Goal: Task Accomplishment & Management: Manage account settings

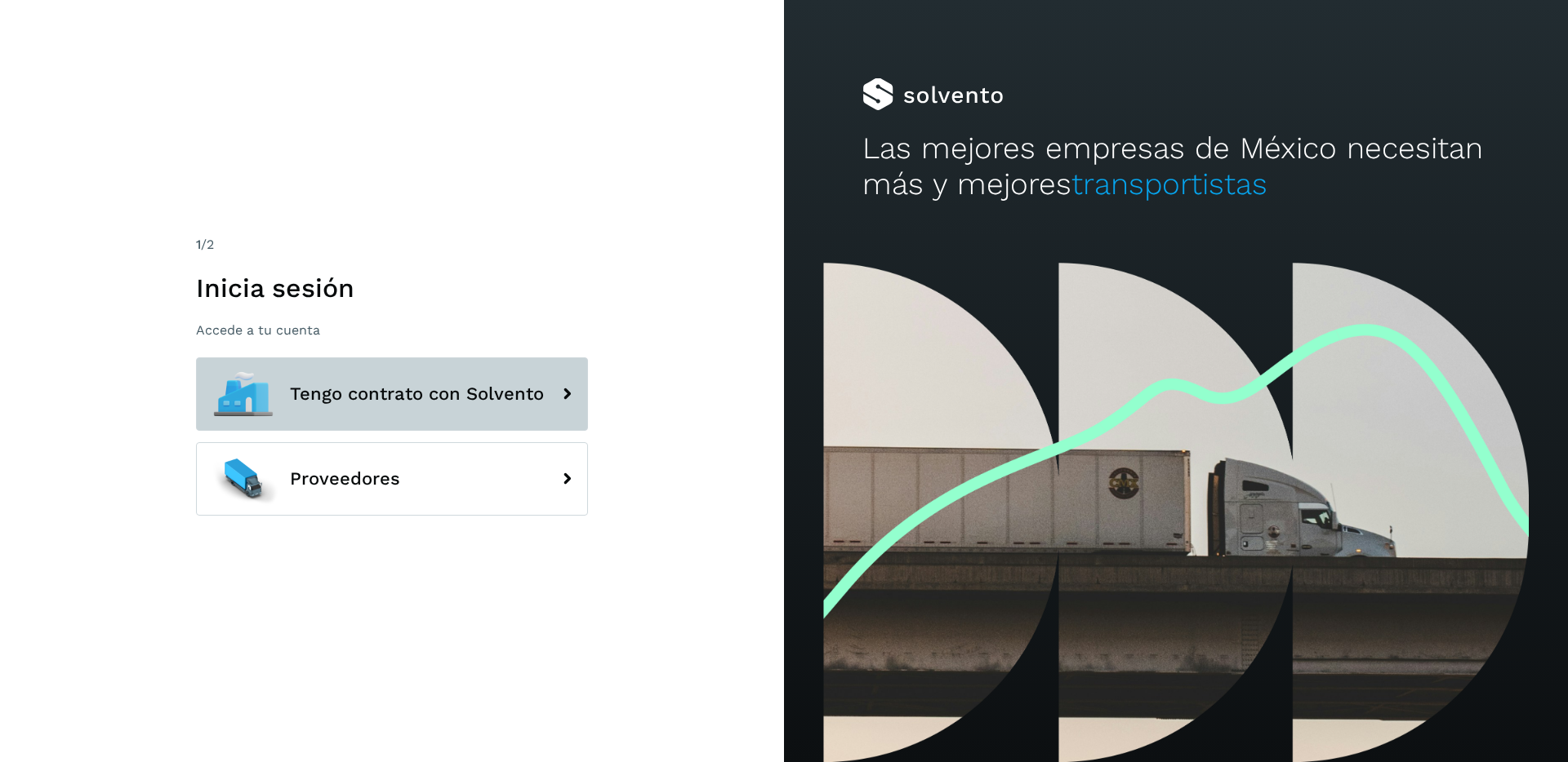
click at [403, 364] on button "Tengo contrato con Solvento" at bounding box center [392, 394] width 392 height 74
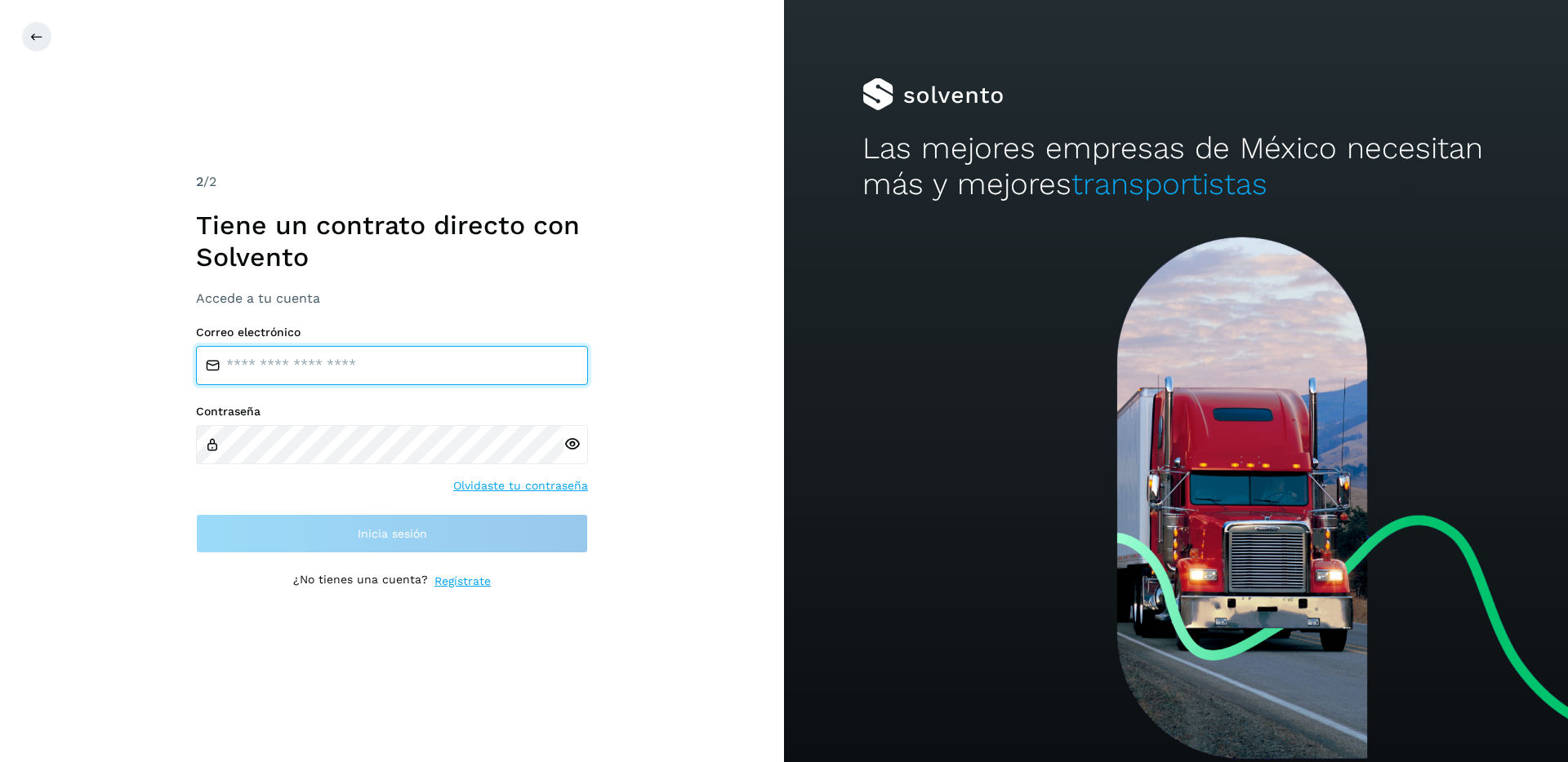
click at [440, 354] on input "email" at bounding box center [392, 366] width 392 height 39
type input "**********"
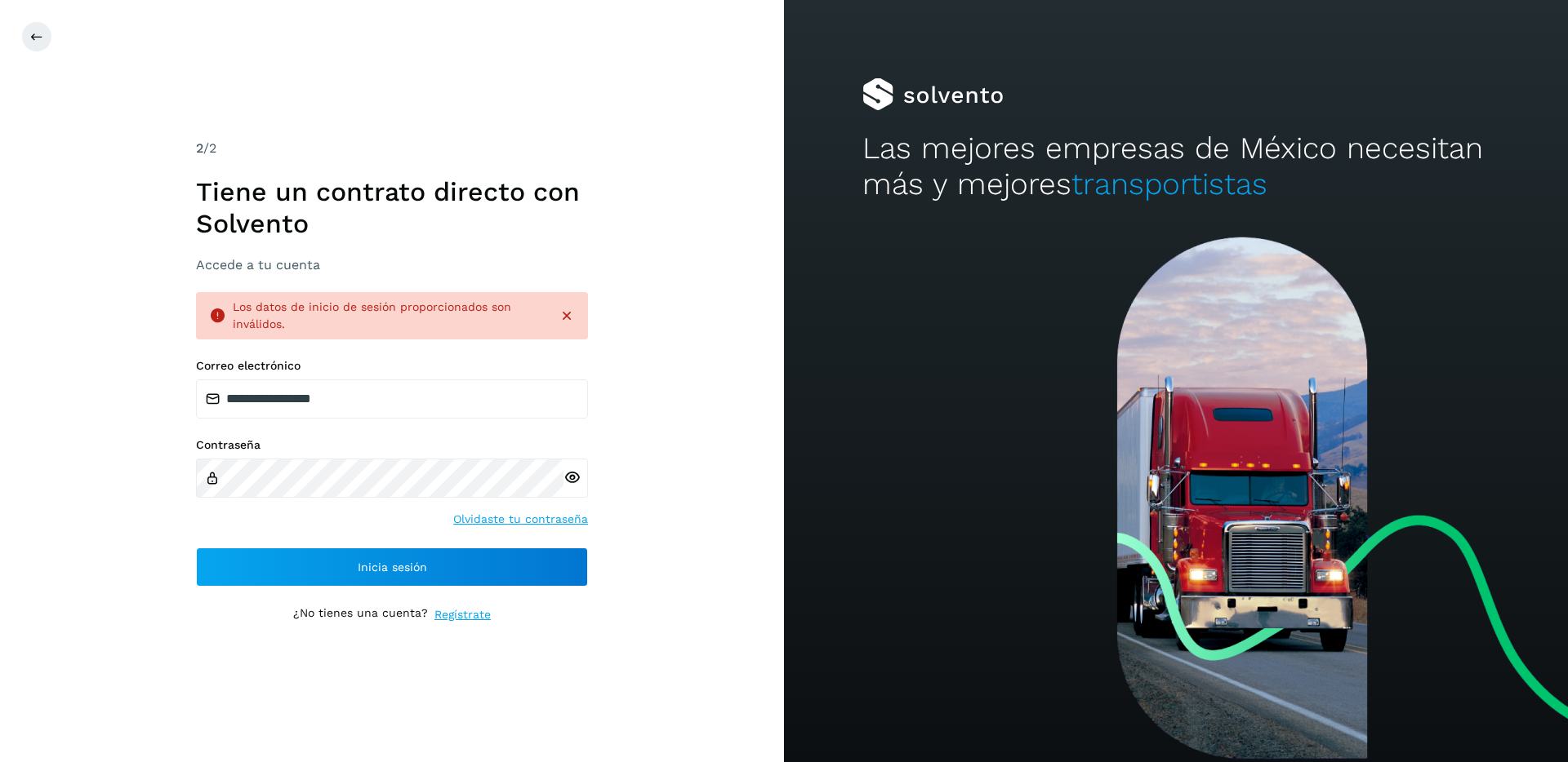
click at [635, 469] on div "**********" at bounding box center [392, 381] width 784 height 762
click at [419, 405] on input "**********" at bounding box center [392, 399] width 392 height 39
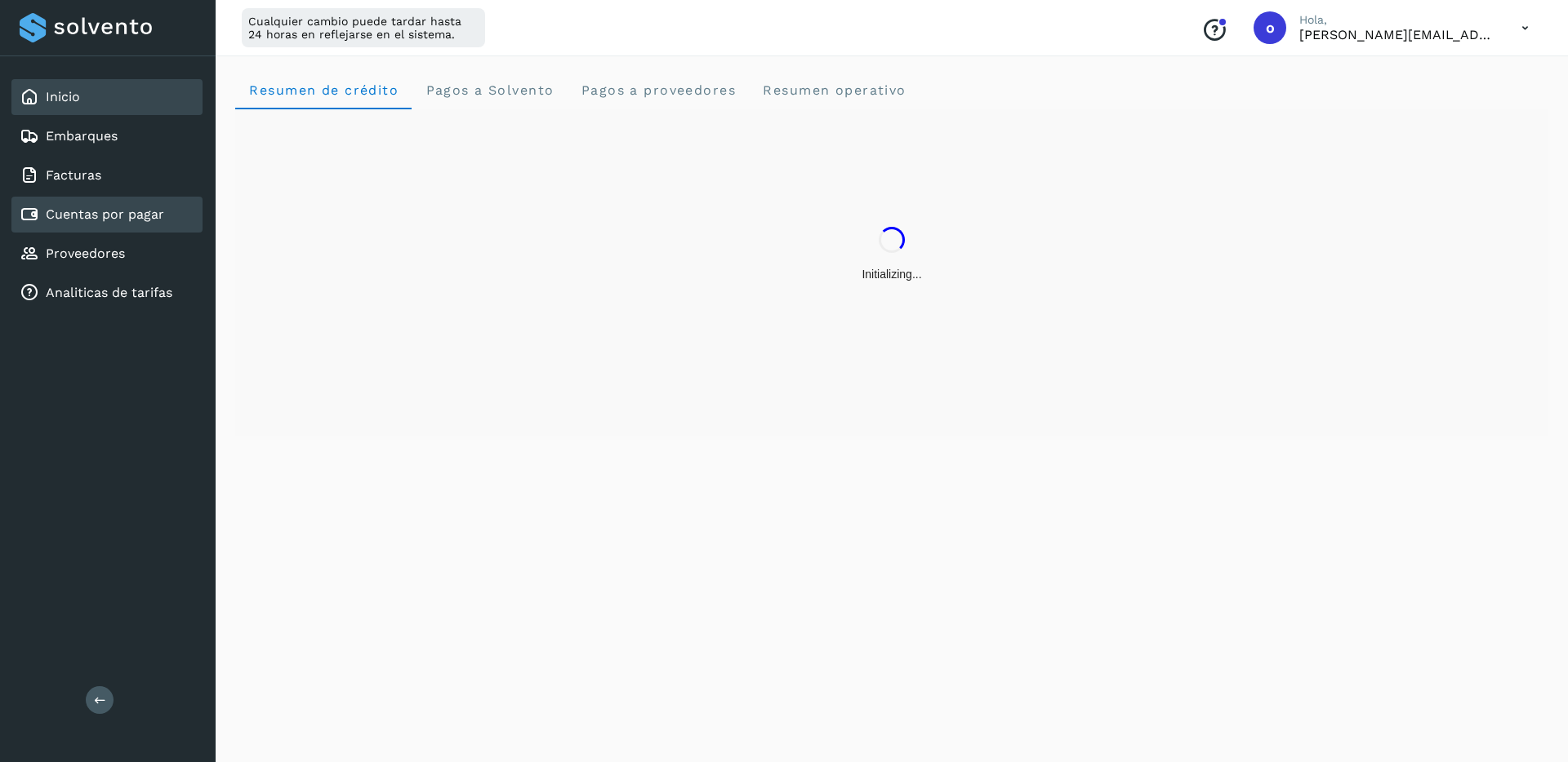
click at [165, 224] on div "Cuentas por pagar" at bounding box center [106, 215] width 191 height 36
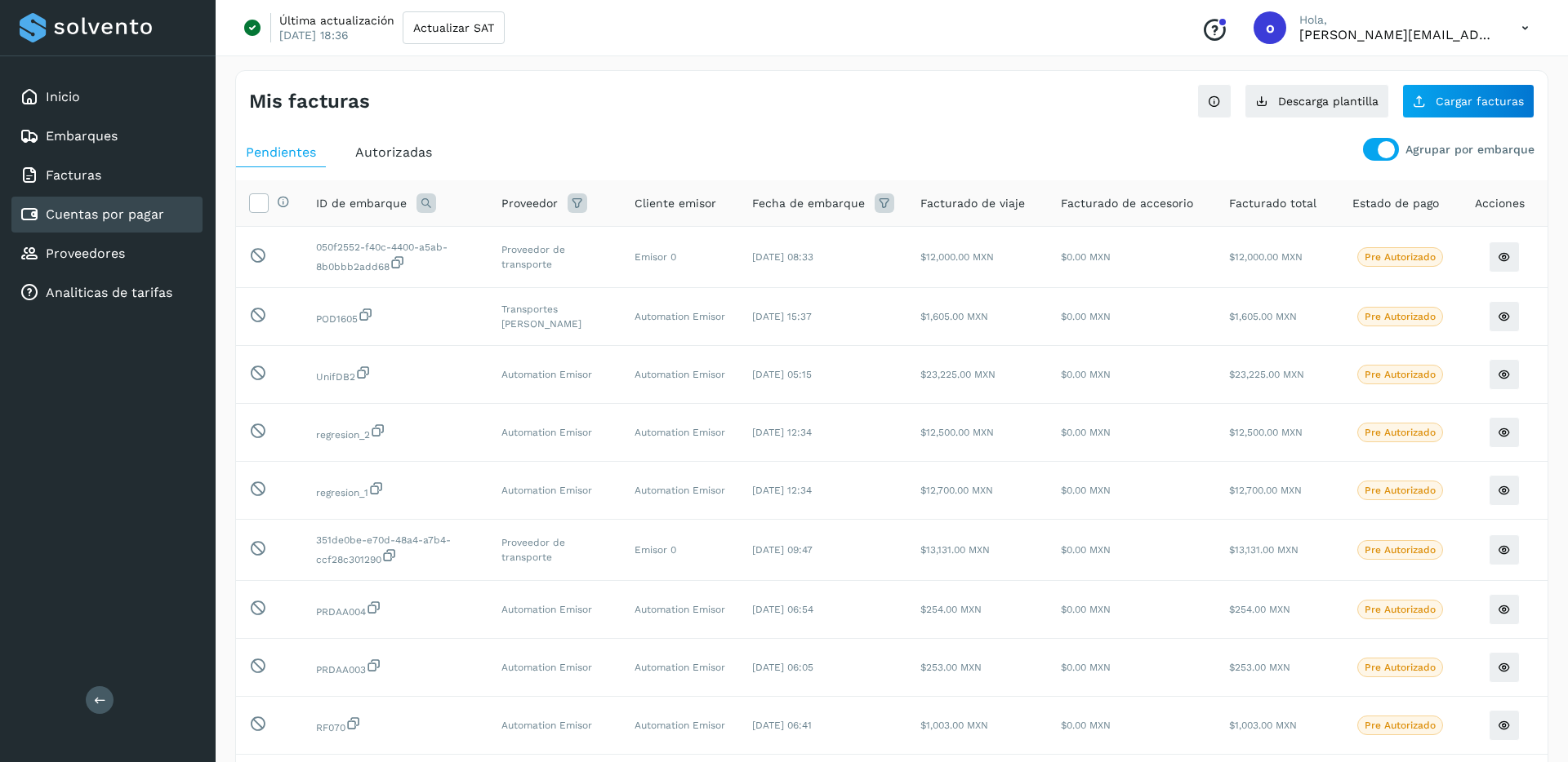
click at [1383, 154] on div at bounding box center [1386, 150] width 17 height 17
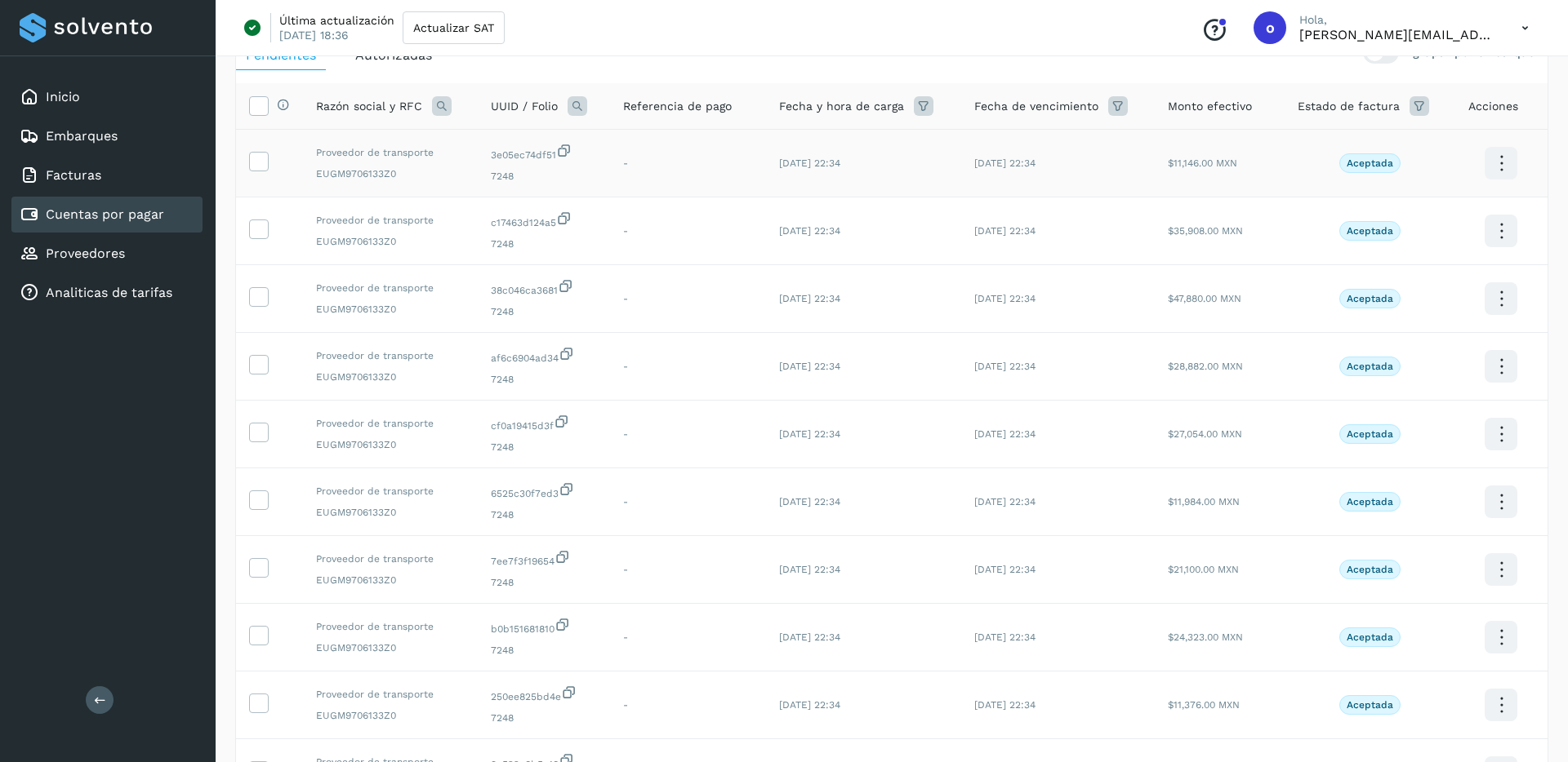
scroll to position [25, 0]
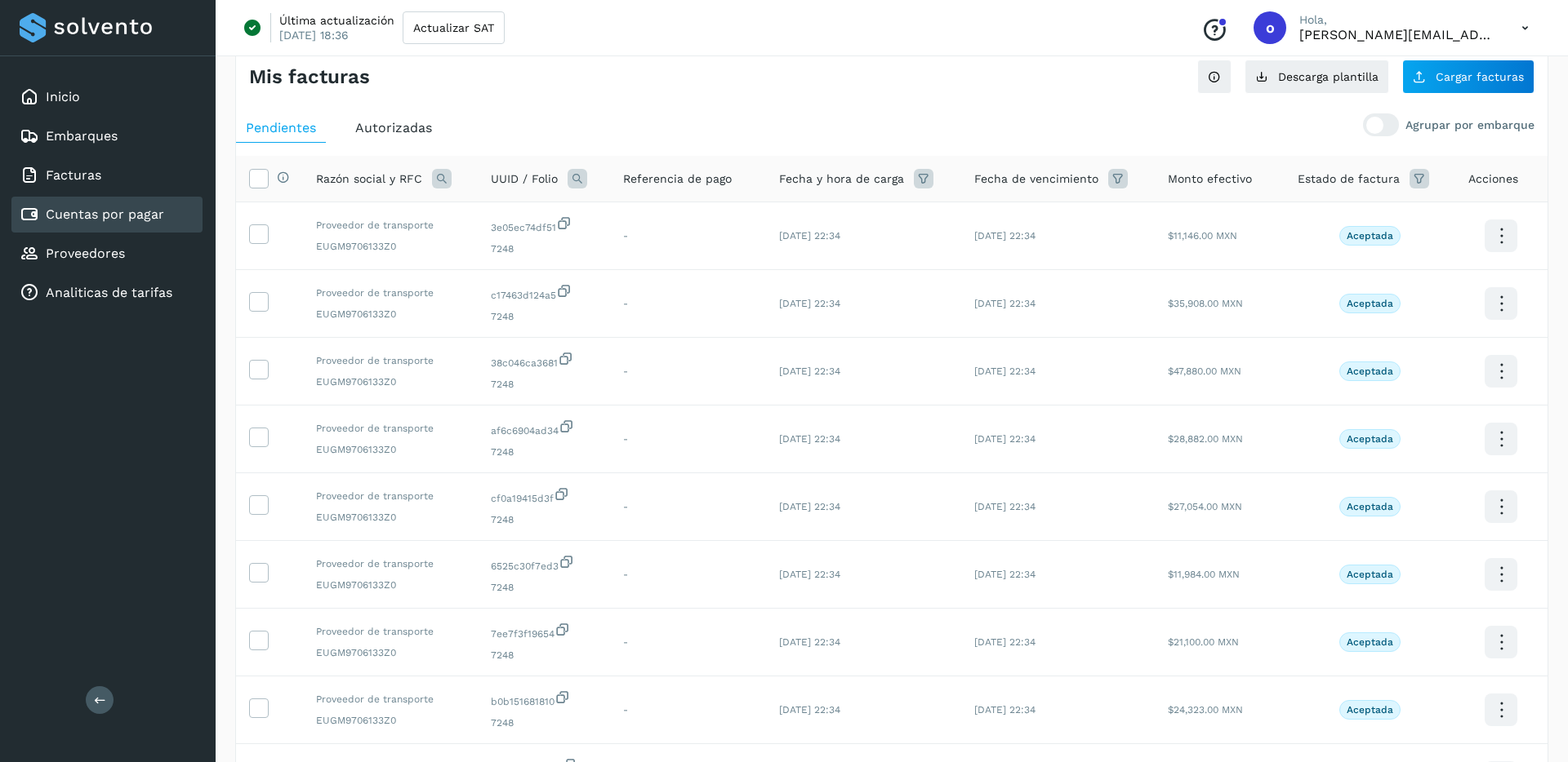
click at [373, 135] on div "Autorizadas" at bounding box center [393, 128] width 97 height 29
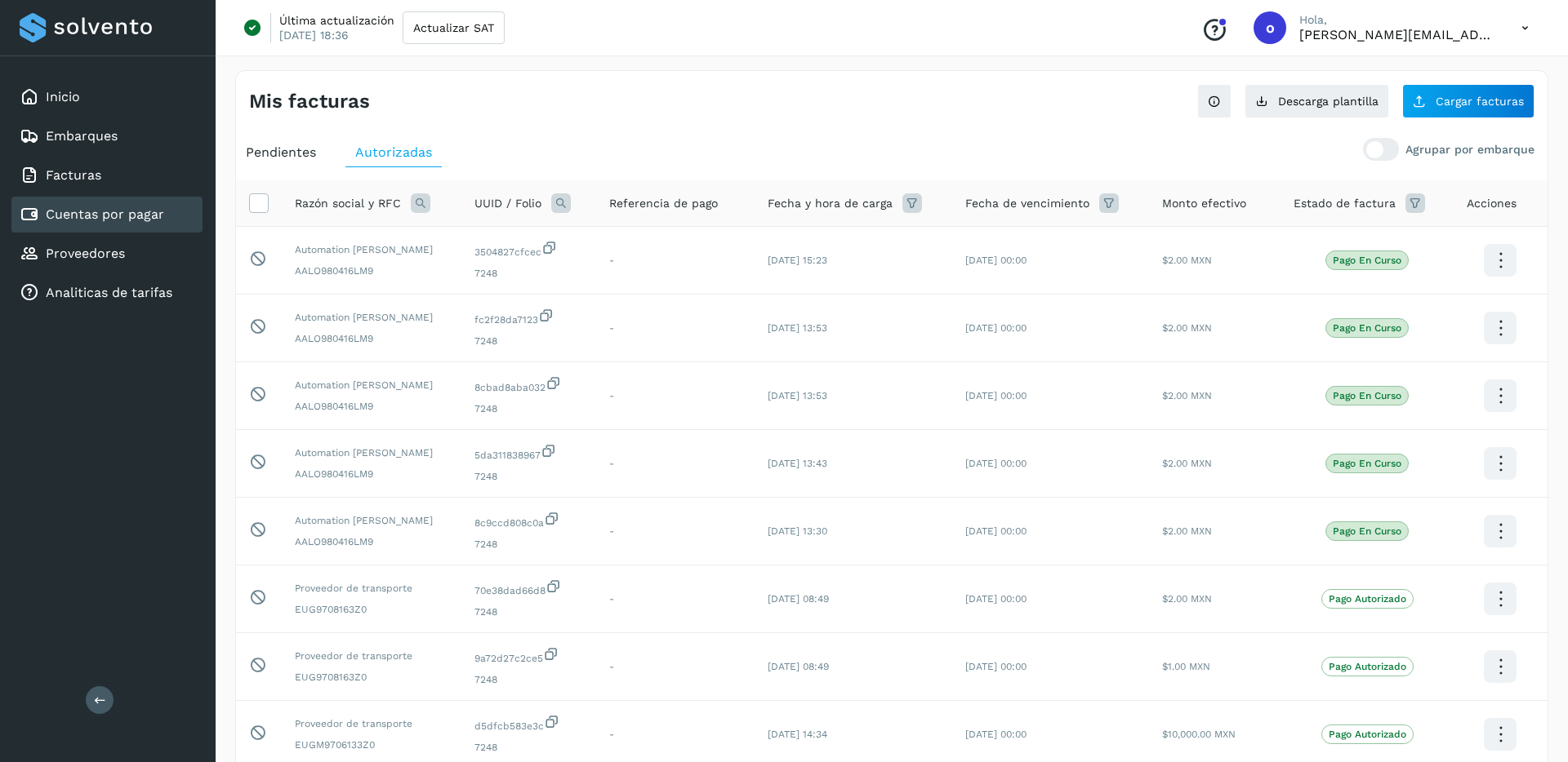
click at [306, 157] on span "Pendientes" at bounding box center [281, 152] width 70 height 15
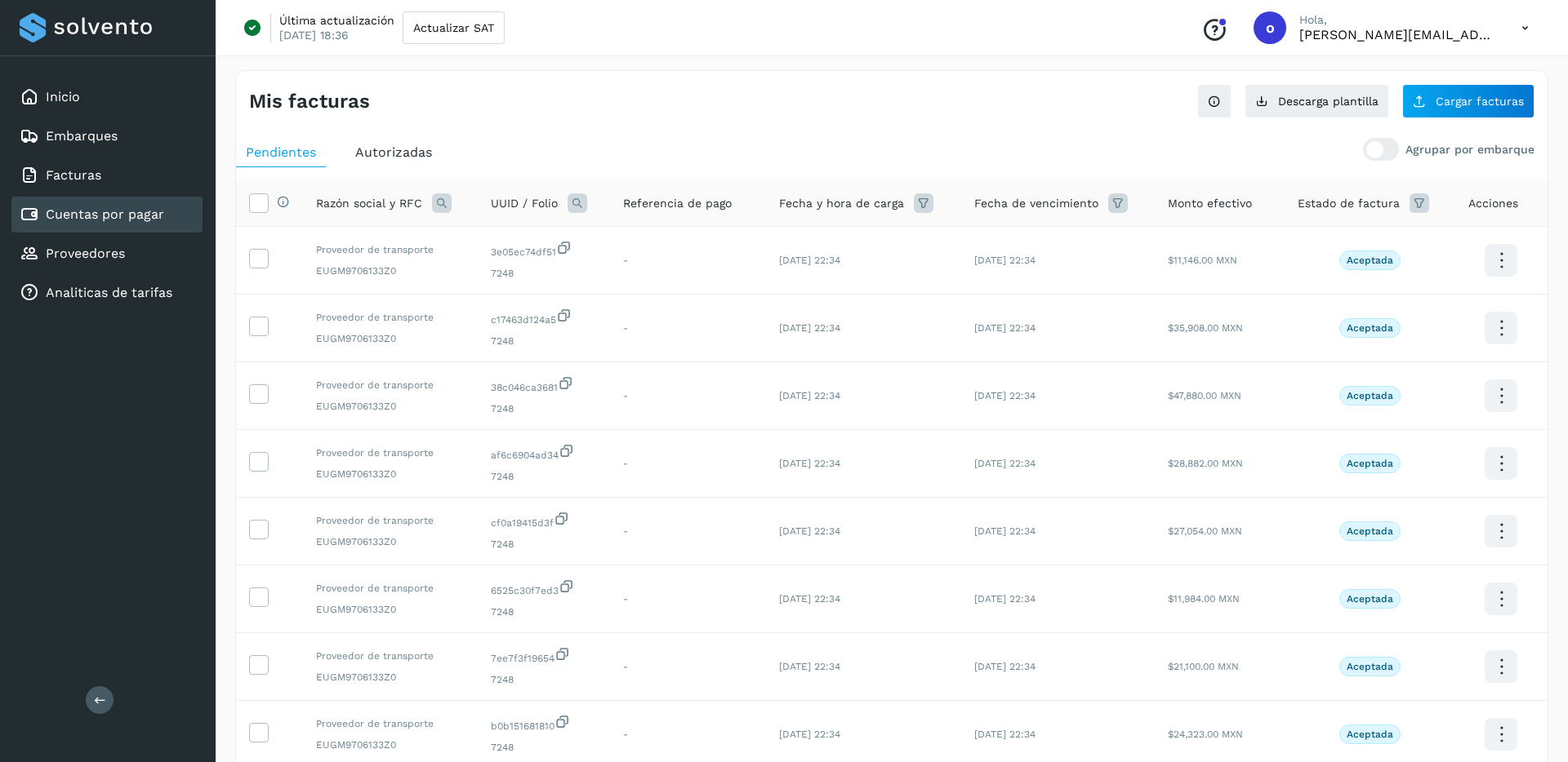
click at [441, 207] on icon at bounding box center [441, 203] width 20 height 20
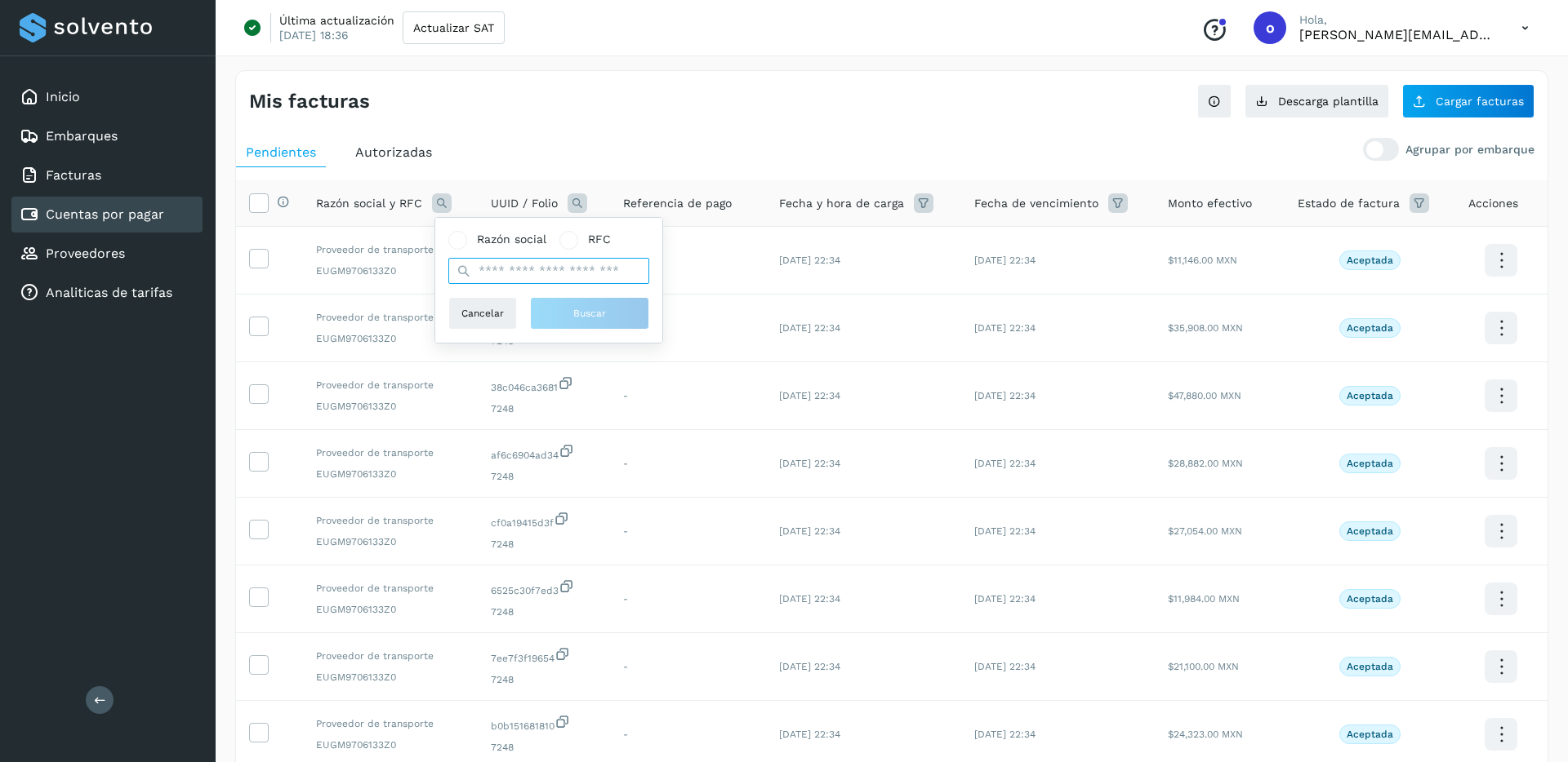
click at [519, 268] on input "text" at bounding box center [548, 271] width 201 height 27
click at [582, 233] on label "RFC" at bounding box center [585, 239] width 51 height 17
click at [365, 286] on td "Proveedor de transporte EUGM9706133Z0" at bounding box center [390, 260] width 175 height 68
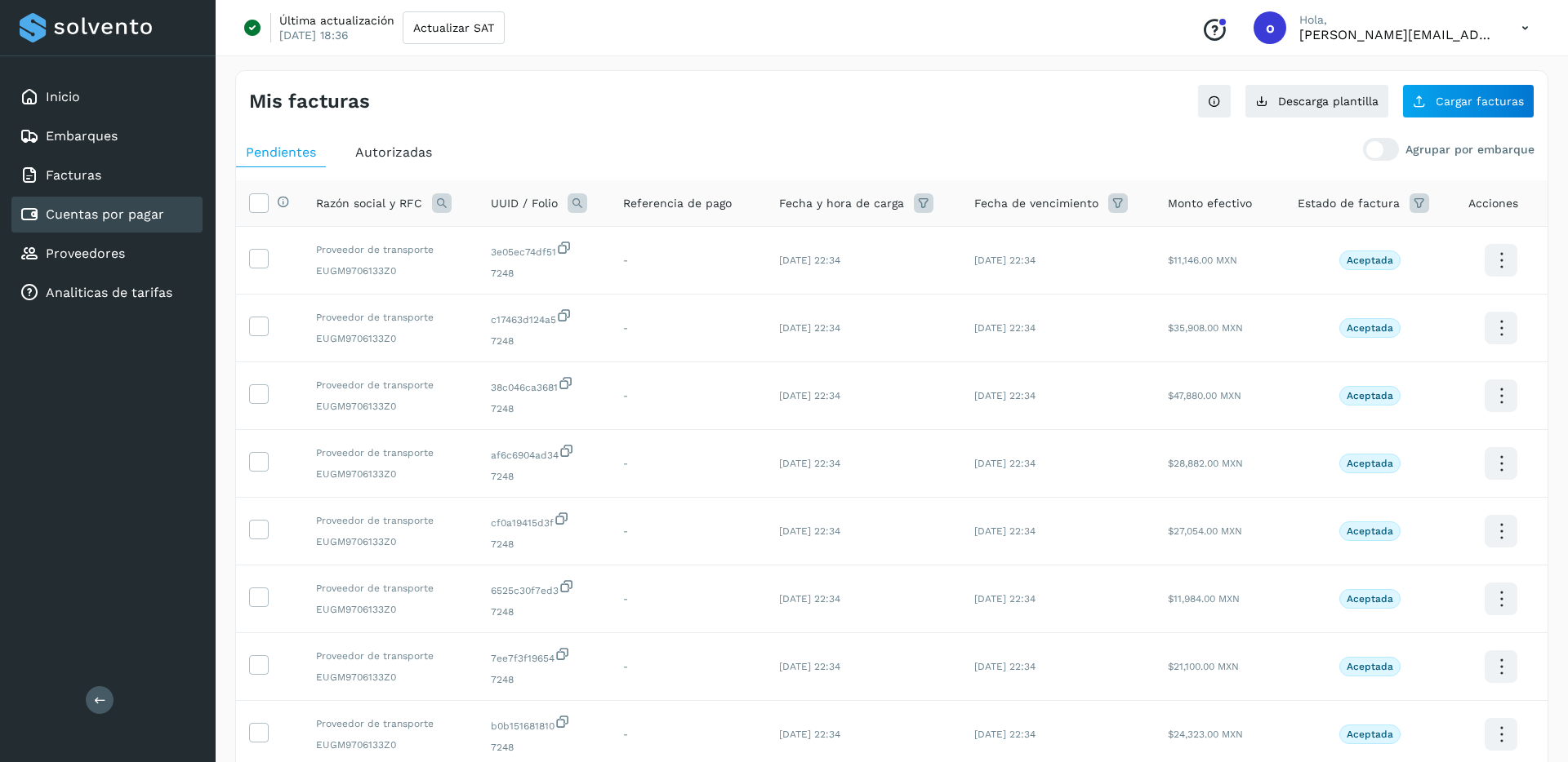
click at [373, 134] on div "Agrupar por embarque Pendientes Autorizadas Selecciona todas las facturas dispo…" at bounding box center [891, 577] width 1311 height 891
click at [385, 147] on span "Autorizadas" at bounding box center [393, 152] width 77 height 15
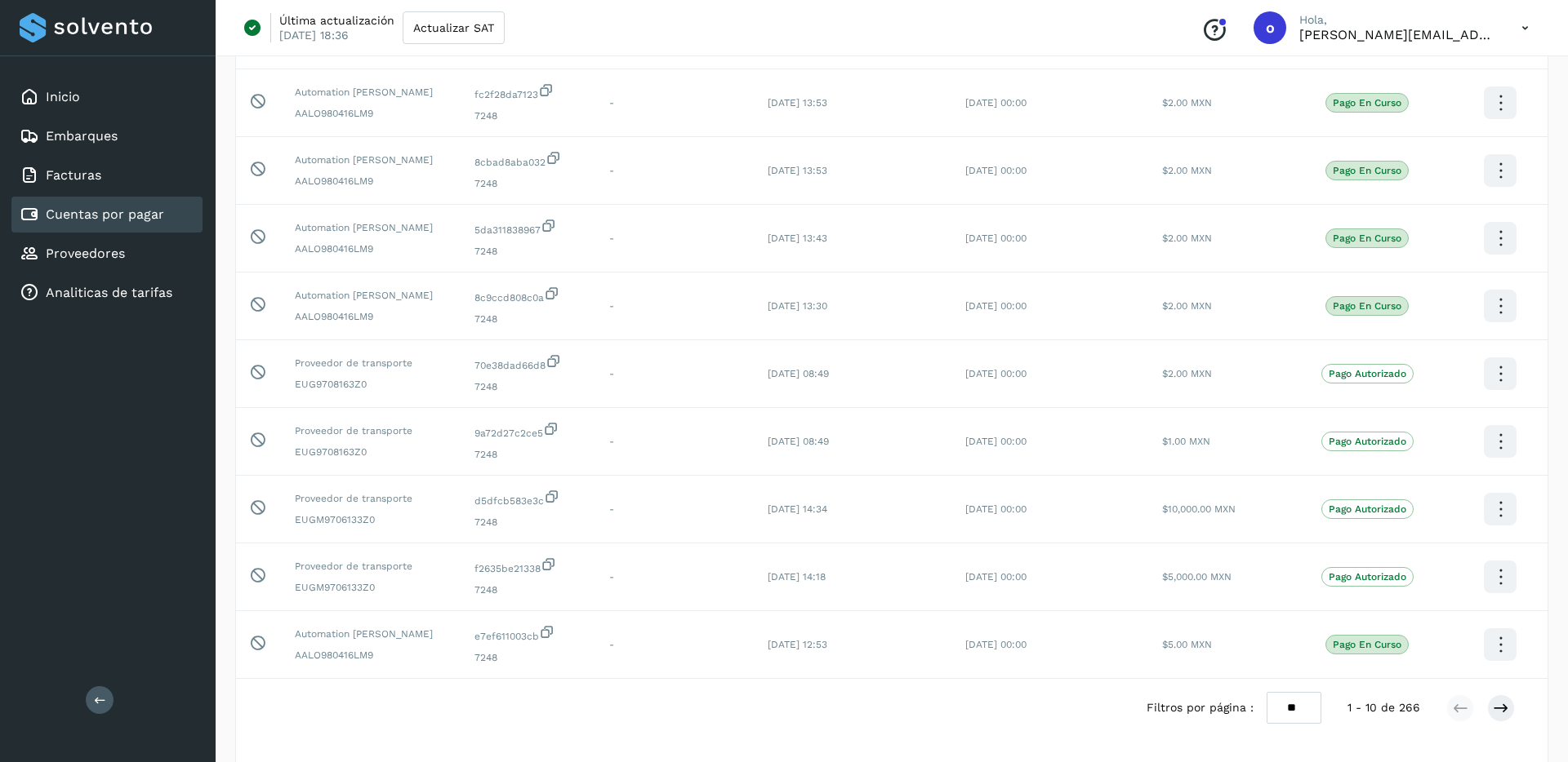
scroll to position [251, 0]
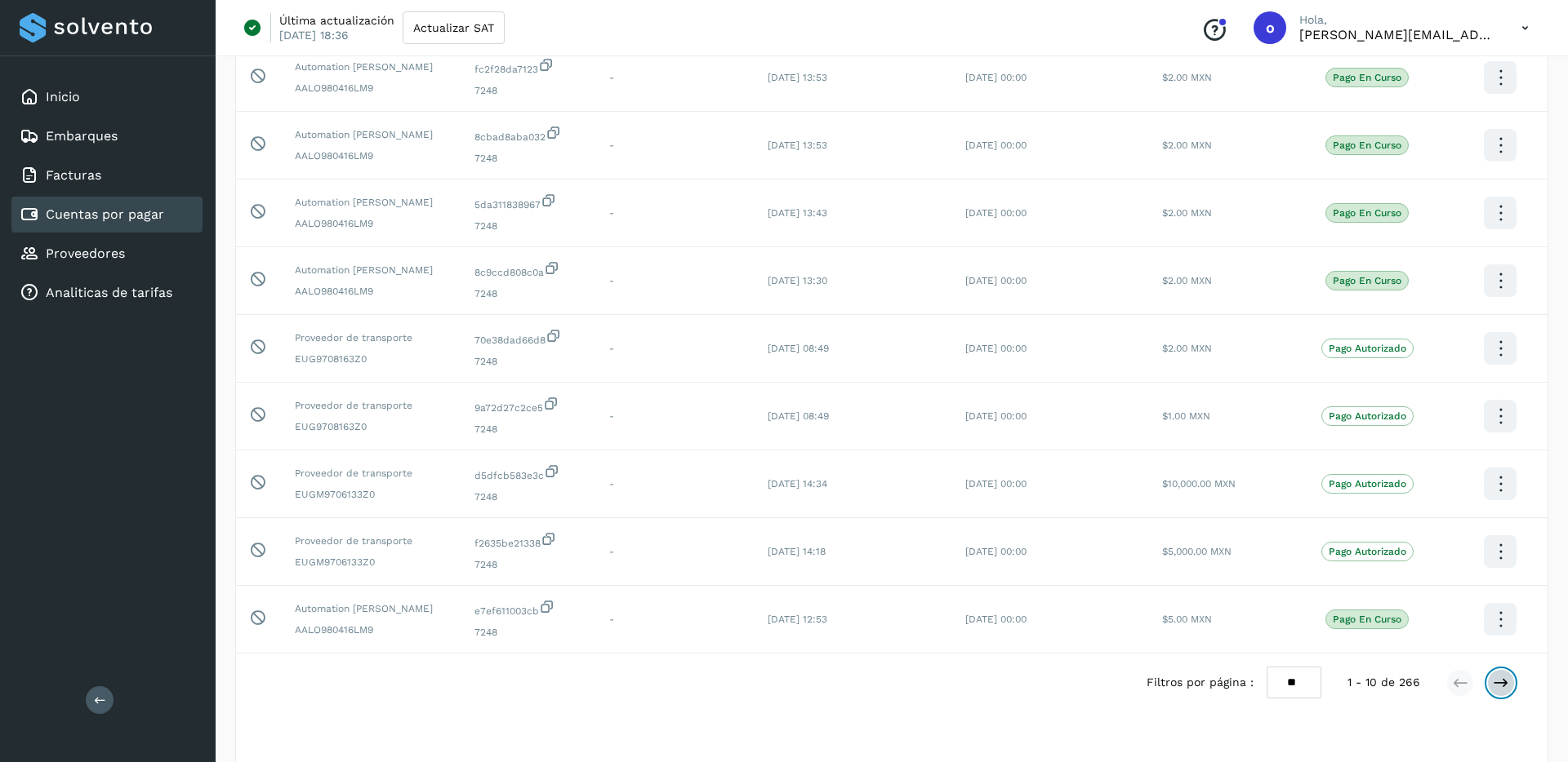
click at [1501, 690] on icon at bounding box center [1500, 682] width 16 height 16
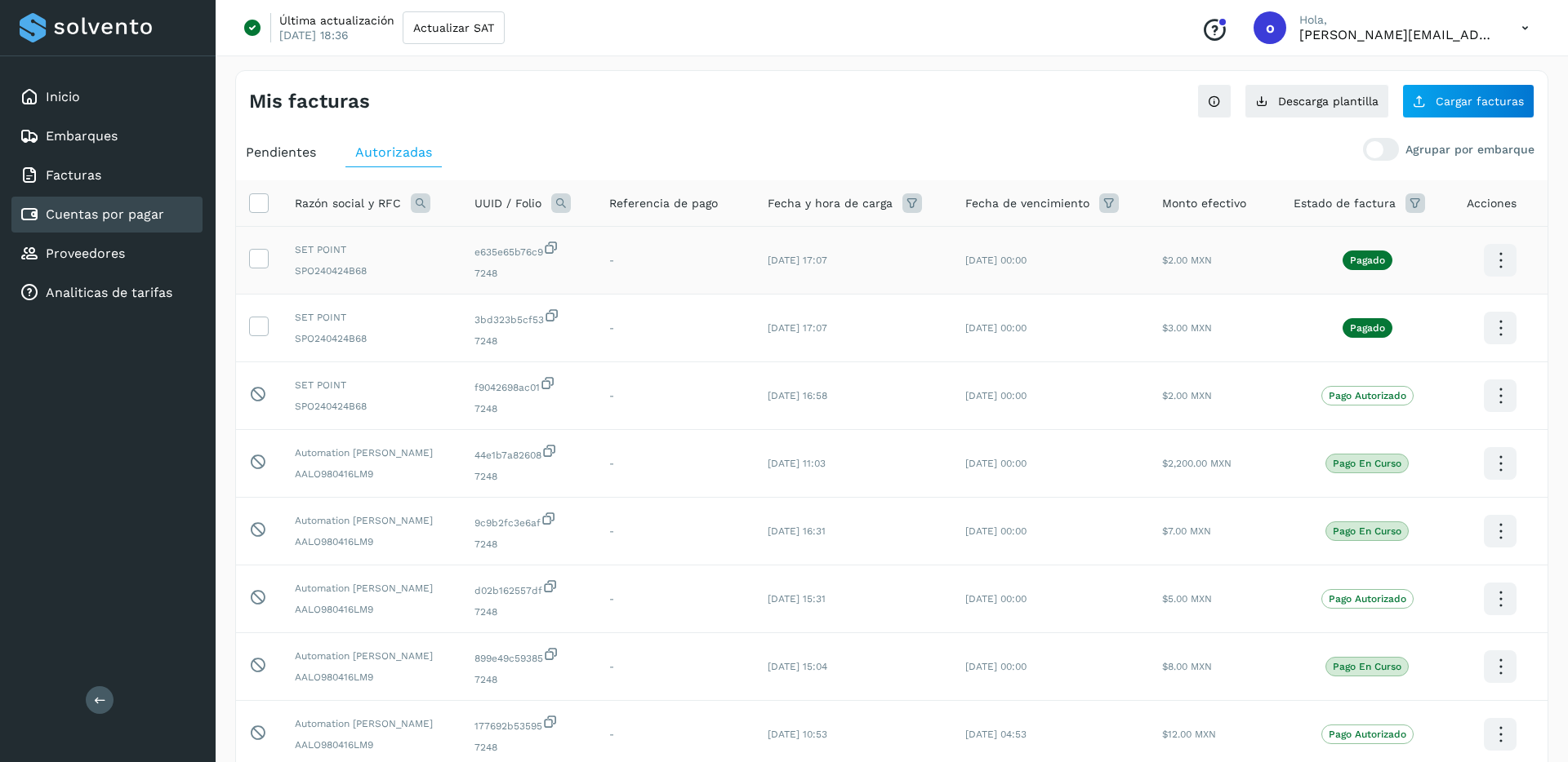
click at [333, 276] on span "SPO240424B68" at bounding box center [371, 270] width 153 height 15
copy span "SPO240424B68"
click at [285, 169] on div "Razón social y RFC UUID / Folio Referencia de pago Fecha y hora de carga Fecha …" at bounding box center [891, 592] width 1311 height 849
click at [287, 158] on span "Pendientes" at bounding box center [281, 152] width 70 height 15
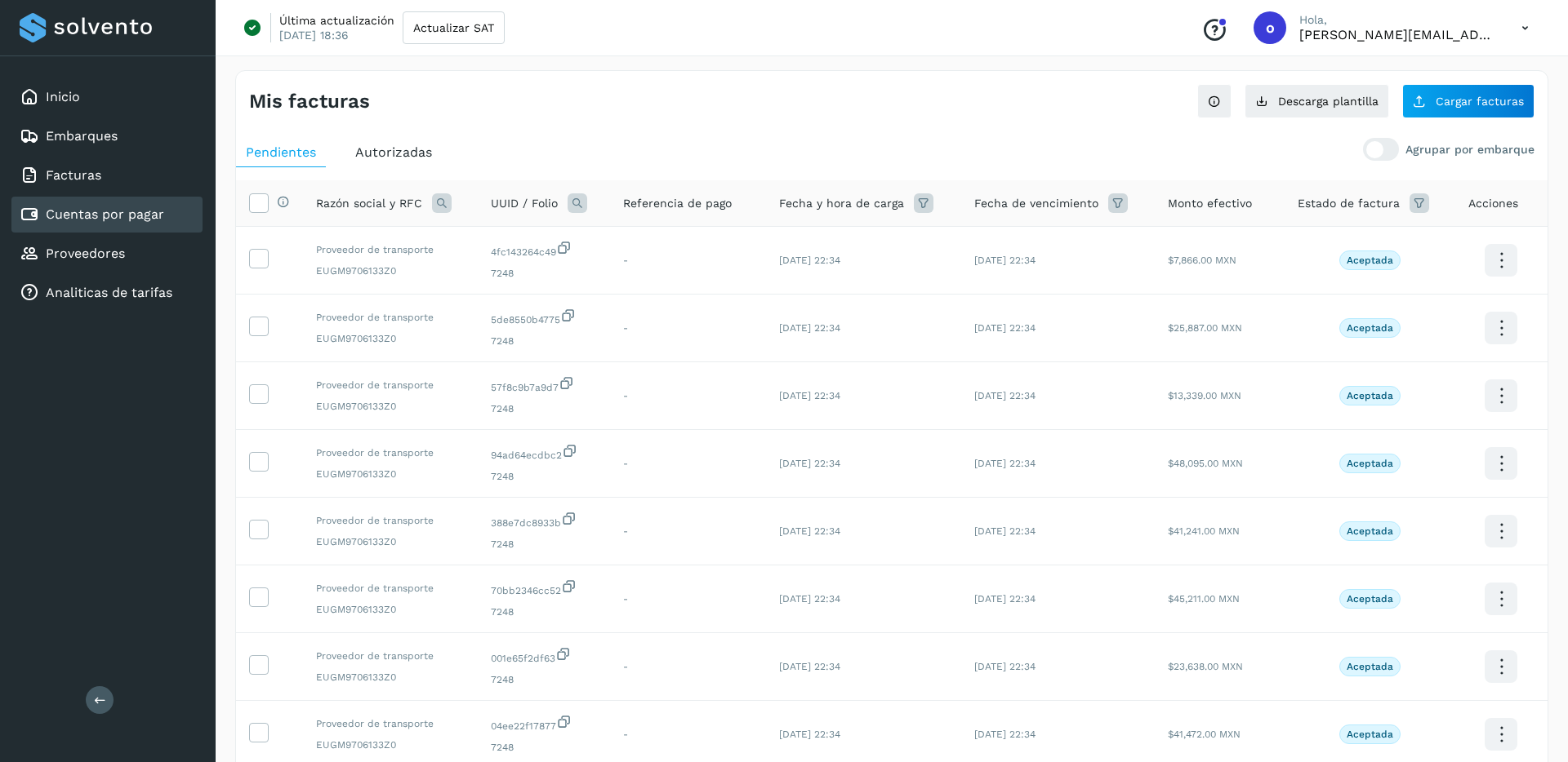
click at [428, 203] on div "Razón social y RFC" at bounding box center [390, 203] width 149 height 20
click at [447, 203] on icon at bounding box center [441, 203] width 20 height 20
click at [472, 237] on label "Razón social" at bounding box center [497, 239] width 98 height 17
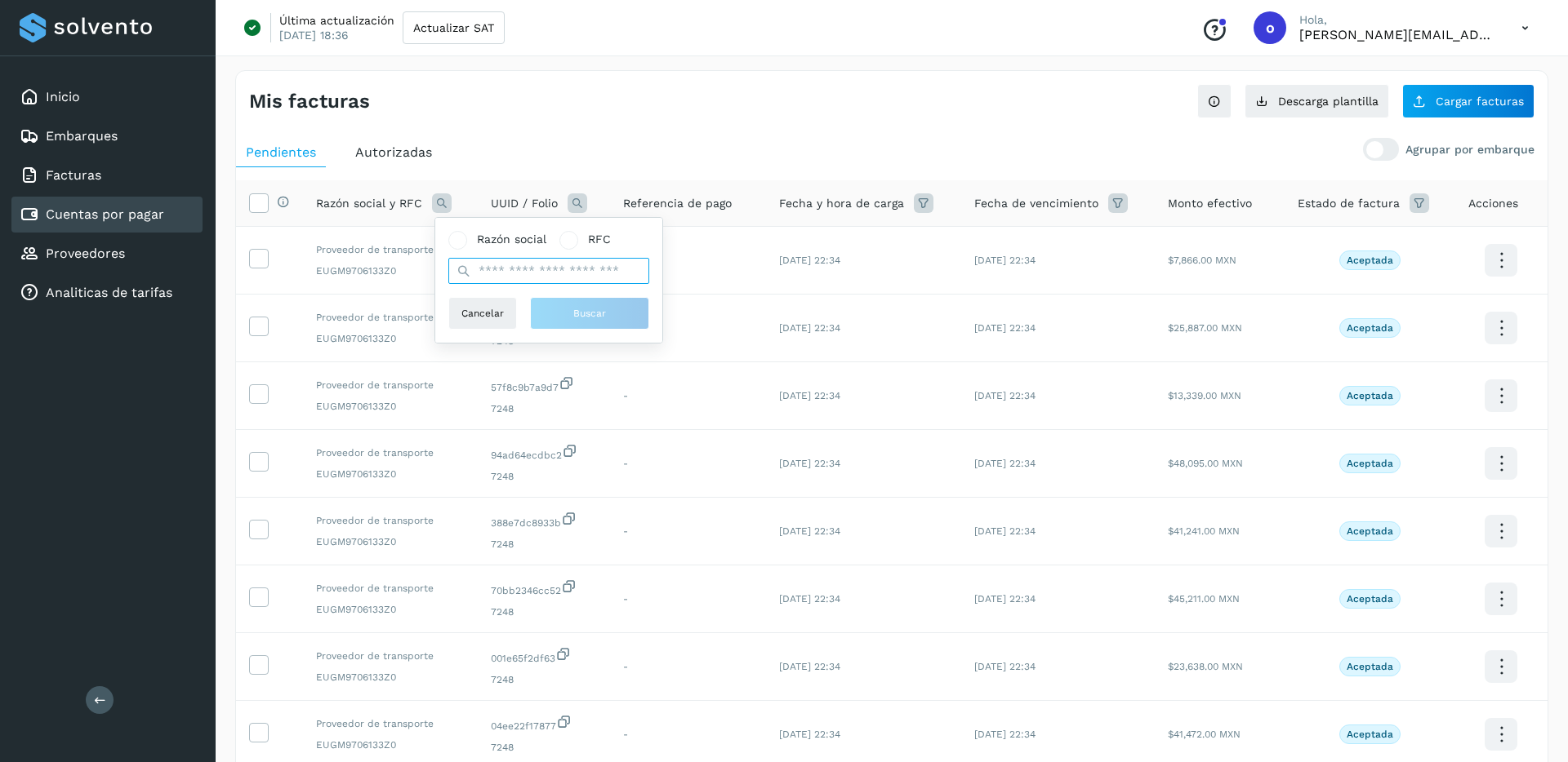
click at [504, 264] on input "text" at bounding box center [548, 271] width 201 height 27
click at [583, 240] on label "RFC" at bounding box center [585, 239] width 51 height 17
click at [564, 260] on input "text" at bounding box center [548, 271] width 201 height 27
paste input "**********"
type input "**********"
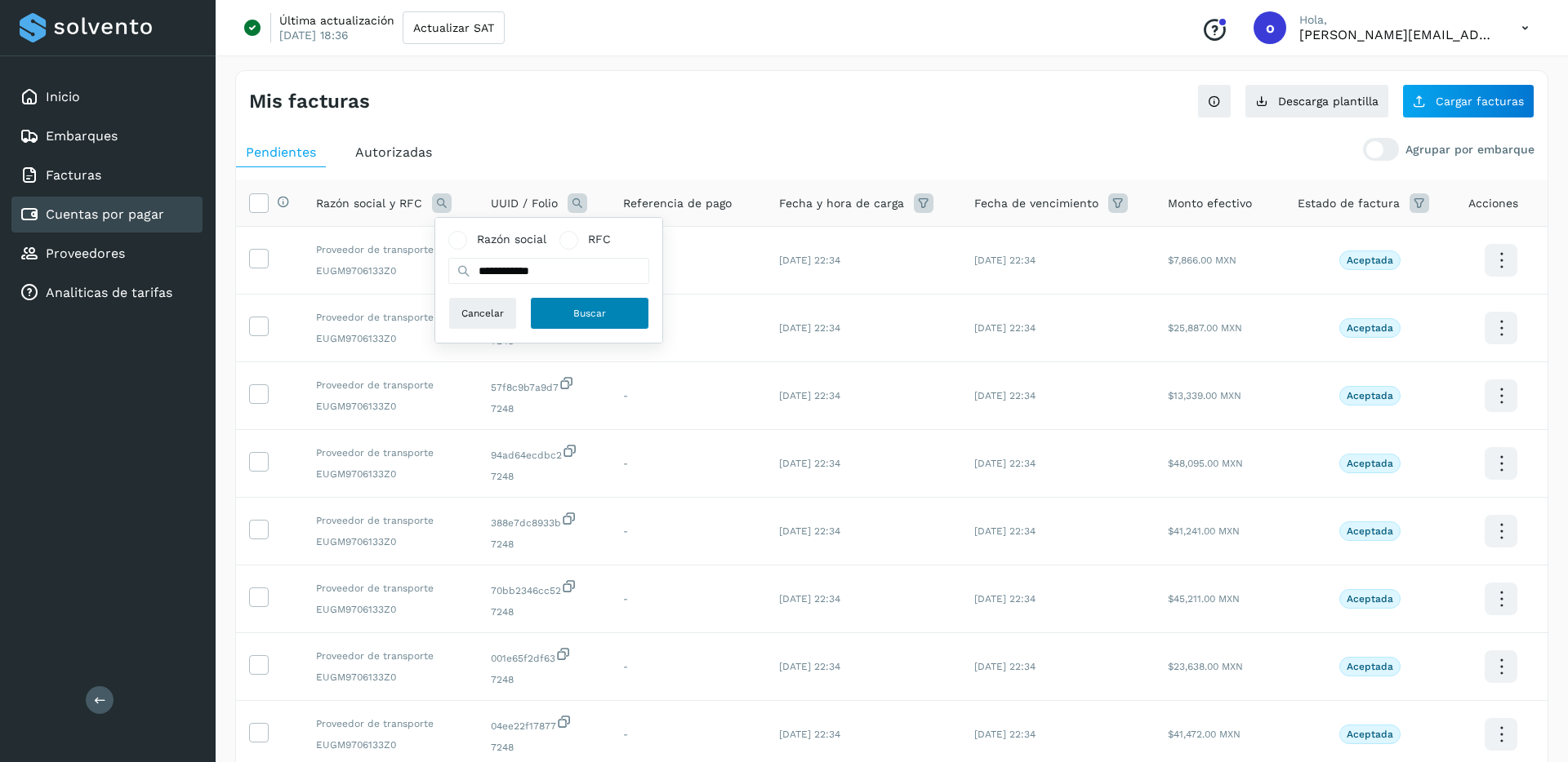
click at [582, 310] on span "Buscar" at bounding box center [589, 313] width 33 height 15
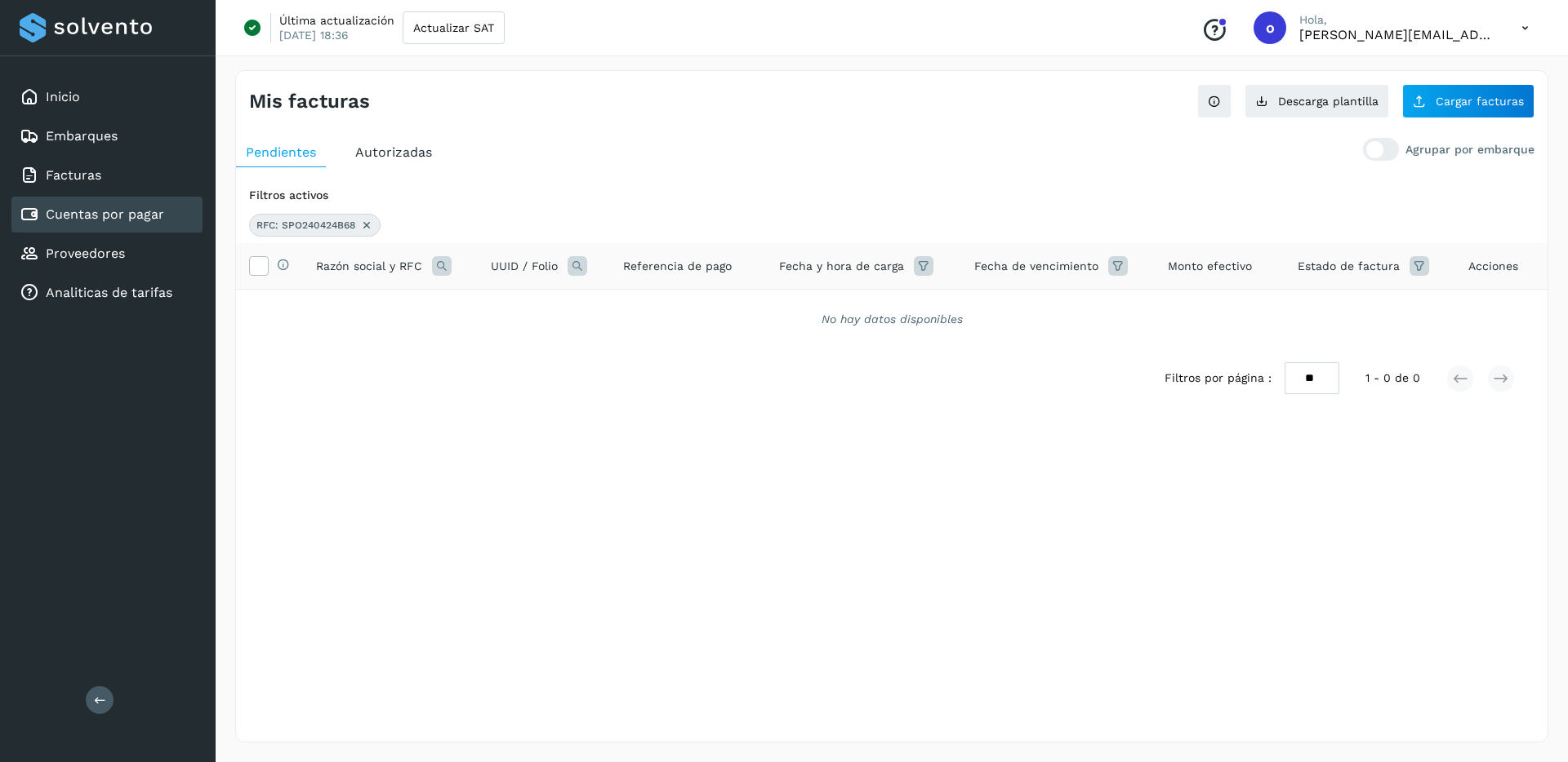
click at [365, 223] on icon at bounding box center [366, 225] width 13 height 13
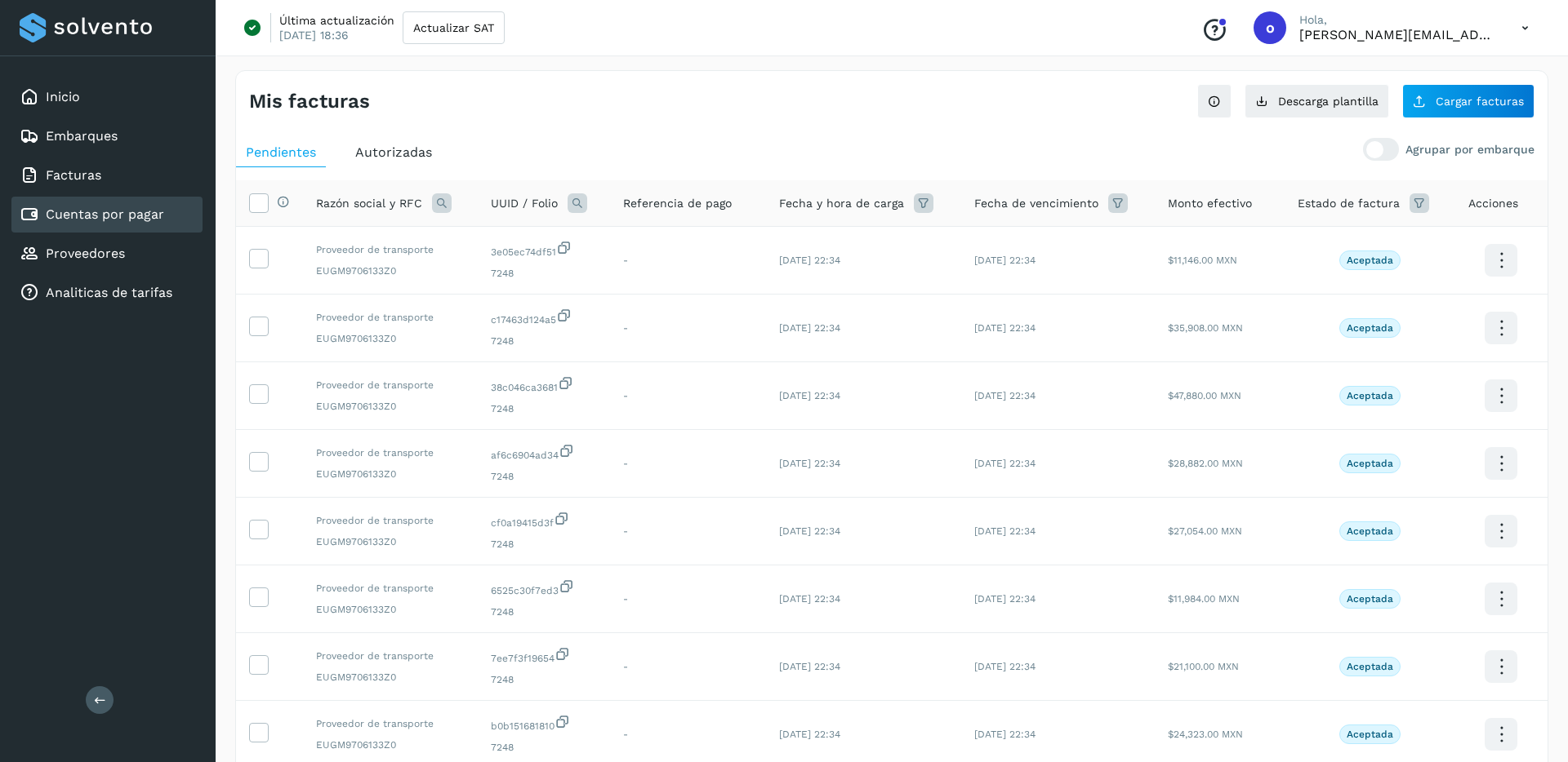
click at [1539, 98] on div "Mis facturas Ver instrucciones para cargar Facturas Descarga plantilla Cargar f…" at bounding box center [891, 94] width 1311 height 47
click at [1517, 98] on span "Cargar facturas" at bounding box center [1479, 101] width 88 height 11
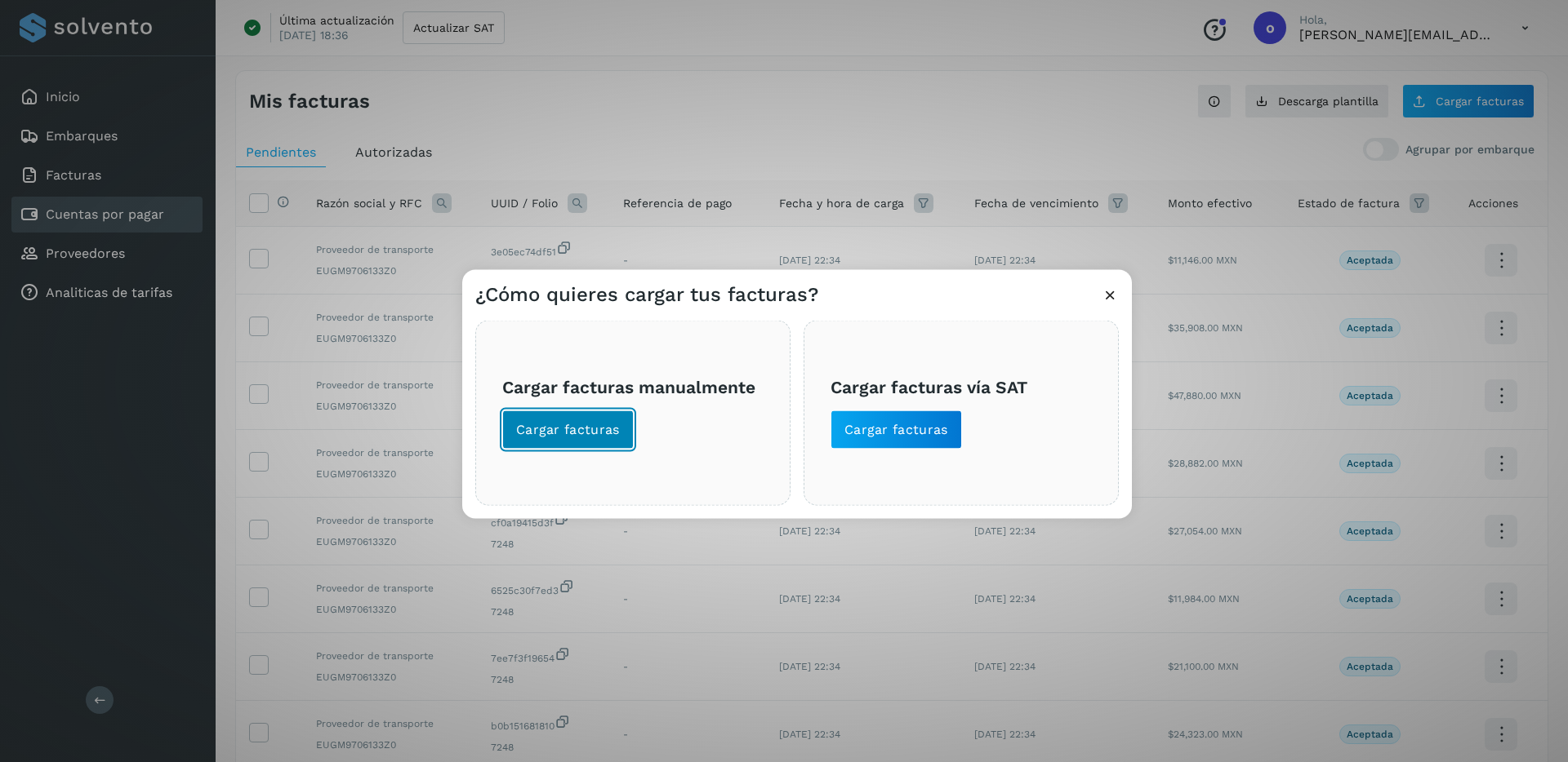
click at [624, 415] on button "Cargar facturas" at bounding box center [568, 430] width 132 height 39
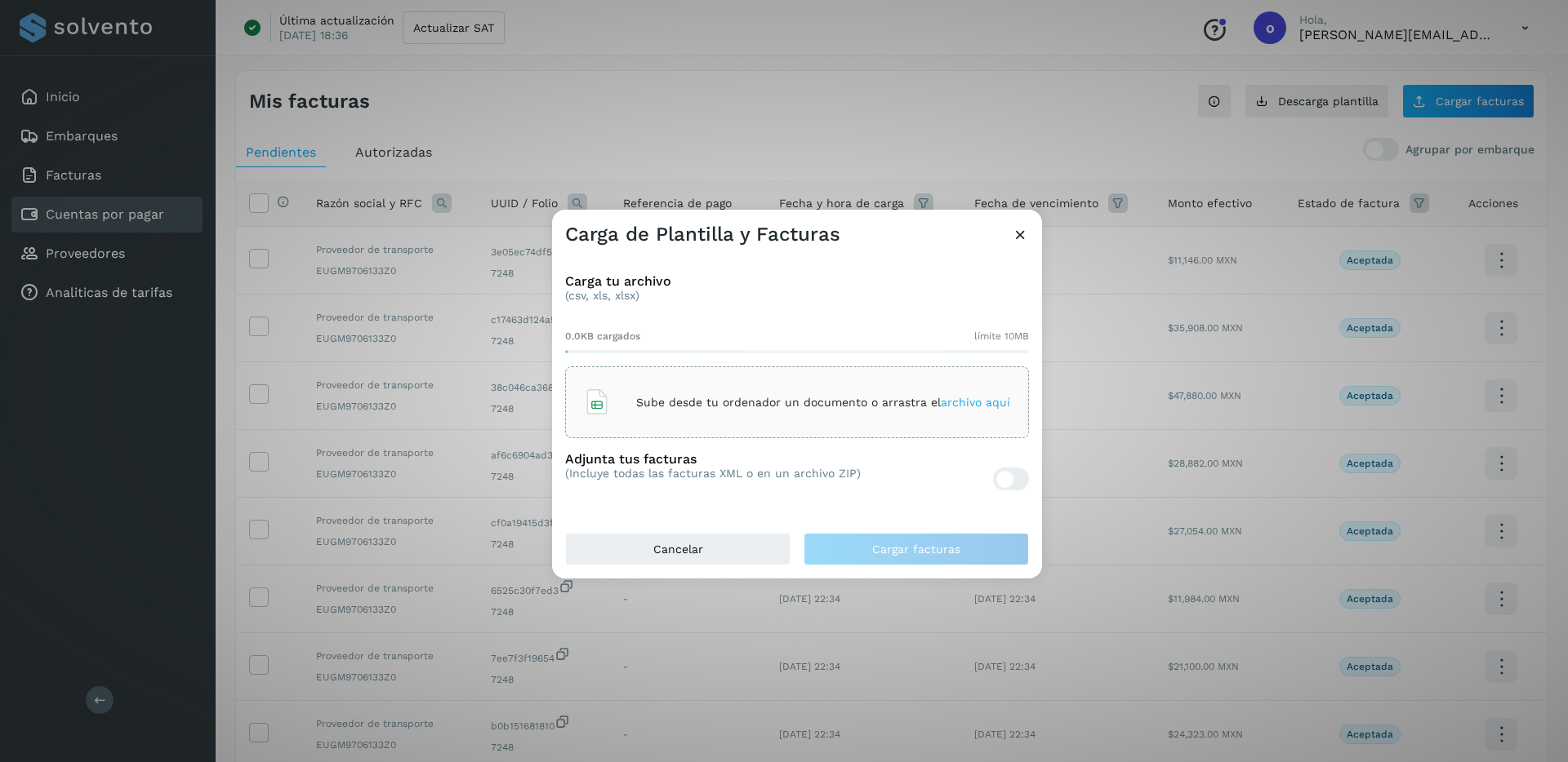
click at [834, 387] on div "Sube desde tu ordenador un documento o arrastra el archivo aquí" at bounding box center [796, 403] width 426 height 44
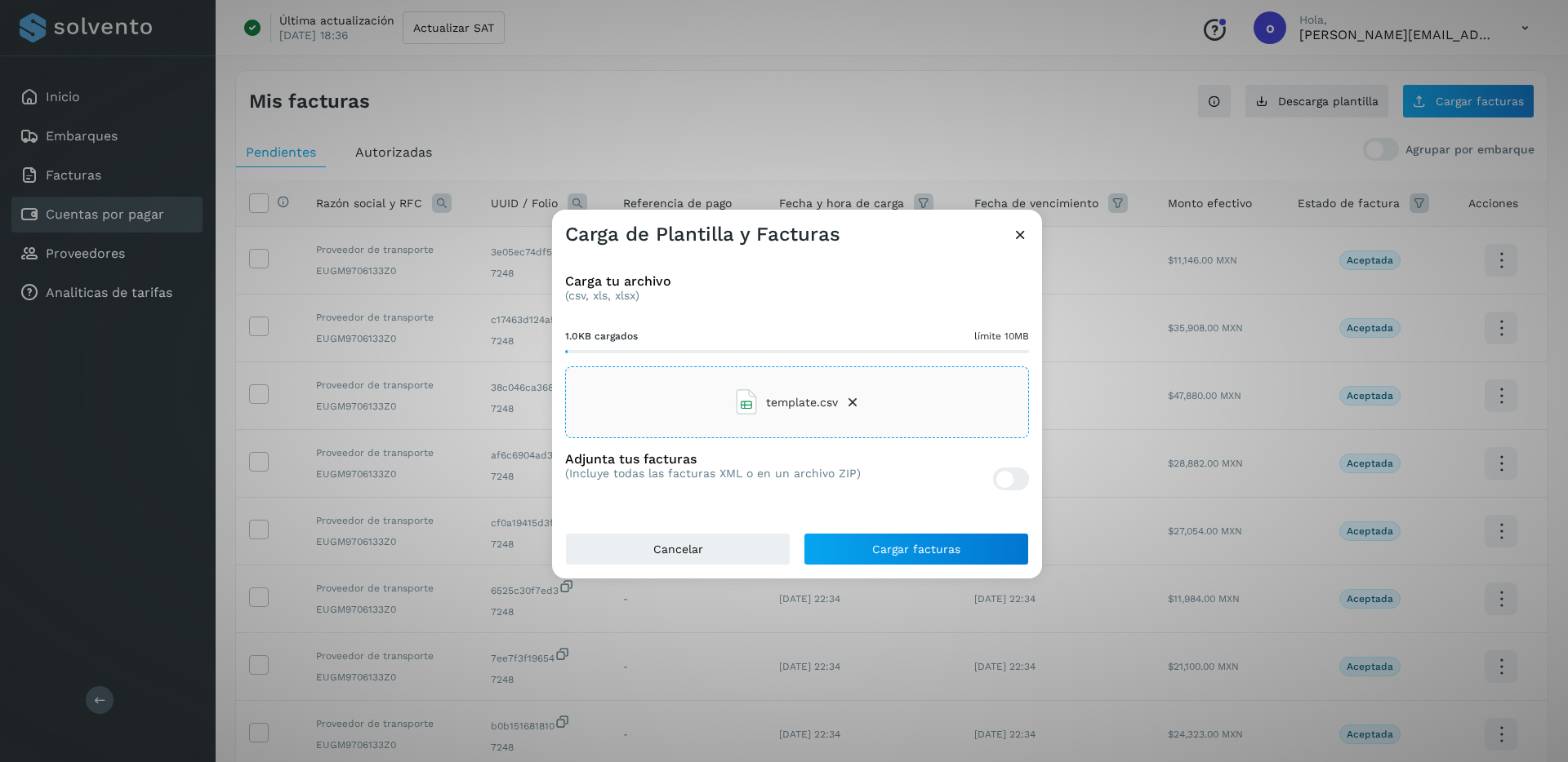
click at [1001, 471] on div at bounding box center [1004, 480] width 17 height 17
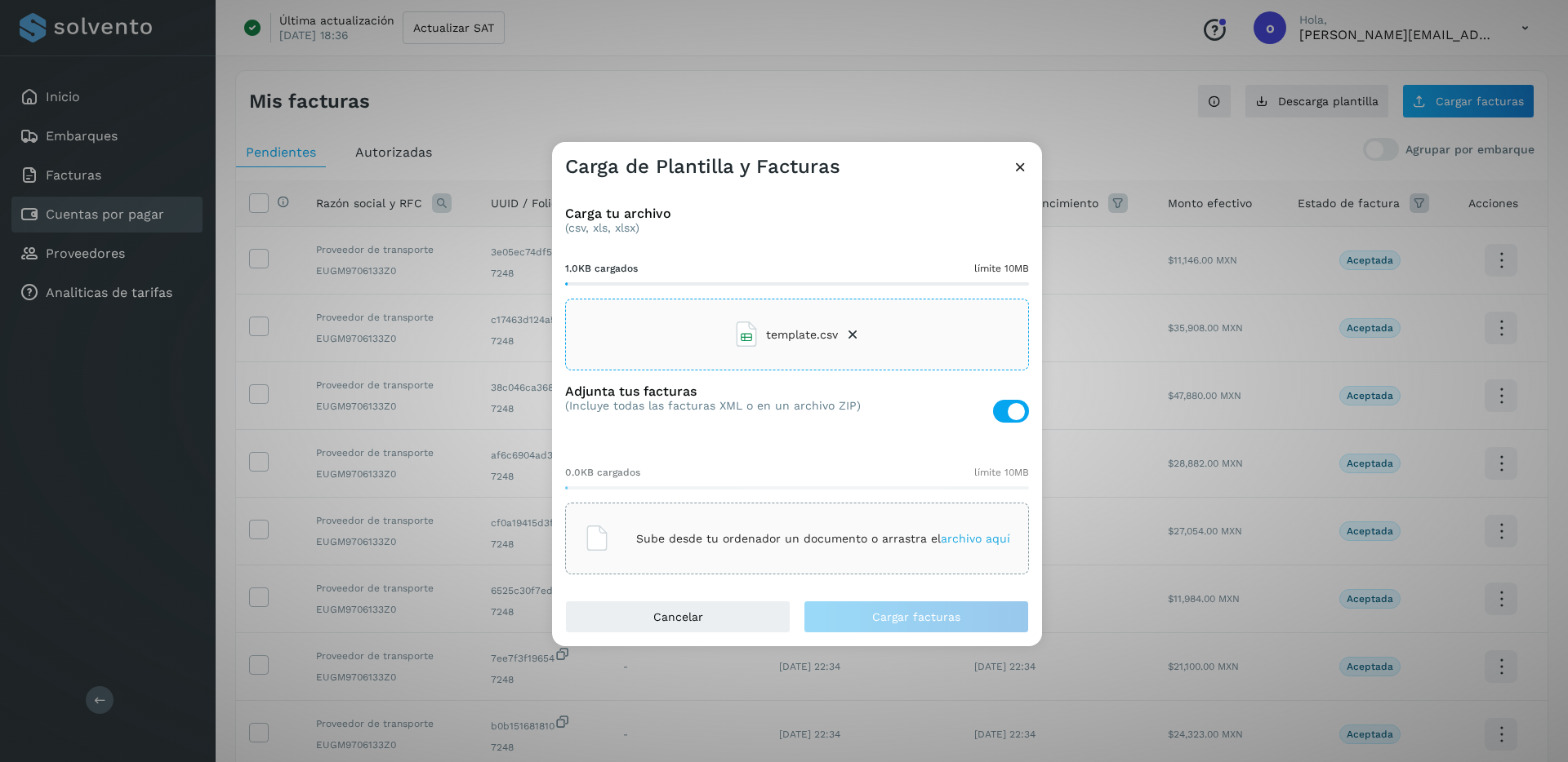
click at [833, 501] on div "0.0KB cargados límite 10MB Sube desde tu ordenador un documento o arrastra el a…" at bounding box center [796, 513] width 464 height 122
click at [798, 530] on div "Sube desde tu ordenador un documento o arrastra el archivo aquí" at bounding box center [796, 539] width 426 height 44
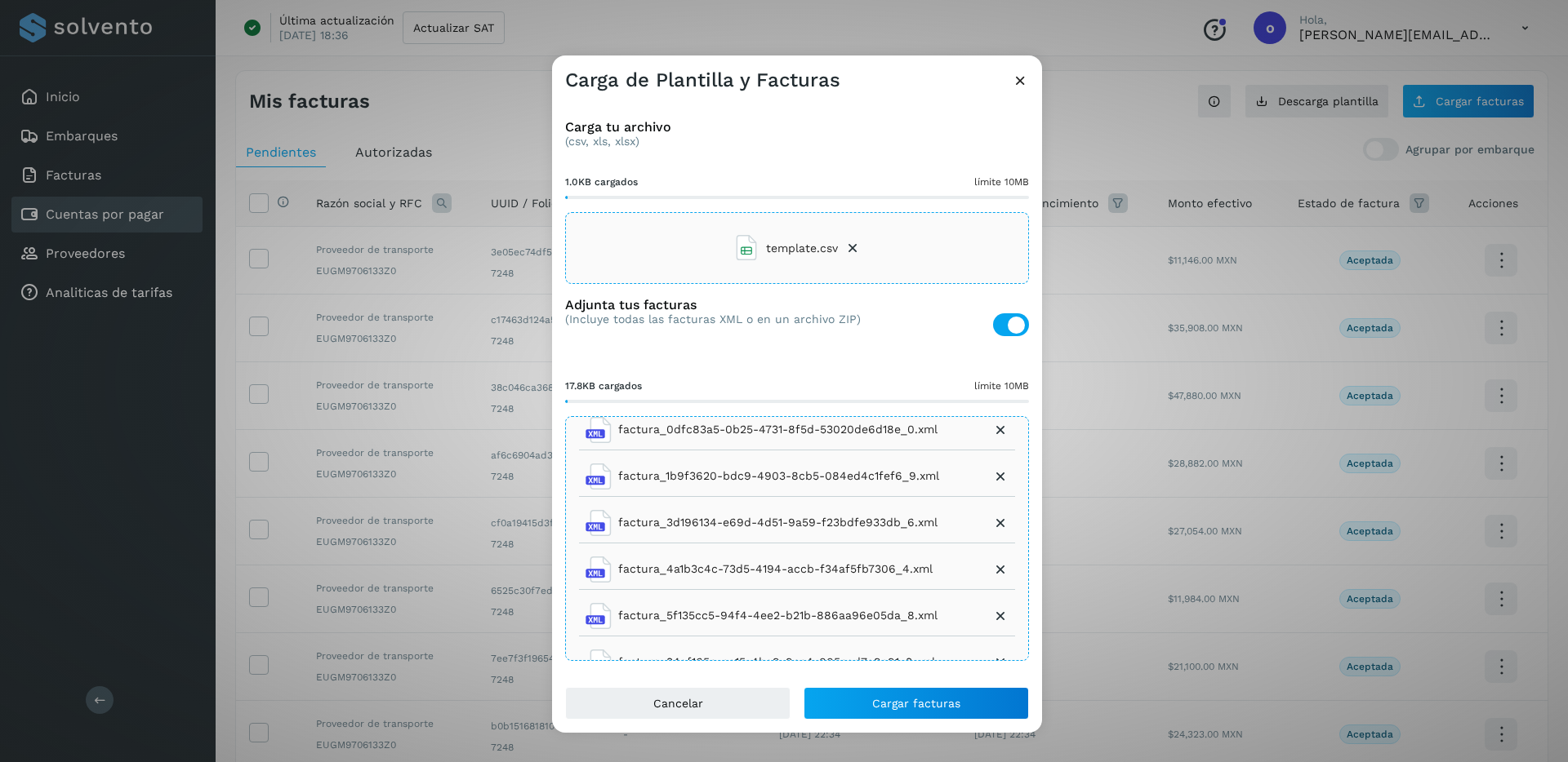
scroll to position [262, 0]
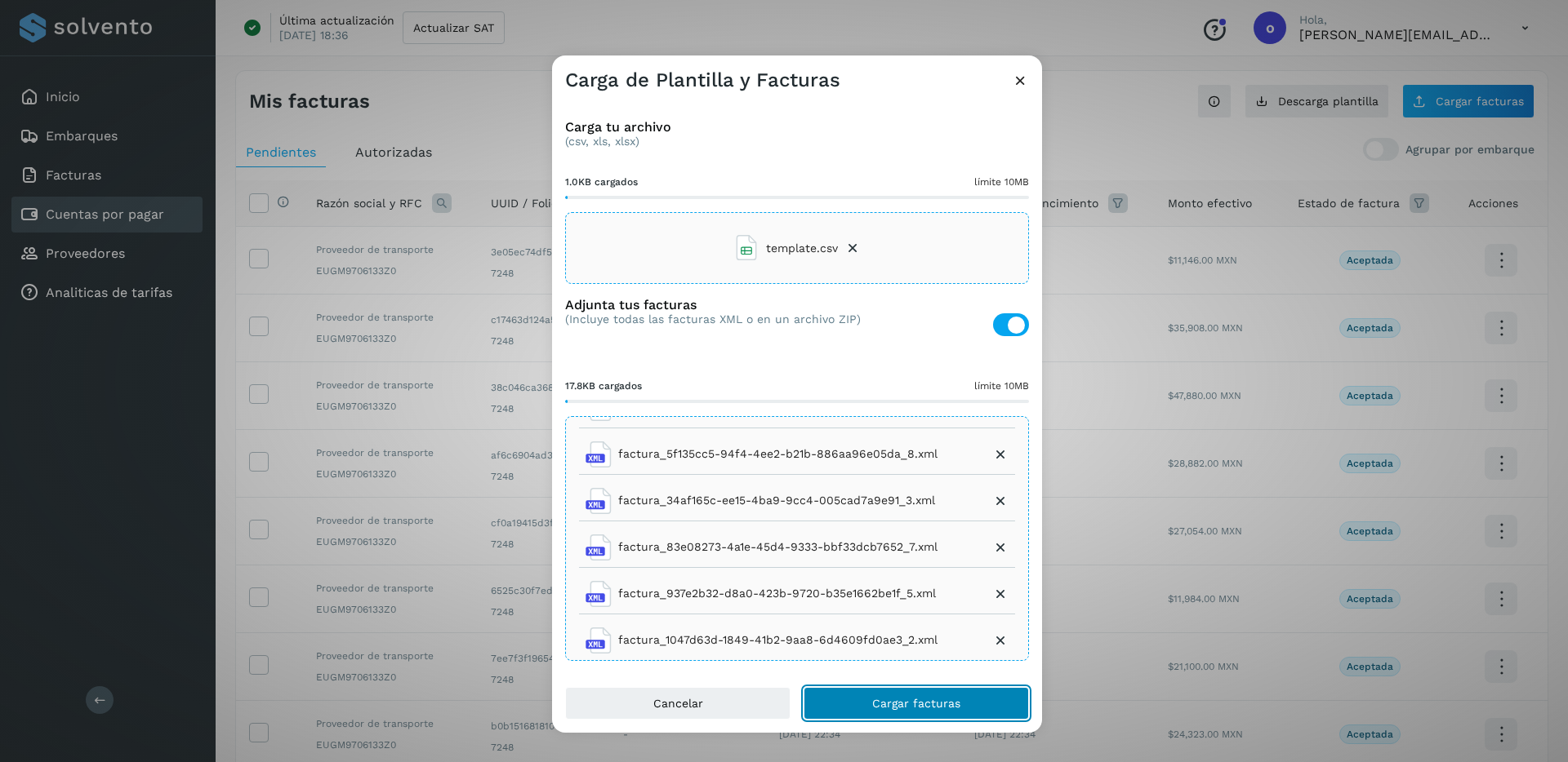
click at [920, 706] on span "Cargar facturas" at bounding box center [915, 703] width 88 height 11
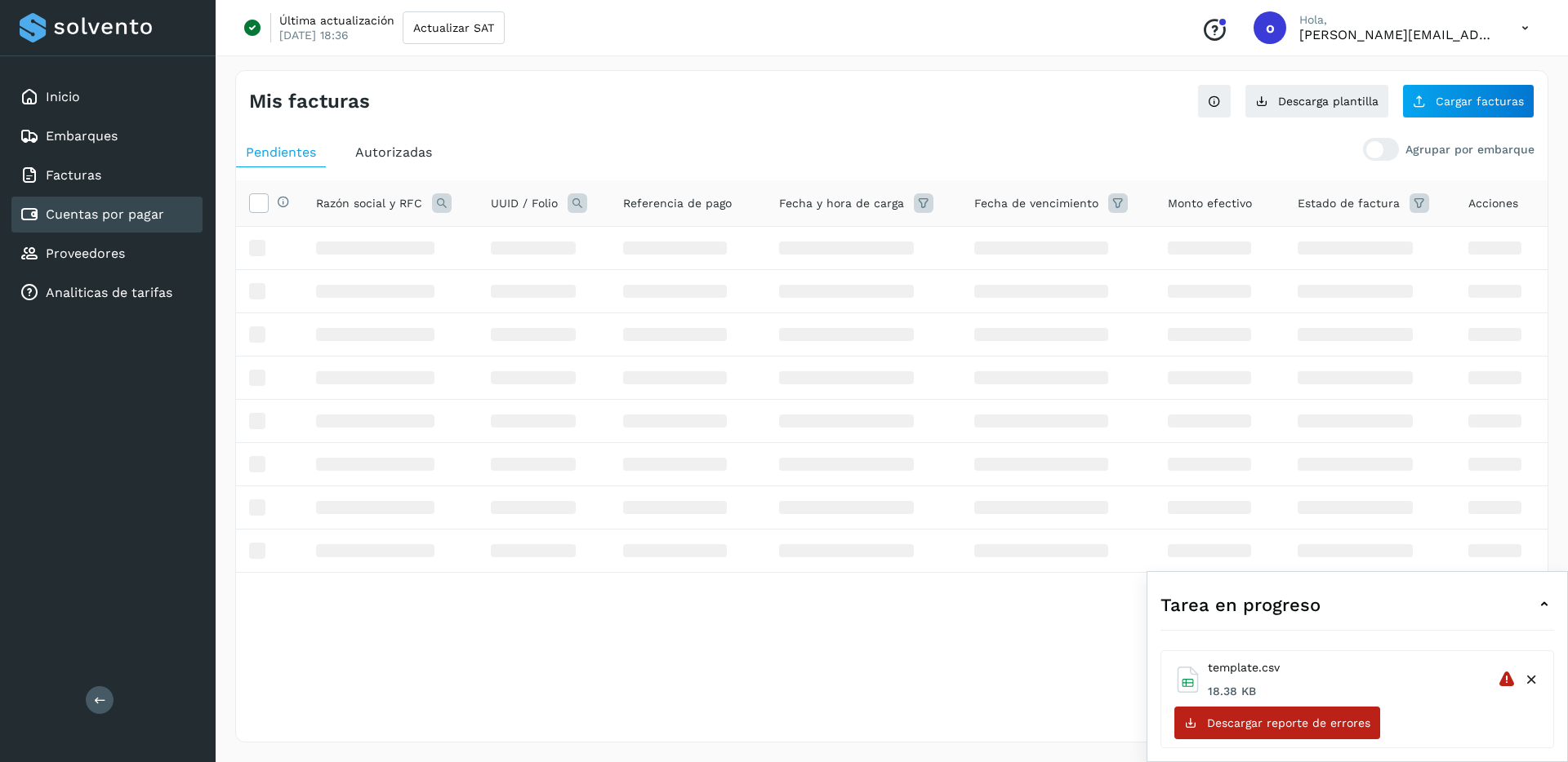
scroll to position [0, 0]
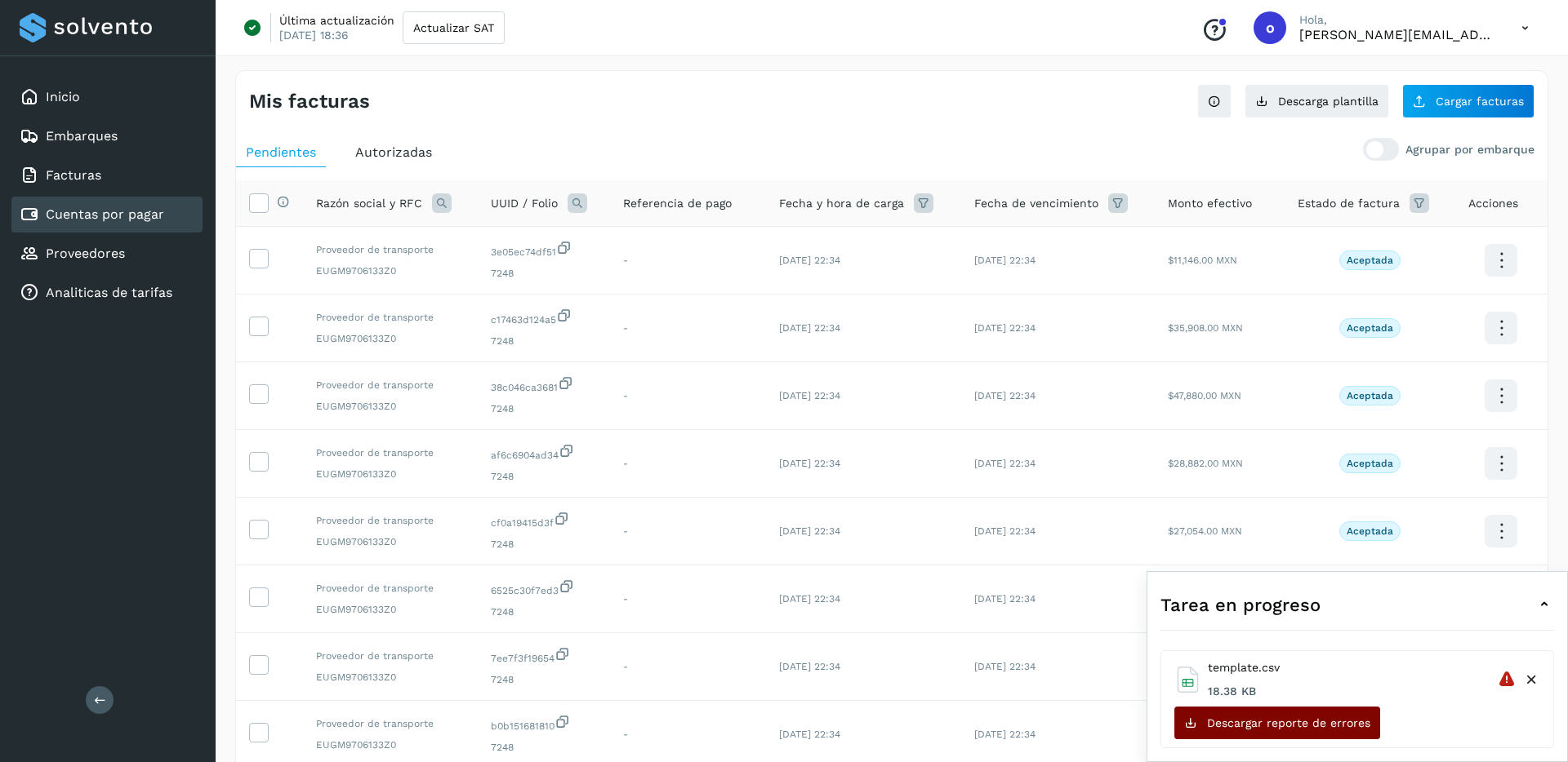
click at [1262, 731] on button "Descargar reporte de errores" at bounding box center [1277, 724] width 206 height 32
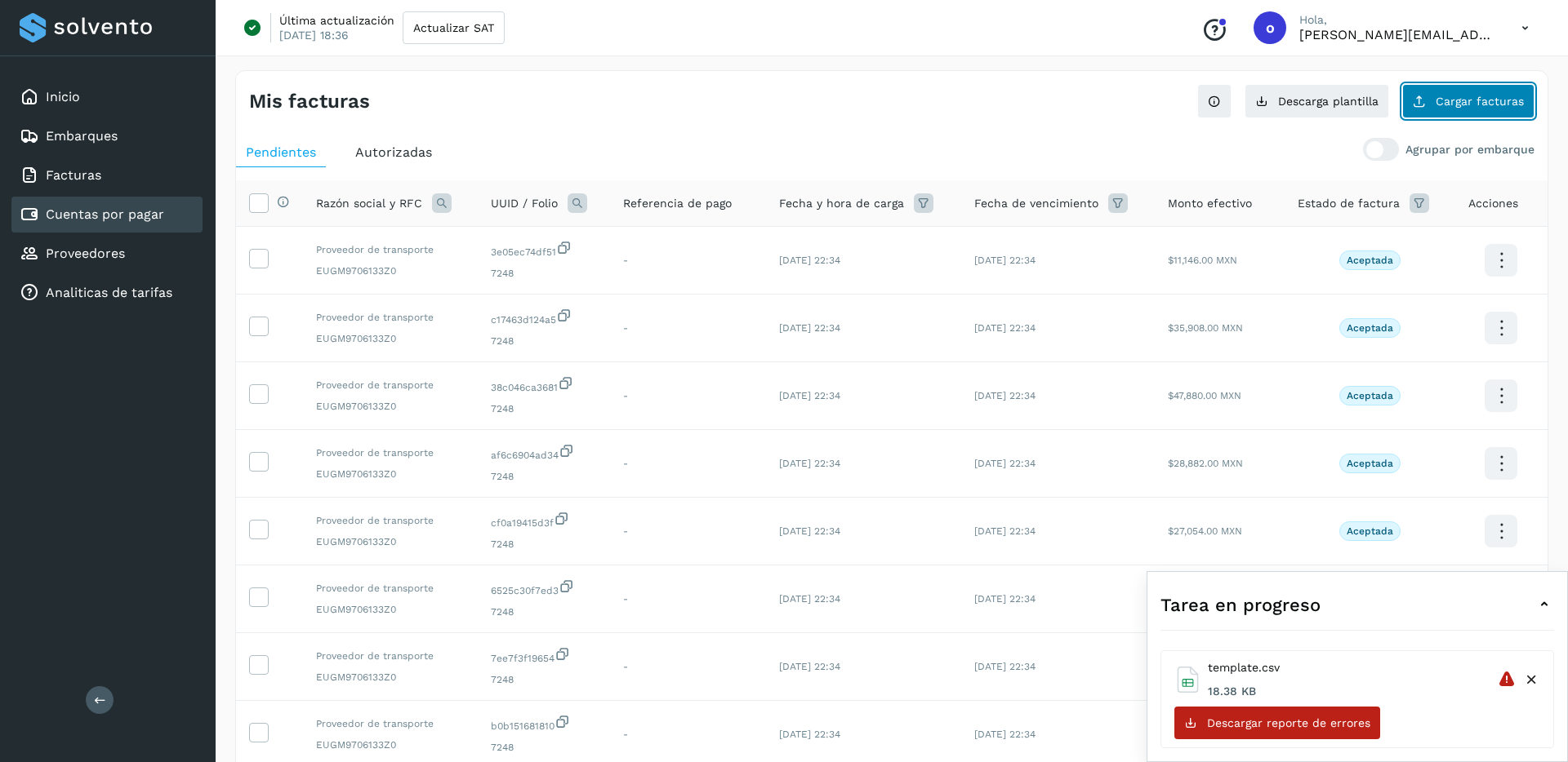
click at [1449, 116] on button "Cargar facturas" at bounding box center [1468, 101] width 133 height 34
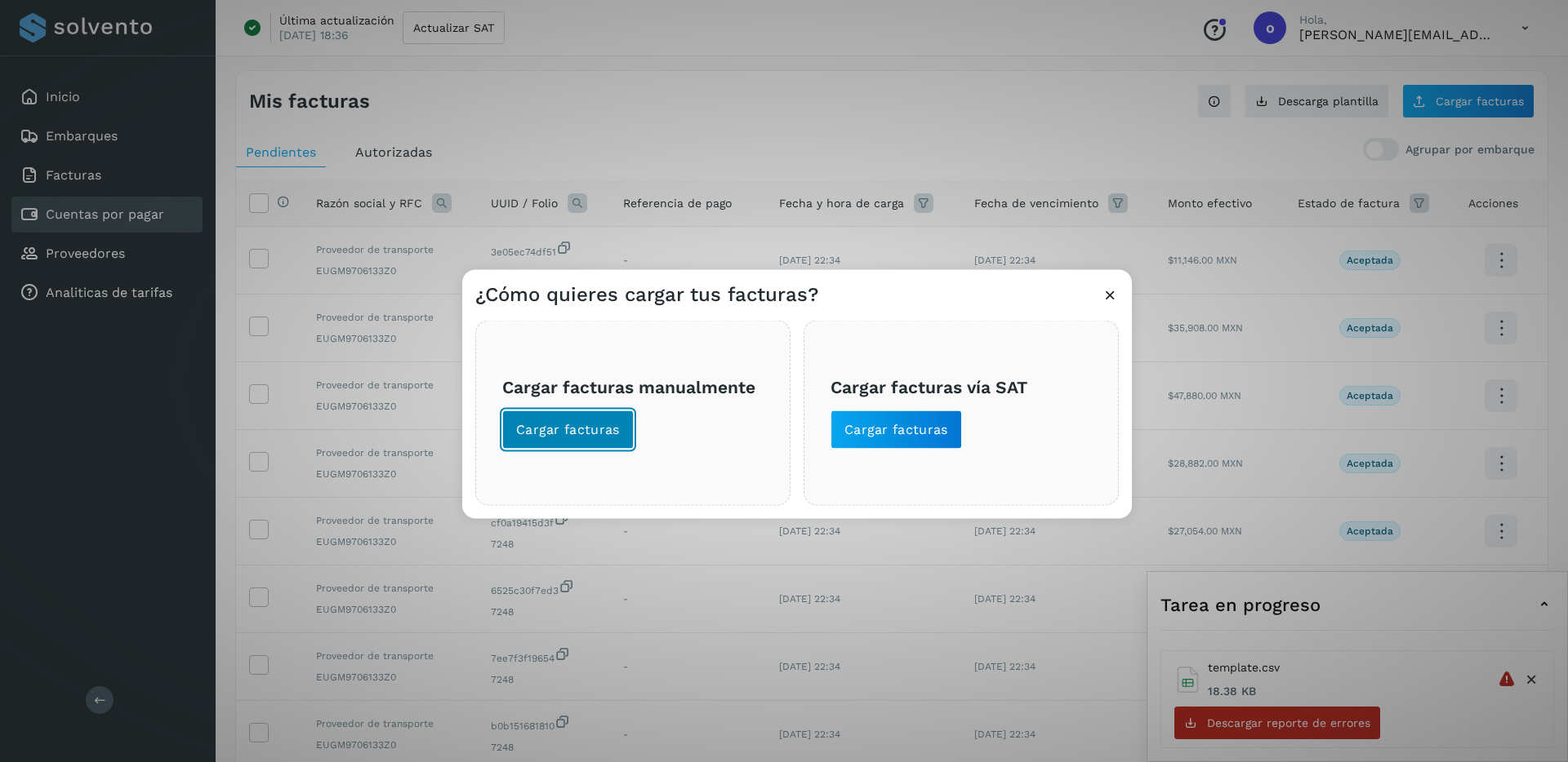
click at [621, 426] on button "Cargar facturas" at bounding box center [568, 430] width 132 height 39
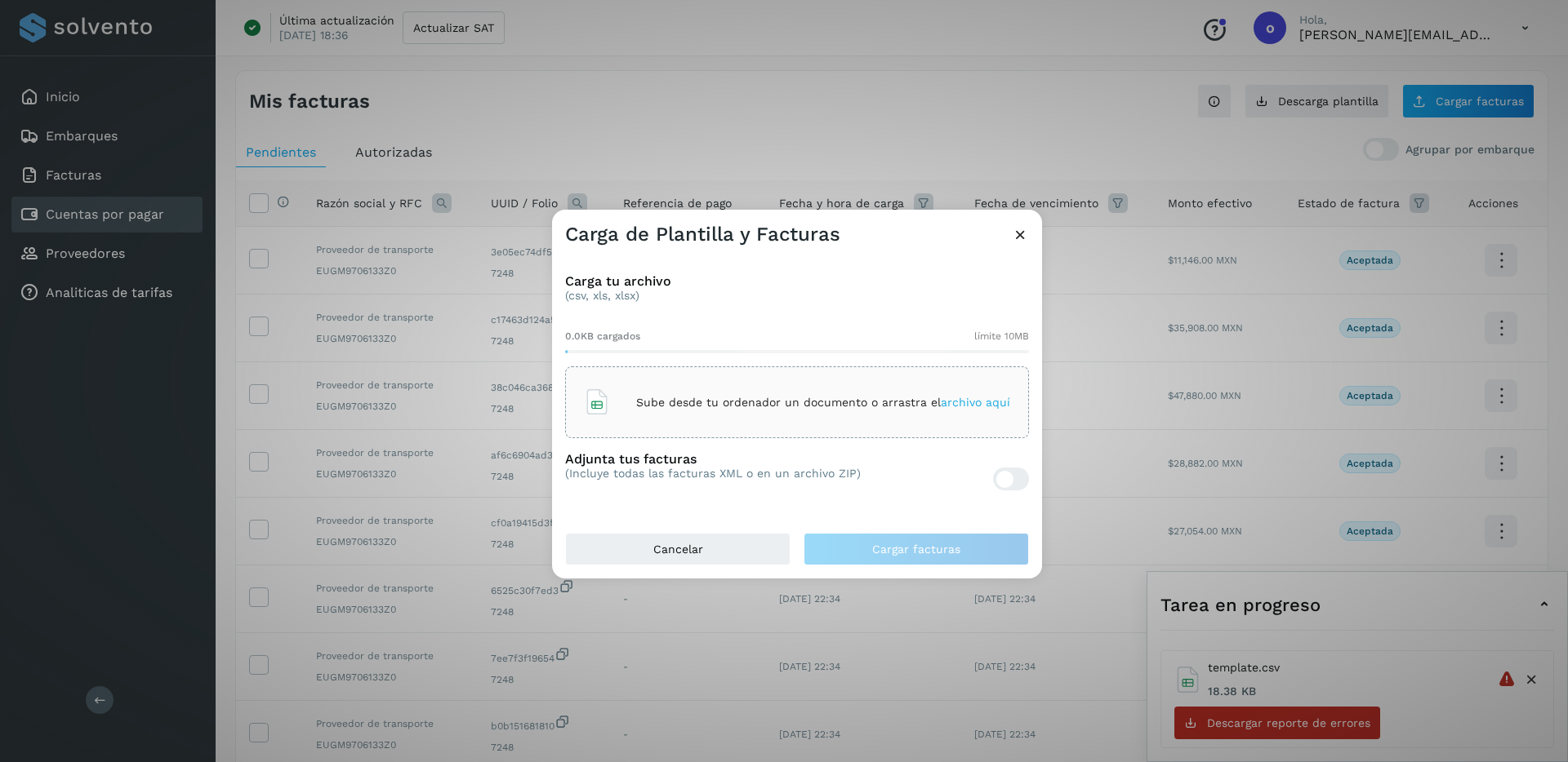
click at [704, 369] on div "Sube desde tu ordenador un documento o arrastra el archivo aquí" at bounding box center [796, 403] width 464 height 72
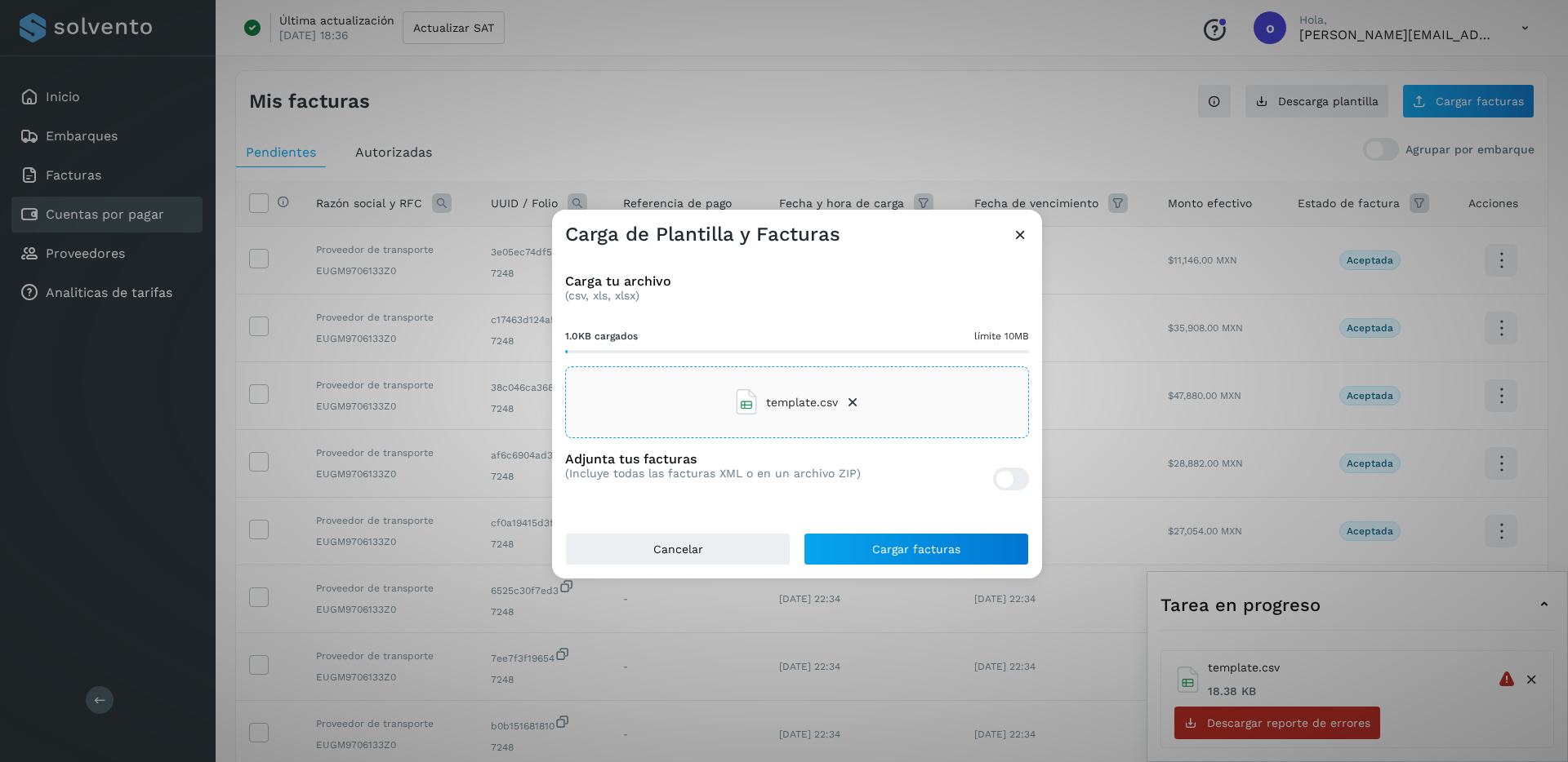
click at [989, 473] on div "Adjunta tus facturas (Incluye todas las facturas XML o en un archivo ZIP)" at bounding box center [796, 479] width 464 height 56
click at [1002, 477] on div at bounding box center [1004, 480] width 17 height 17
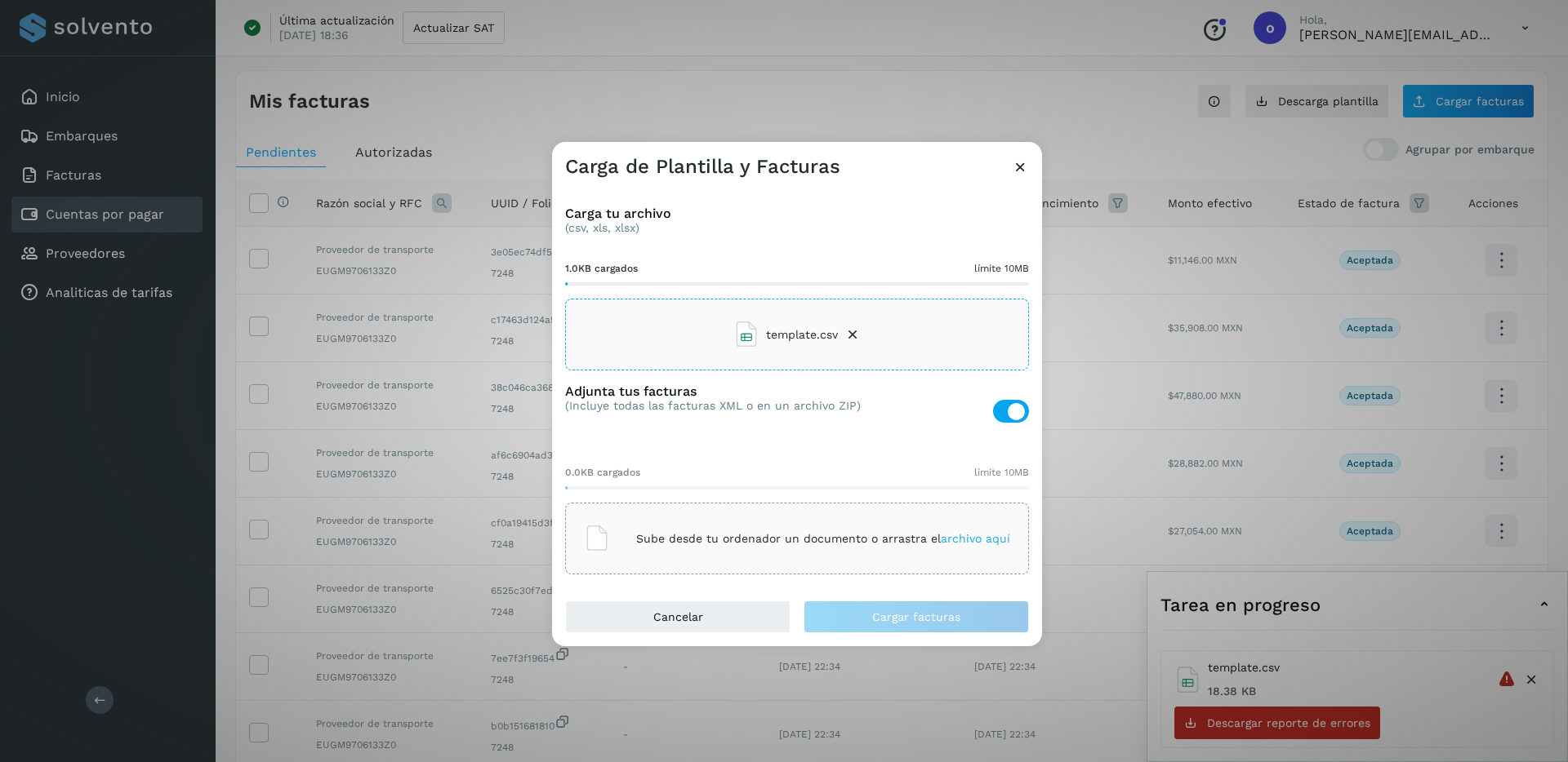
click at [831, 511] on div "Sube desde tu ordenador un documento o arrastra el archivo aquí" at bounding box center [796, 539] width 464 height 72
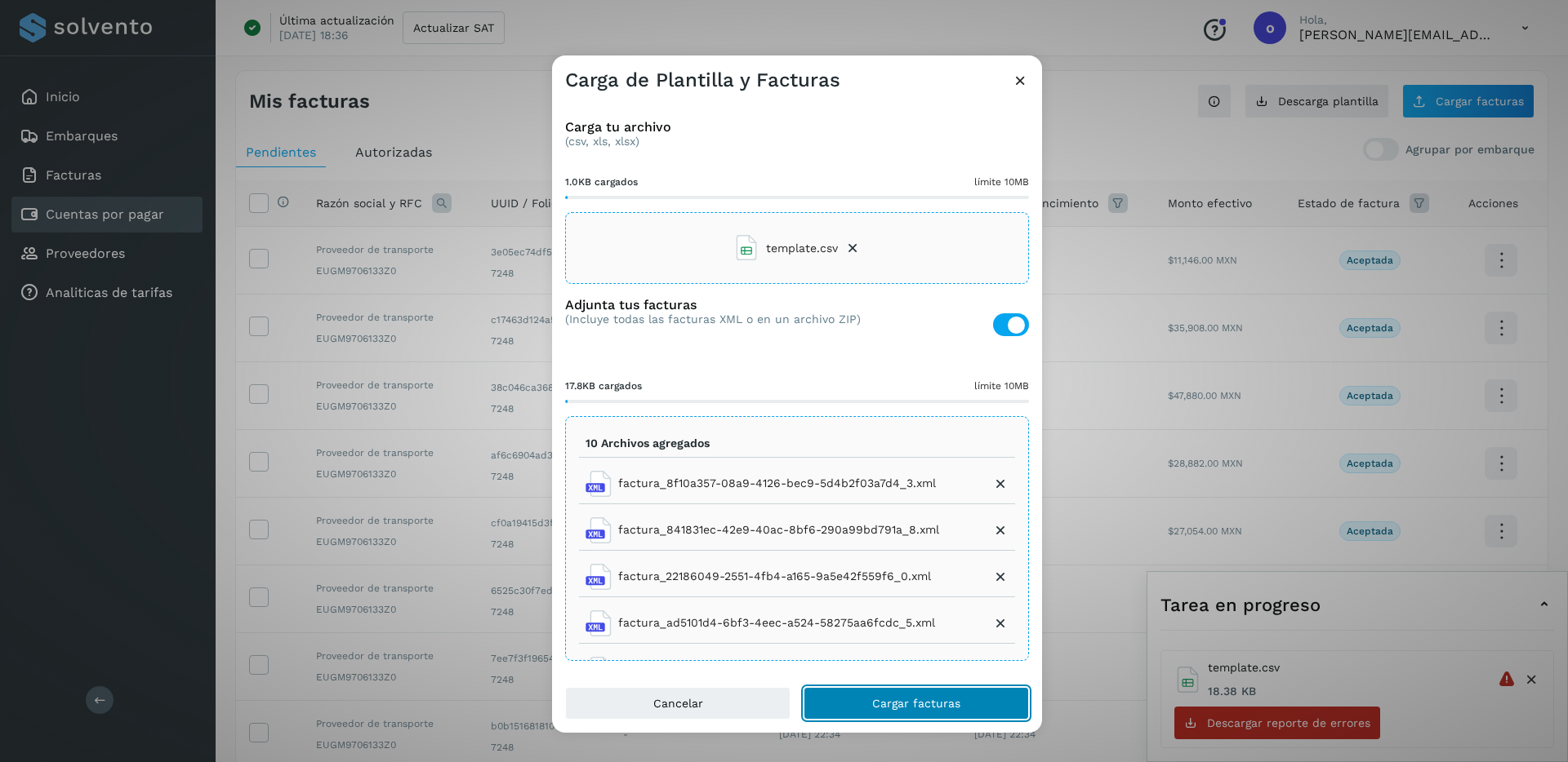
click at [916, 700] on span "Cargar facturas" at bounding box center [915, 703] width 88 height 11
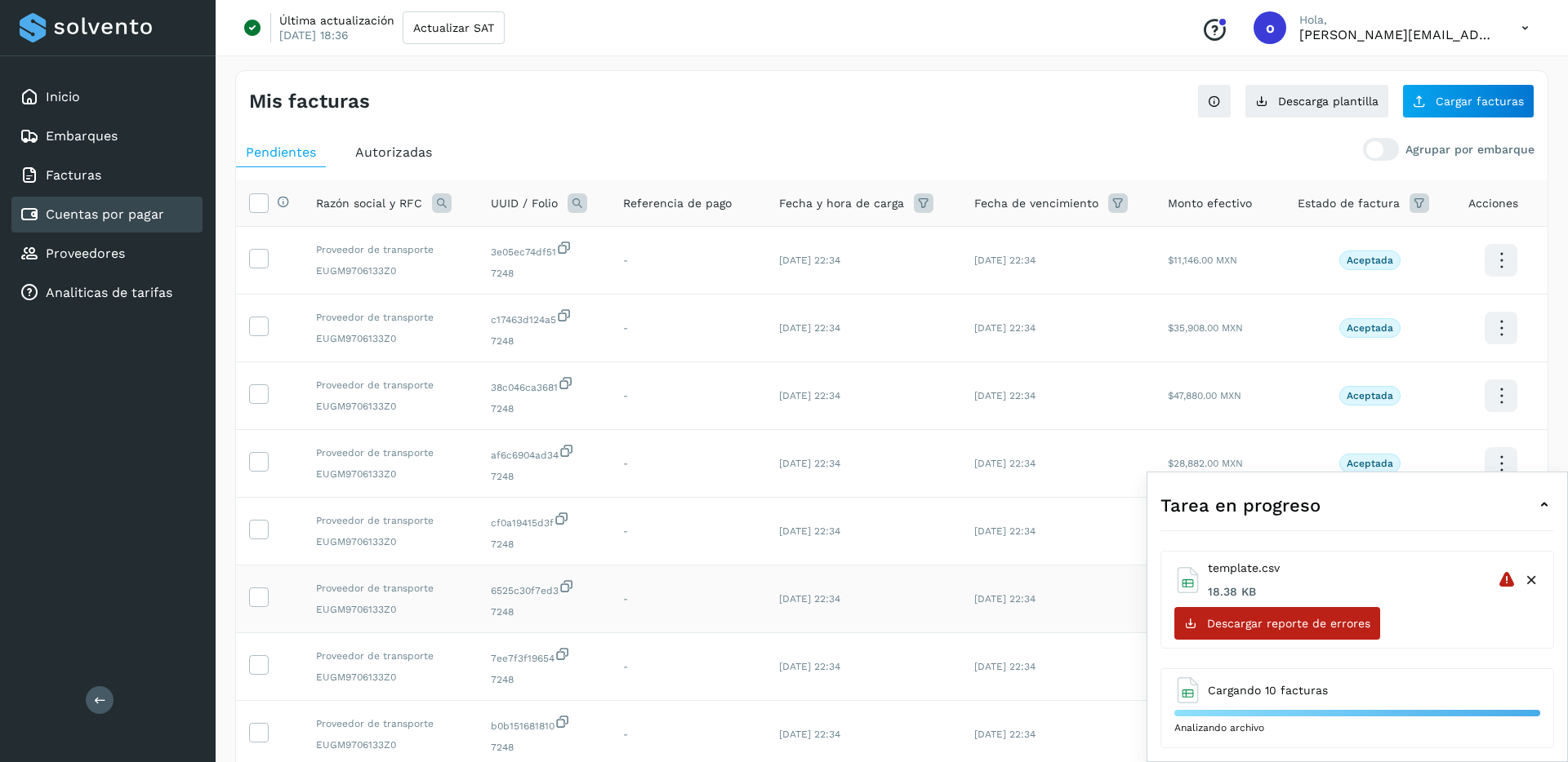
click at [1532, 587] on icon at bounding box center [1531, 581] width 17 height 17
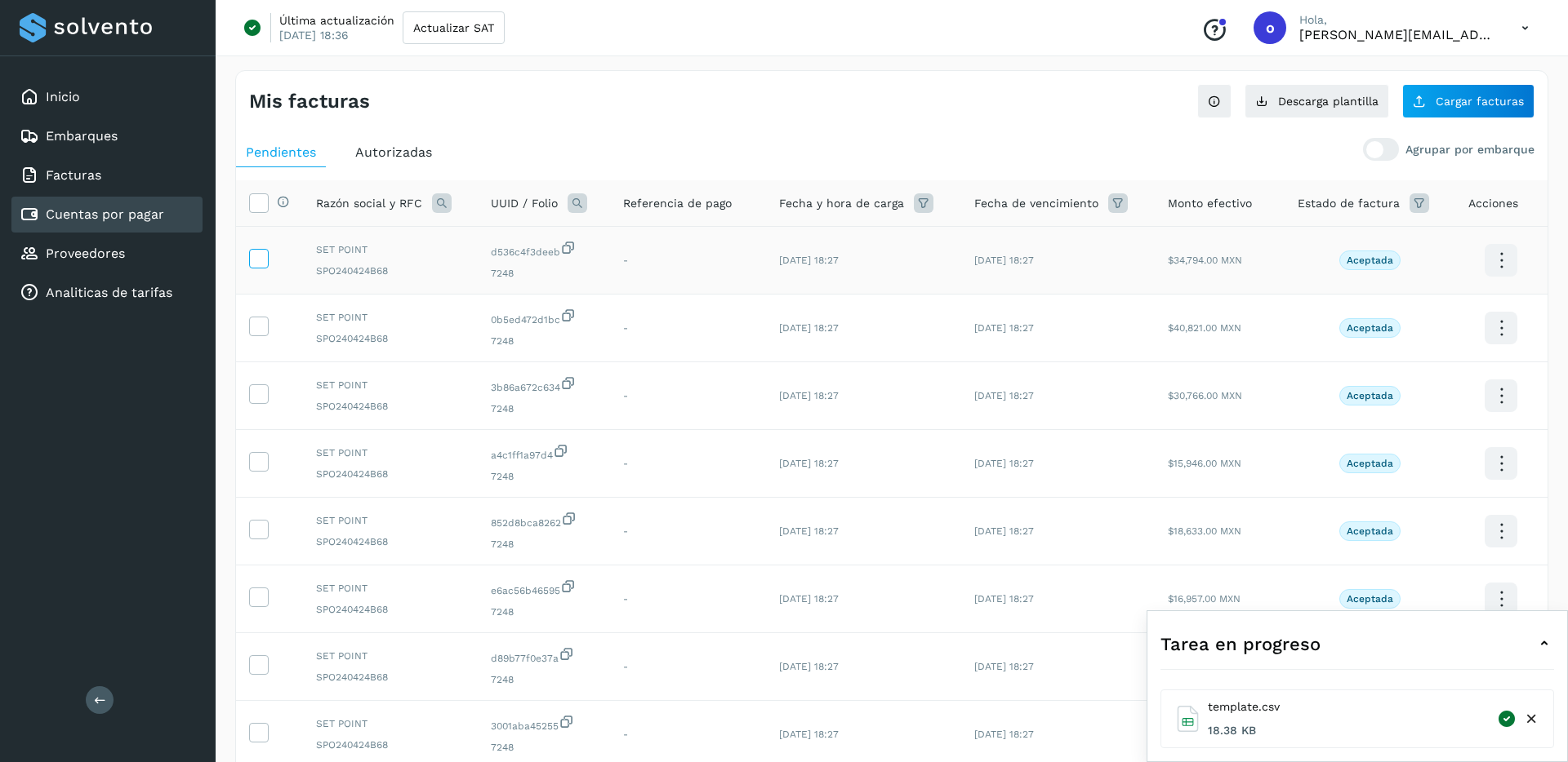
click at [258, 265] on icon at bounding box center [258, 257] width 17 height 17
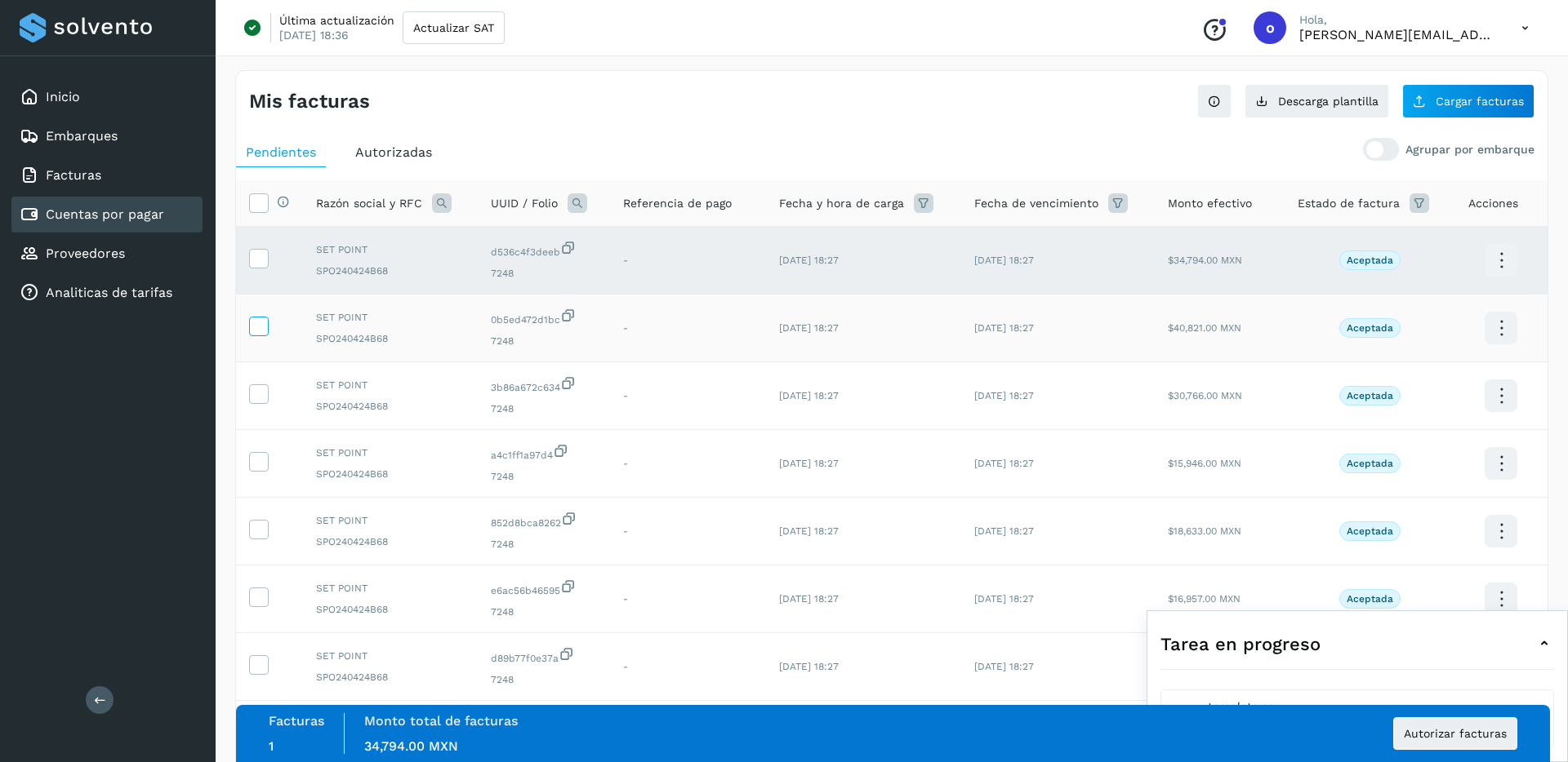
click at [263, 328] on icon at bounding box center [258, 325] width 17 height 17
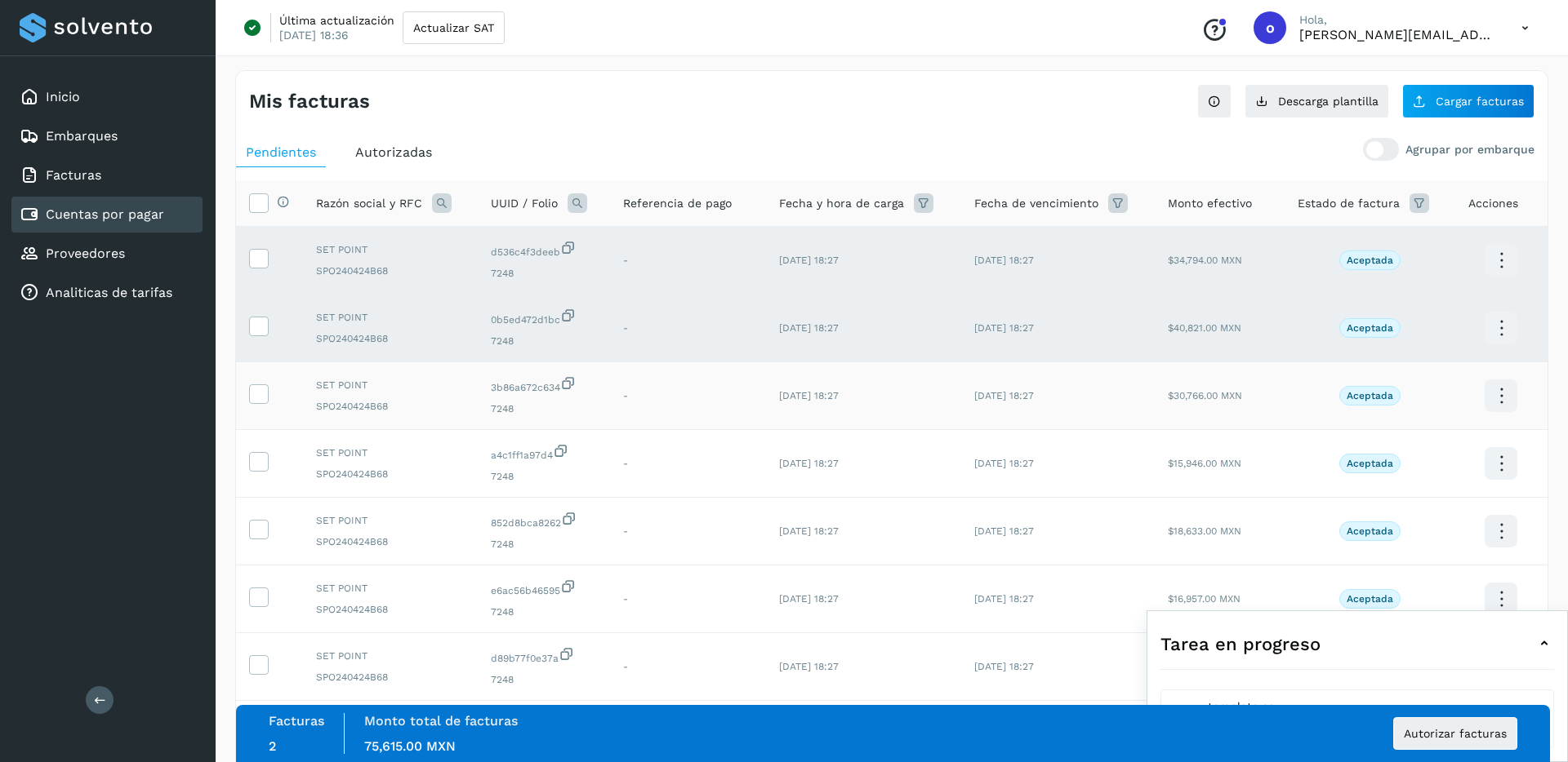
click at [258, 374] on td at bounding box center [269, 396] width 67 height 68
click at [258, 386] on icon at bounding box center [258, 393] width 17 height 17
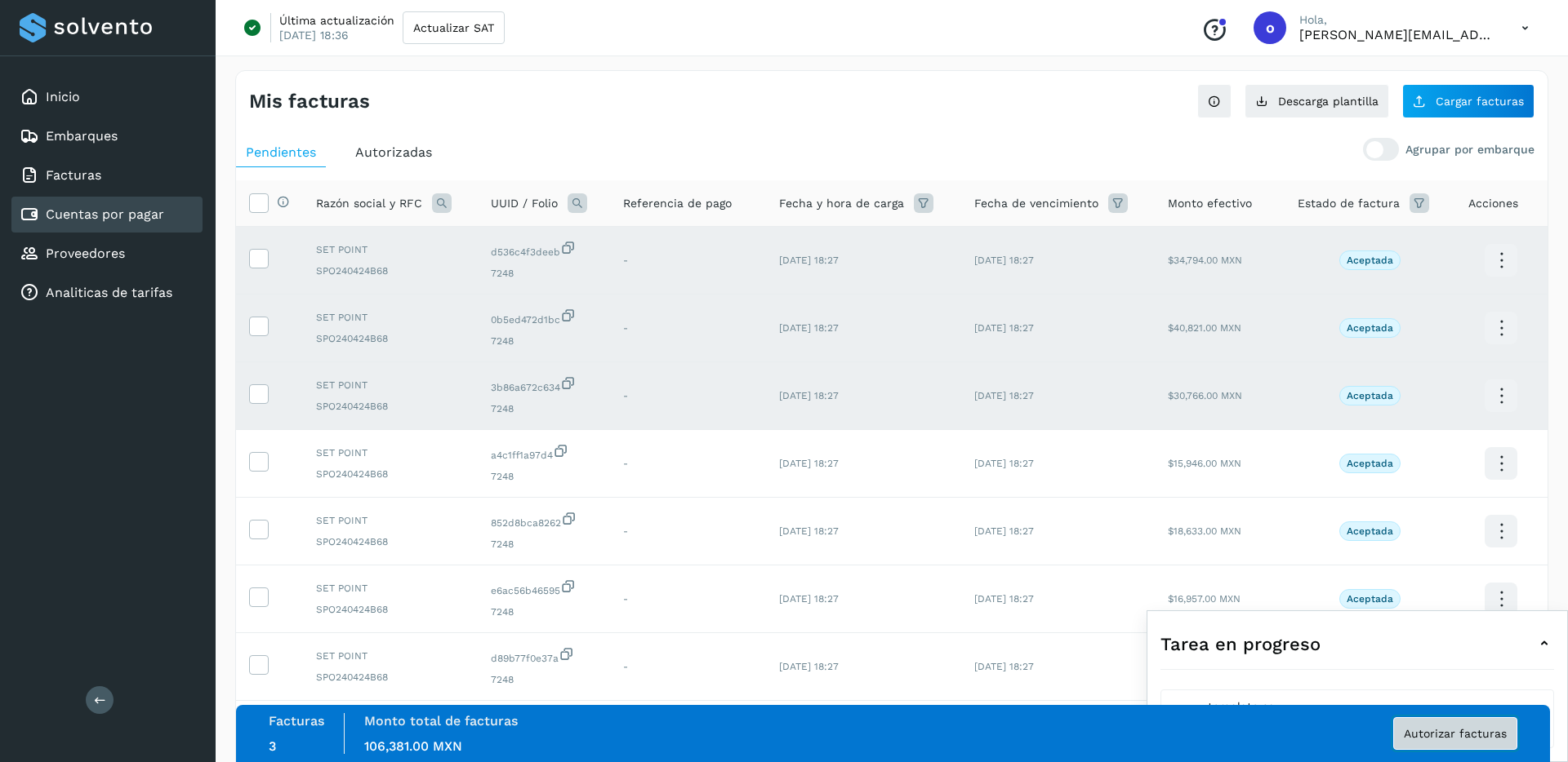
click at [1459, 735] on span "Autorizar facturas" at bounding box center [1455, 733] width 103 height 11
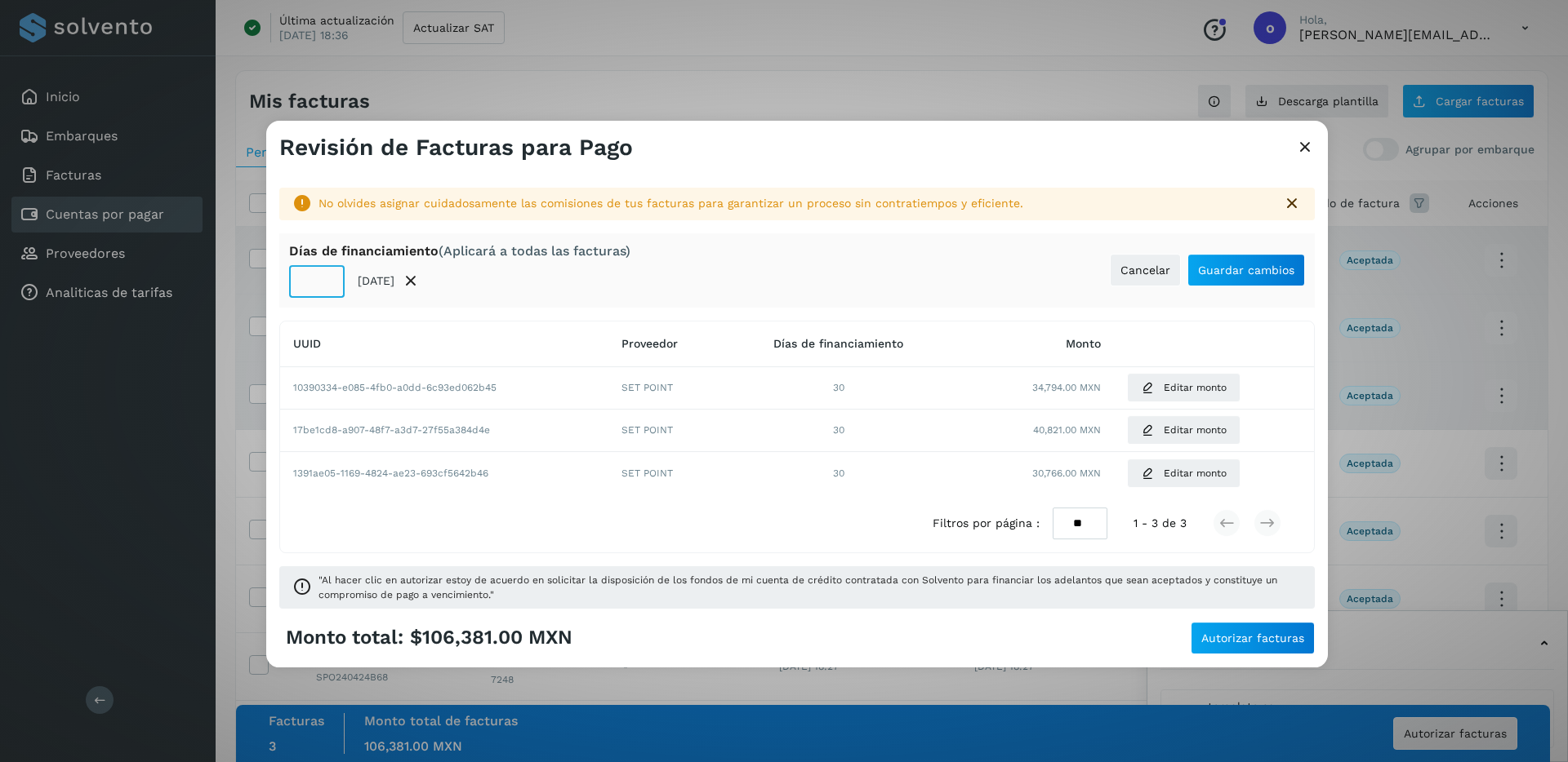
click at [316, 271] on input "**" at bounding box center [317, 281] width 56 height 32
click at [325, 276] on input "**" at bounding box center [317, 281] width 56 height 32
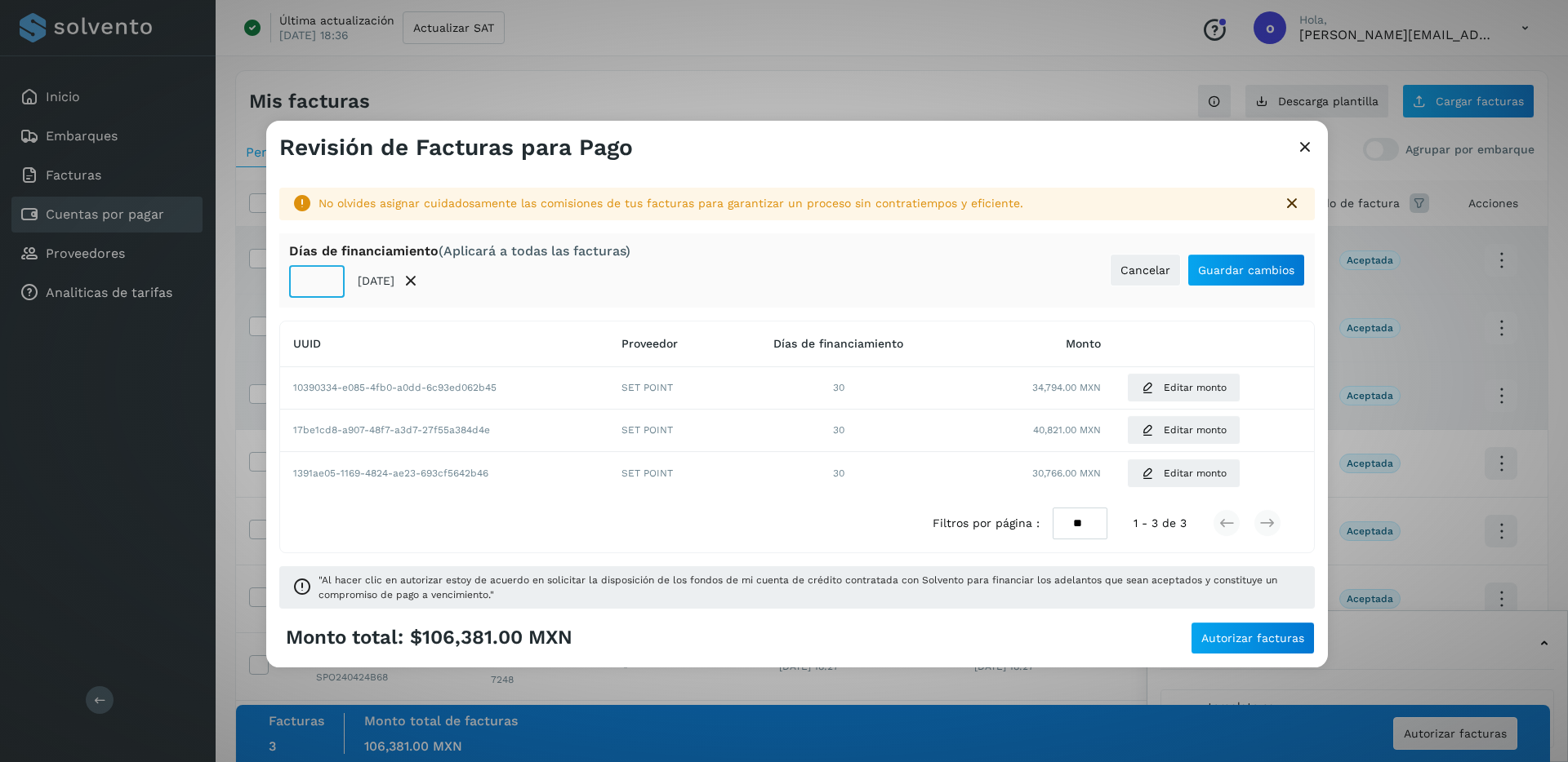
click at [325, 276] on input "**" at bounding box center [317, 281] width 56 height 32
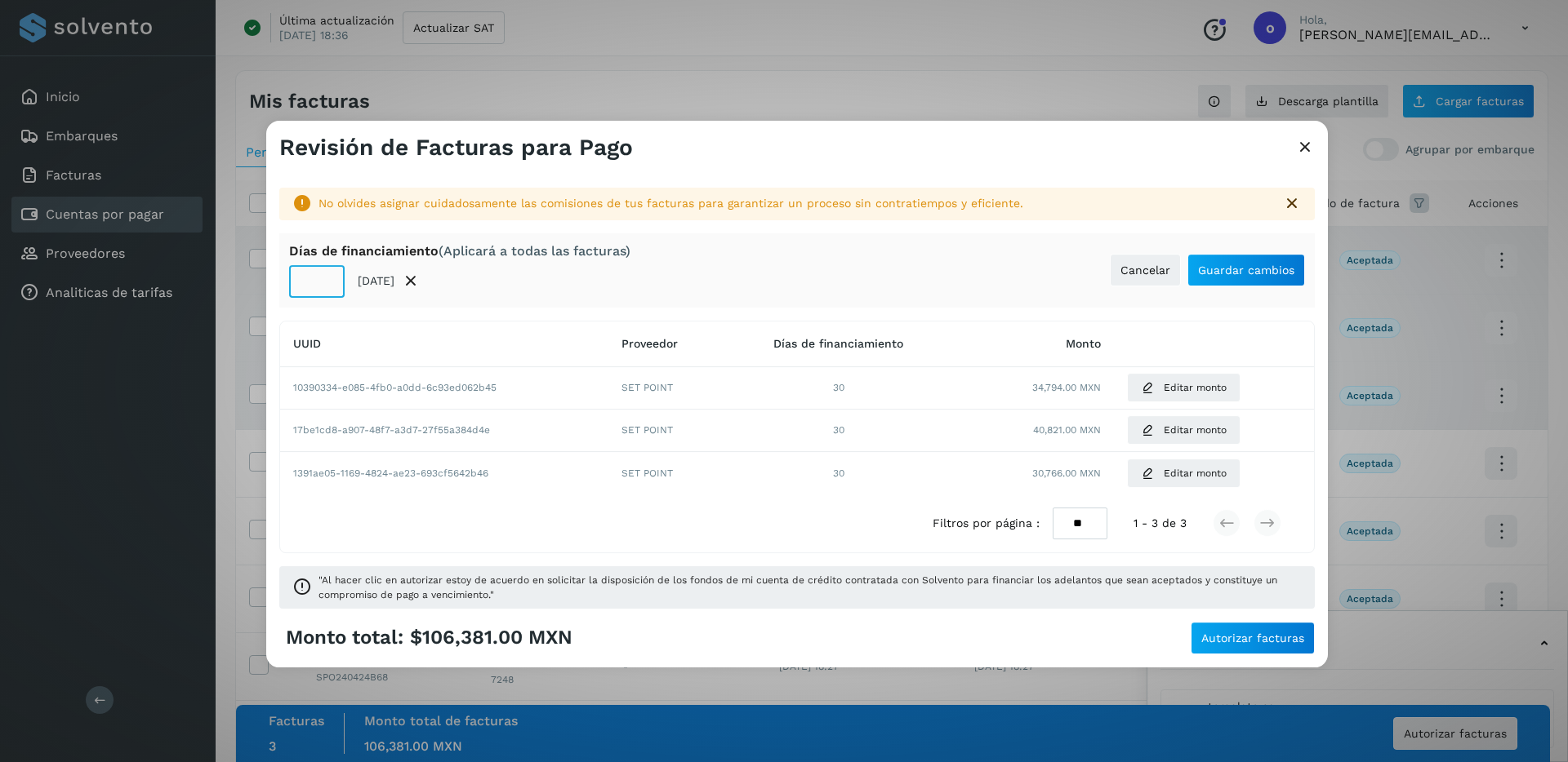
click at [325, 276] on input "**" at bounding box center [317, 281] width 56 height 32
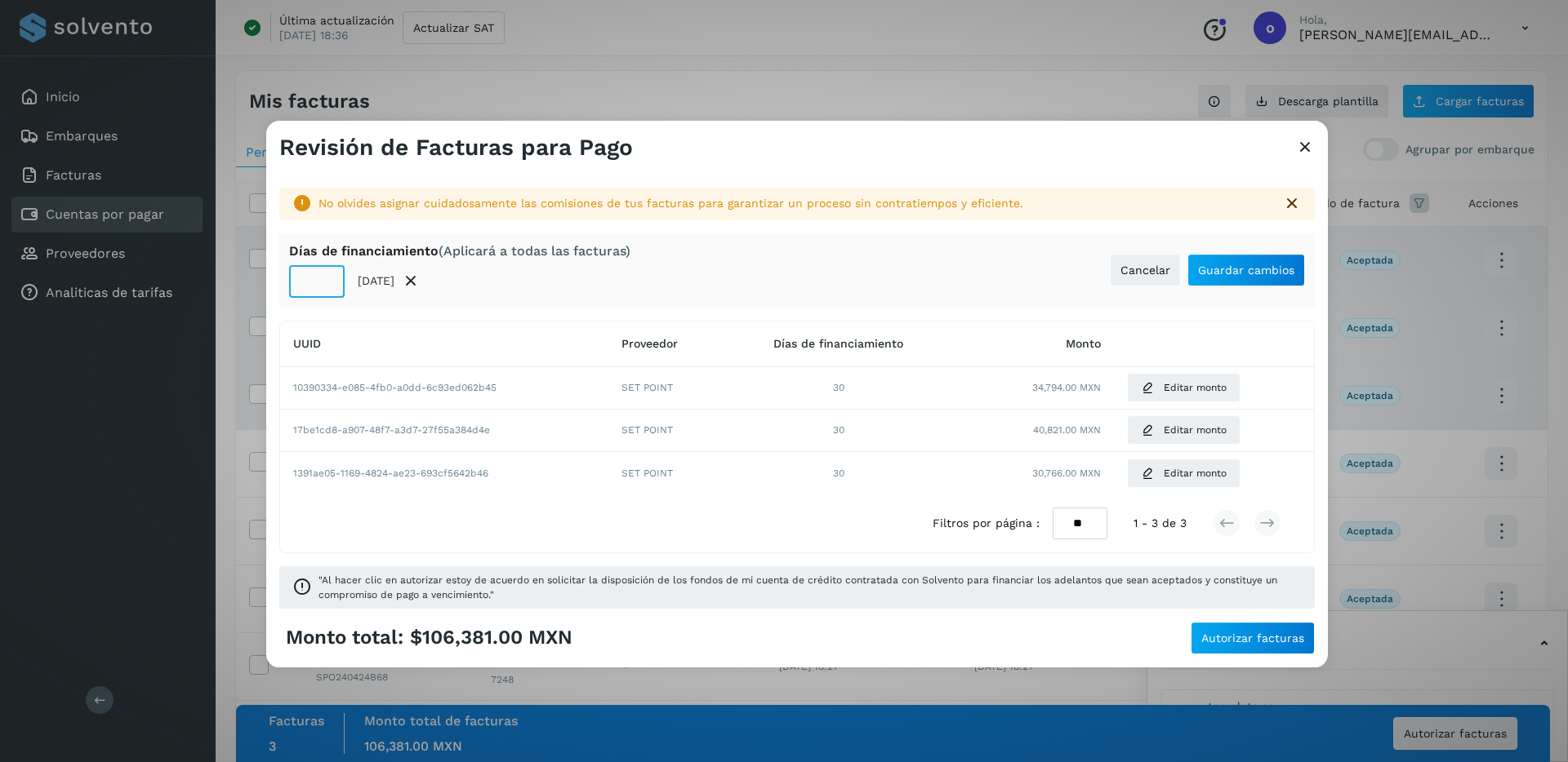
click at [325, 276] on input "**" at bounding box center [317, 281] width 56 height 32
type input "**"
click at [325, 276] on input "**" at bounding box center [317, 281] width 56 height 32
click at [1231, 650] on button "Autorizar facturas" at bounding box center [1252, 638] width 124 height 32
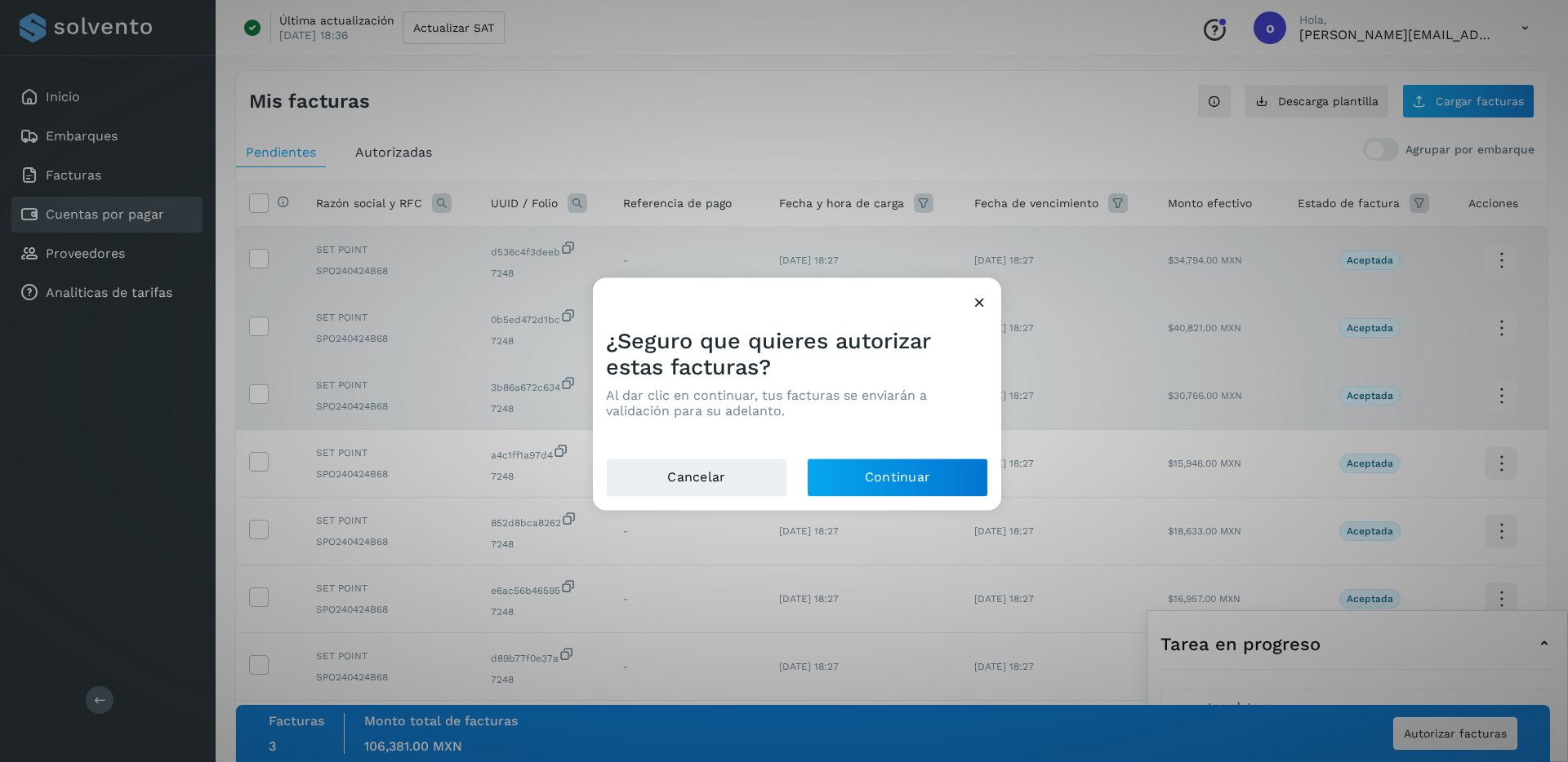
click at [925, 500] on div "Cancelar Continuar" at bounding box center [796, 484] width 408 height 52
click at [917, 493] on button "Continuar" at bounding box center [897, 478] width 181 height 39
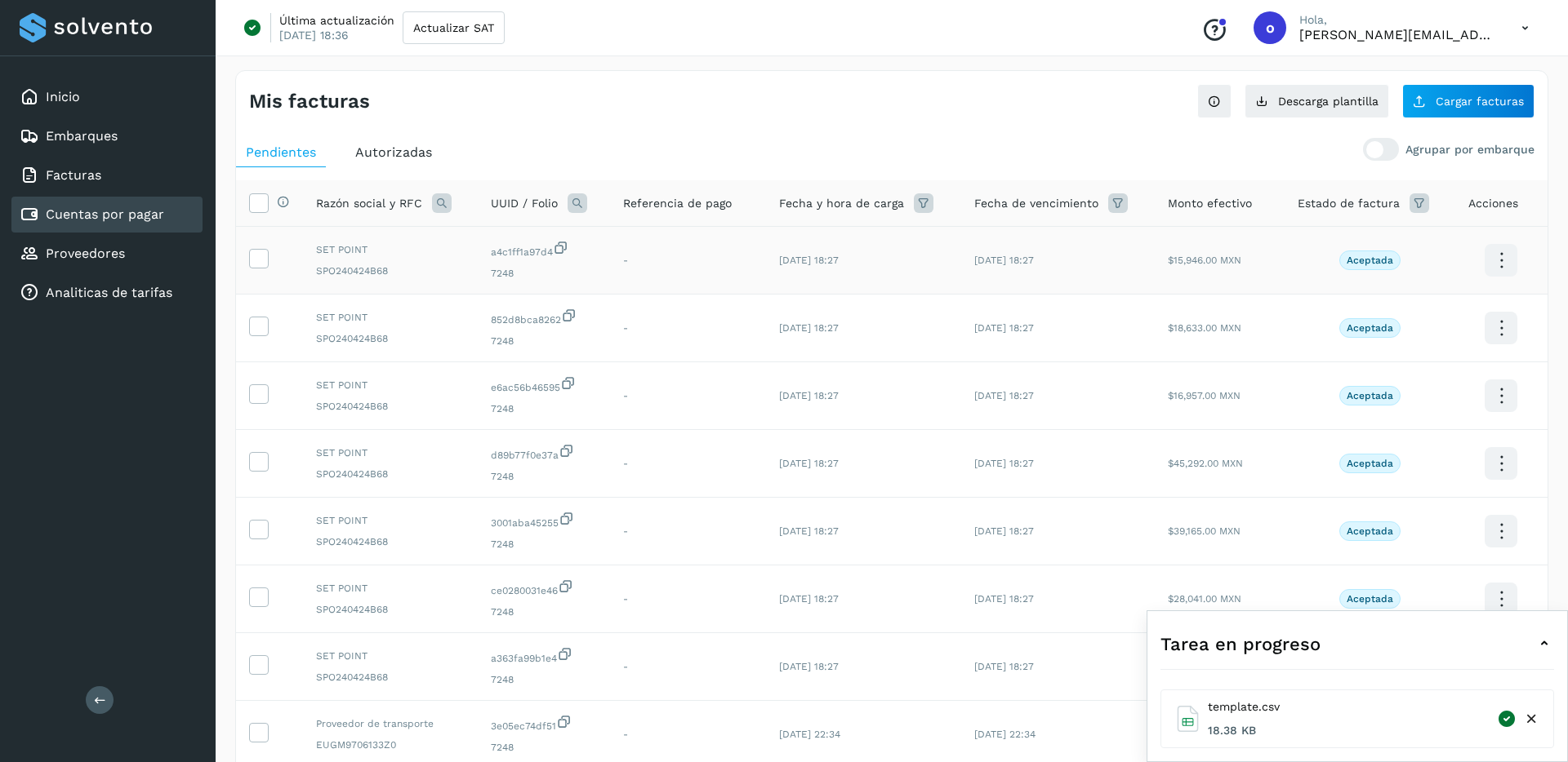
click at [367, 277] on span "SPO240424B68" at bounding box center [390, 270] width 149 height 15
copy span "SPO240424B68"
click at [398, 153] on span "Autorizadas" at bounding box center [393, 152] width 77 height 15
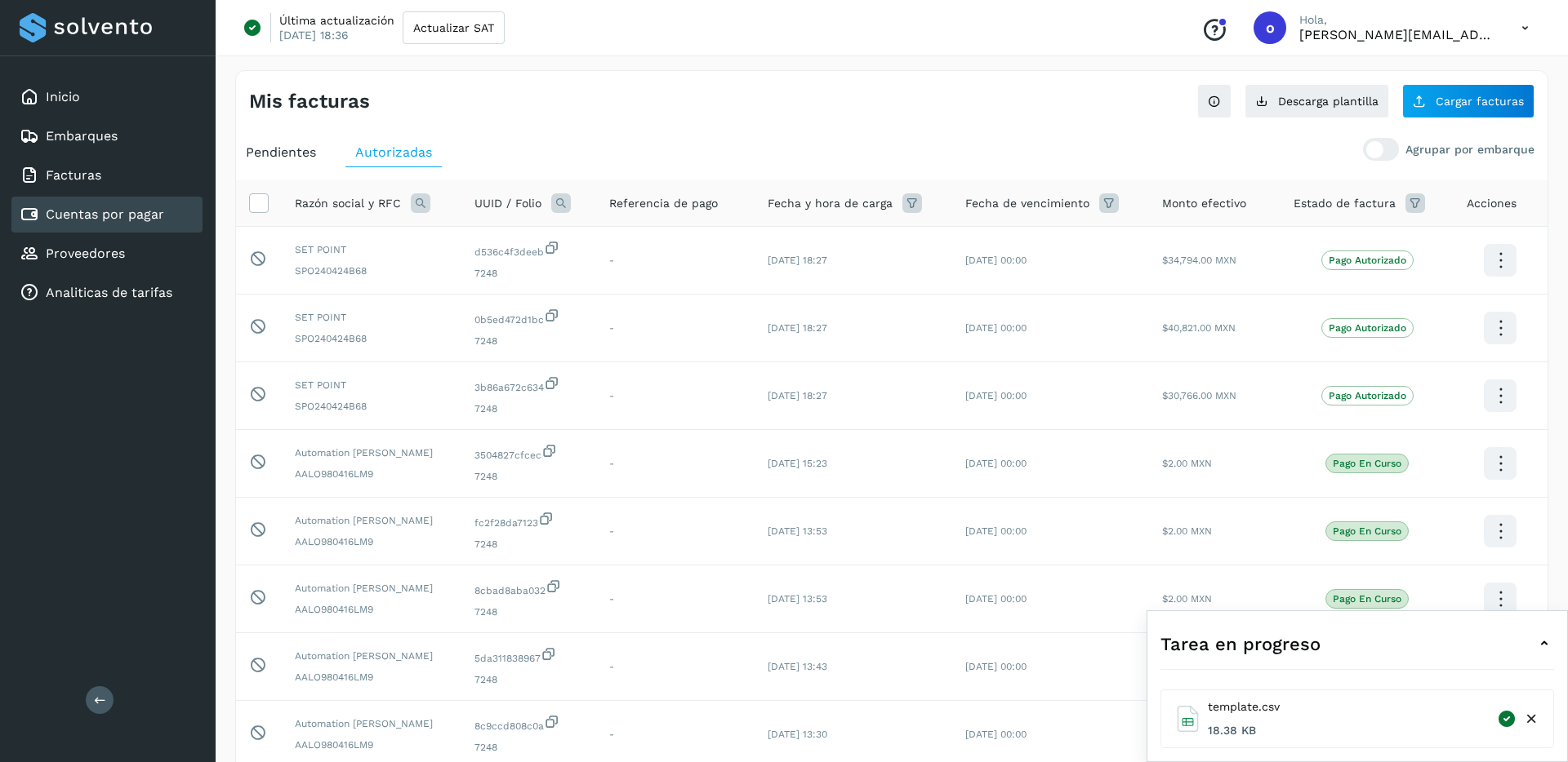
click at [133, 229] on div "Cuentas por pagar" at bounding box center [106, 215] width 191 height 36
click at [133, 216] on link "Cuentas por pagar" at bounding box center [104, 214] width 118 height 15
click at [287, 162] on div "Pendientes" at bounding box center [281, 152] width 90 height 29
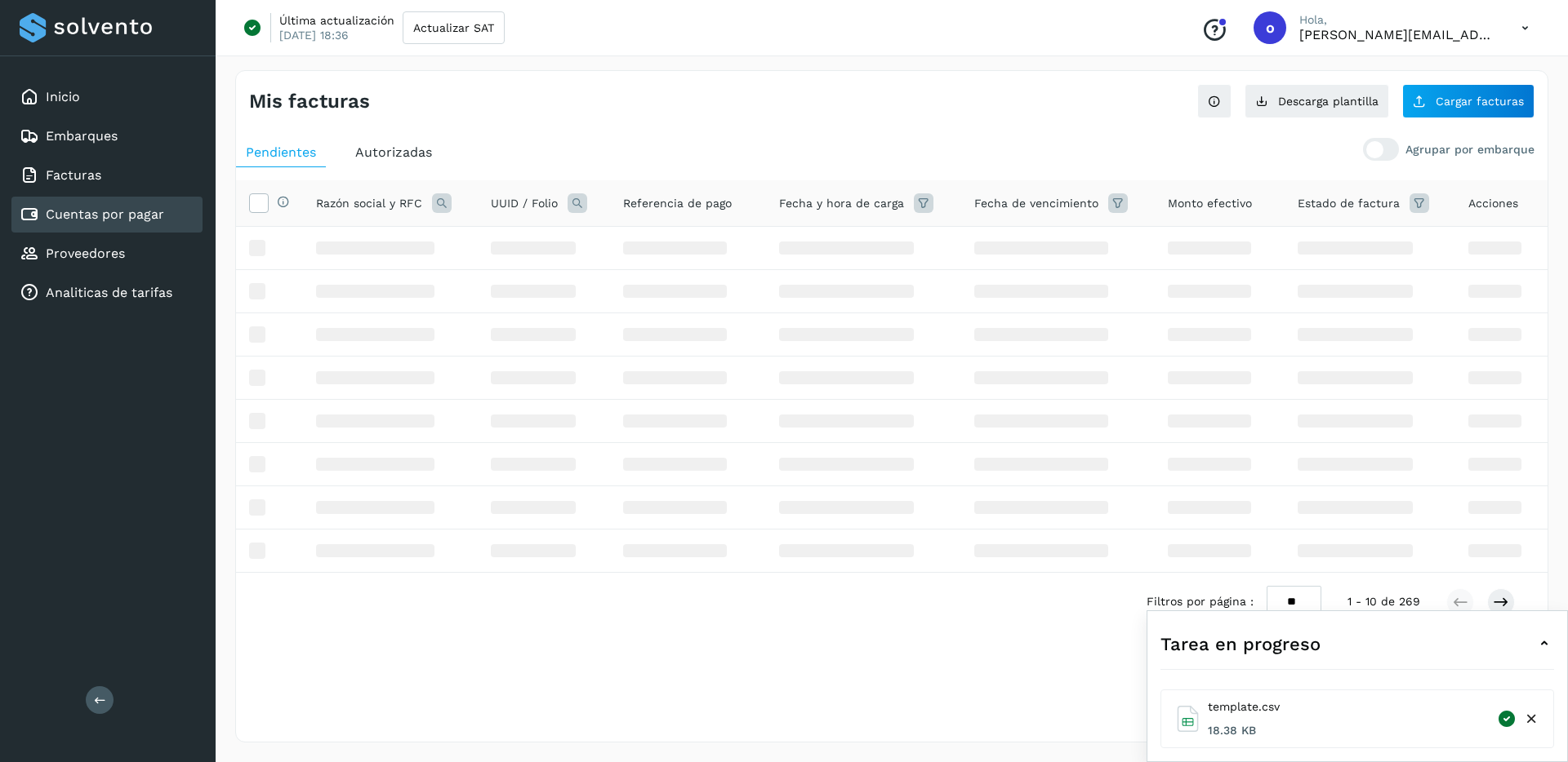
click at [381, 160] on div "Autorizadas" at bounding box center [393, 152] width 97 height 29
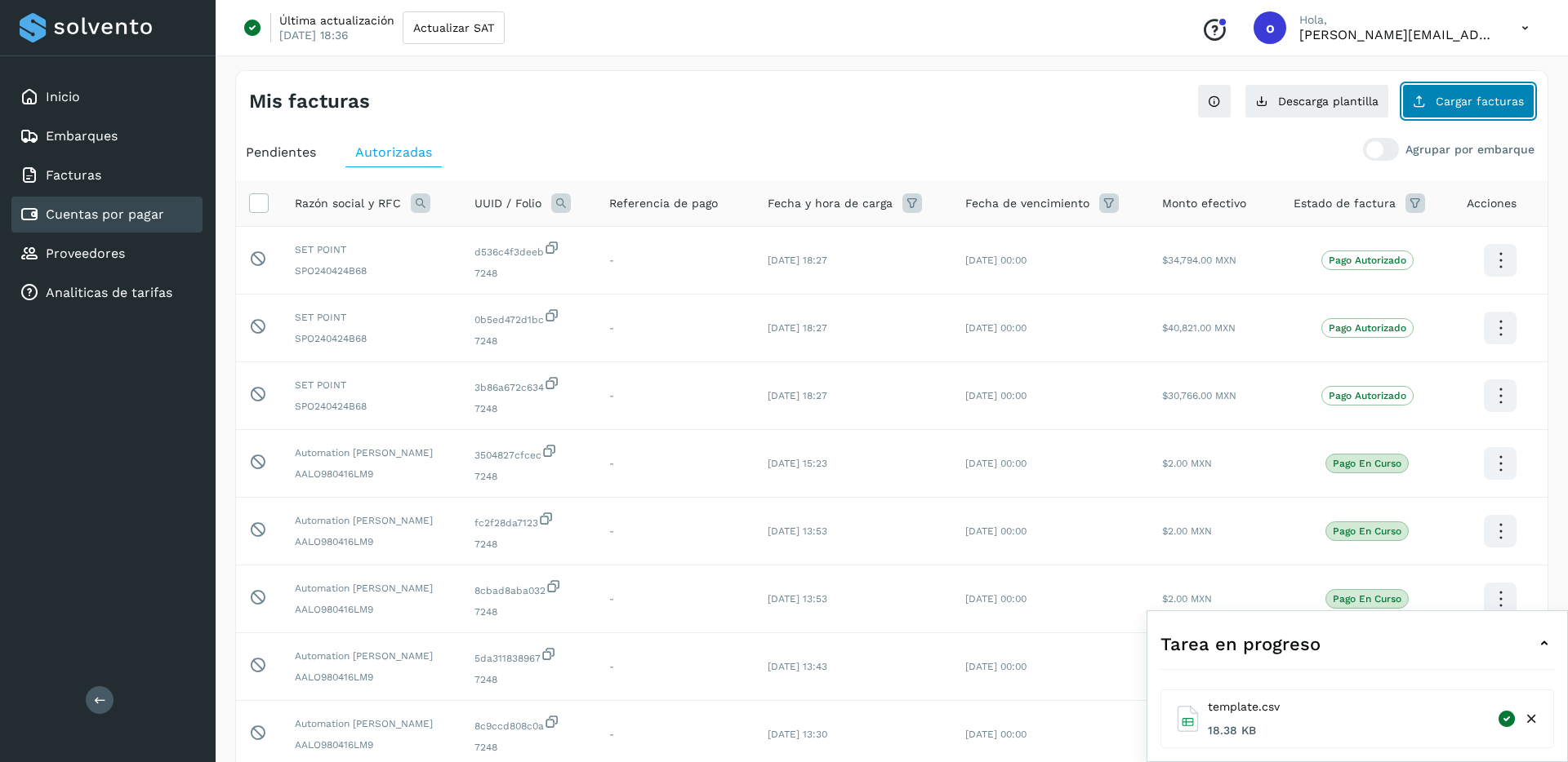
click at [1500, 116] on button "Cargar facturas" at bounding box center [1468, 101] width 133 height 34
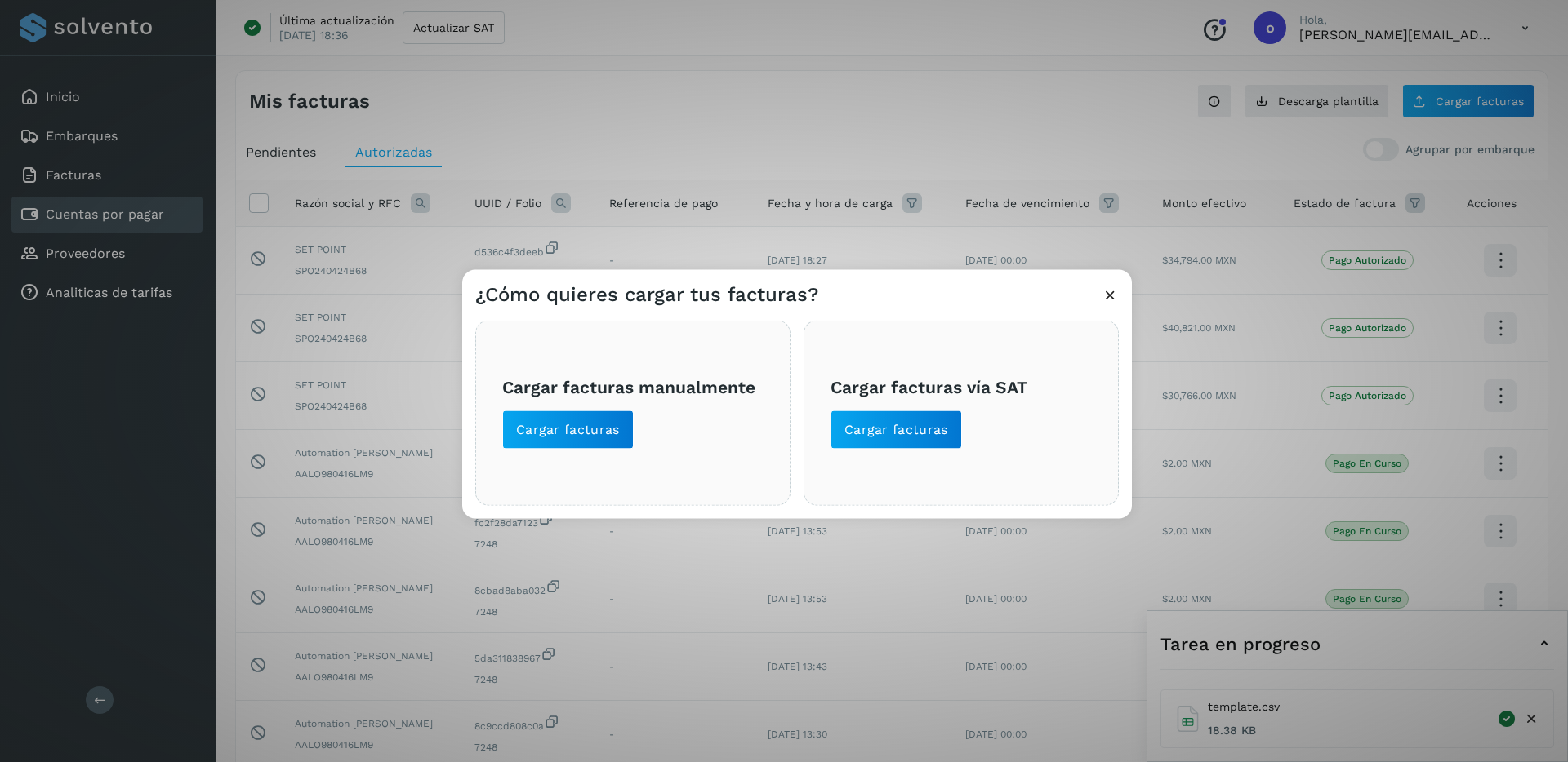
click at [1109, 293] on icon at bounding box center [1110, 295] width 17 height 17
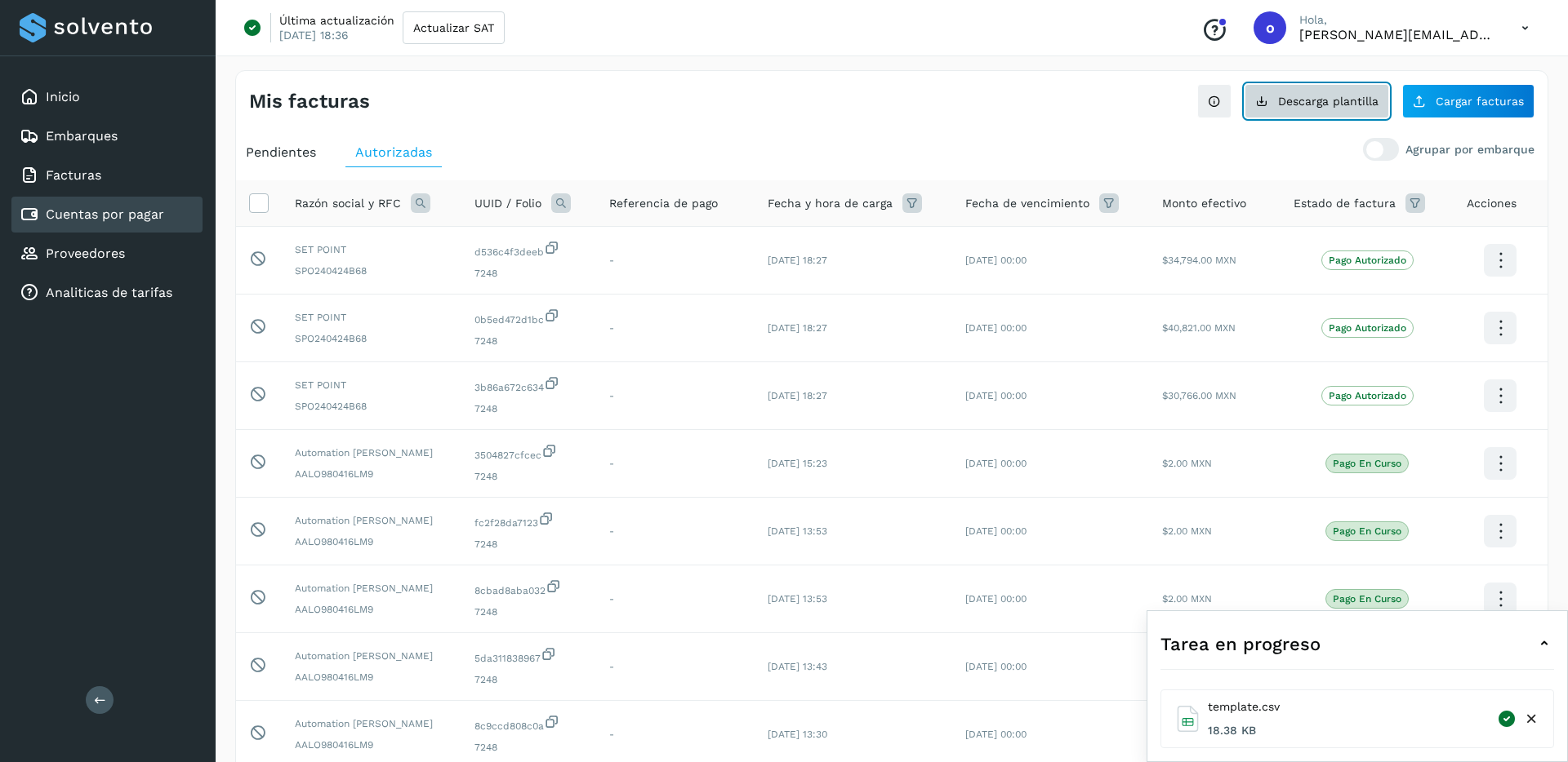
click at [1303, 102] on span "Descarga plantilla" at bounding box center [1328, 101] width 100 height 11
click at [1449, 102] on span "Cargar facturas" at bounding box center [1479, 101] width 88 height 11
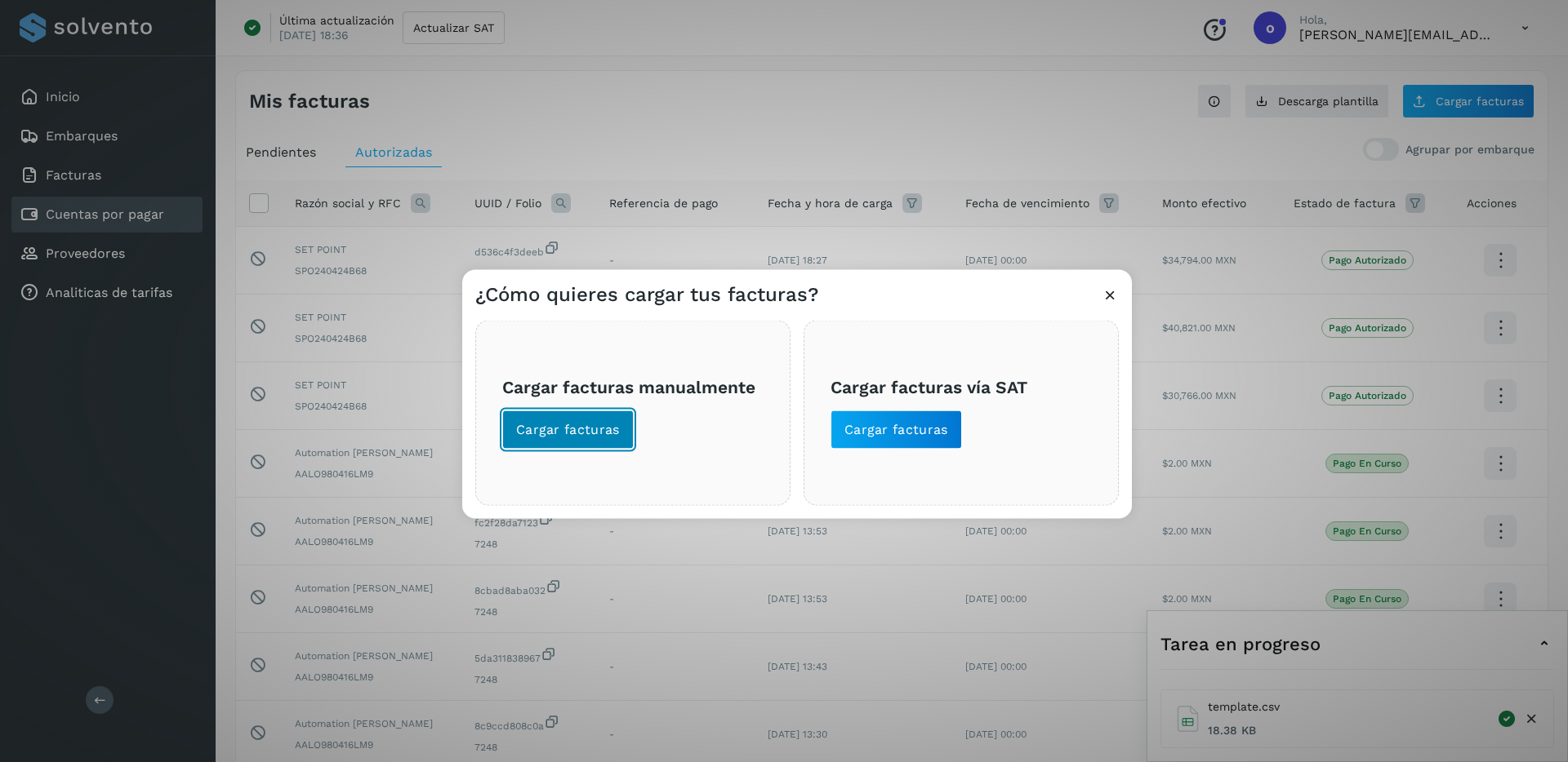
click at [612, 438] on span "Cargar facturas" at bounding box center [567, 430] width 104 height 18
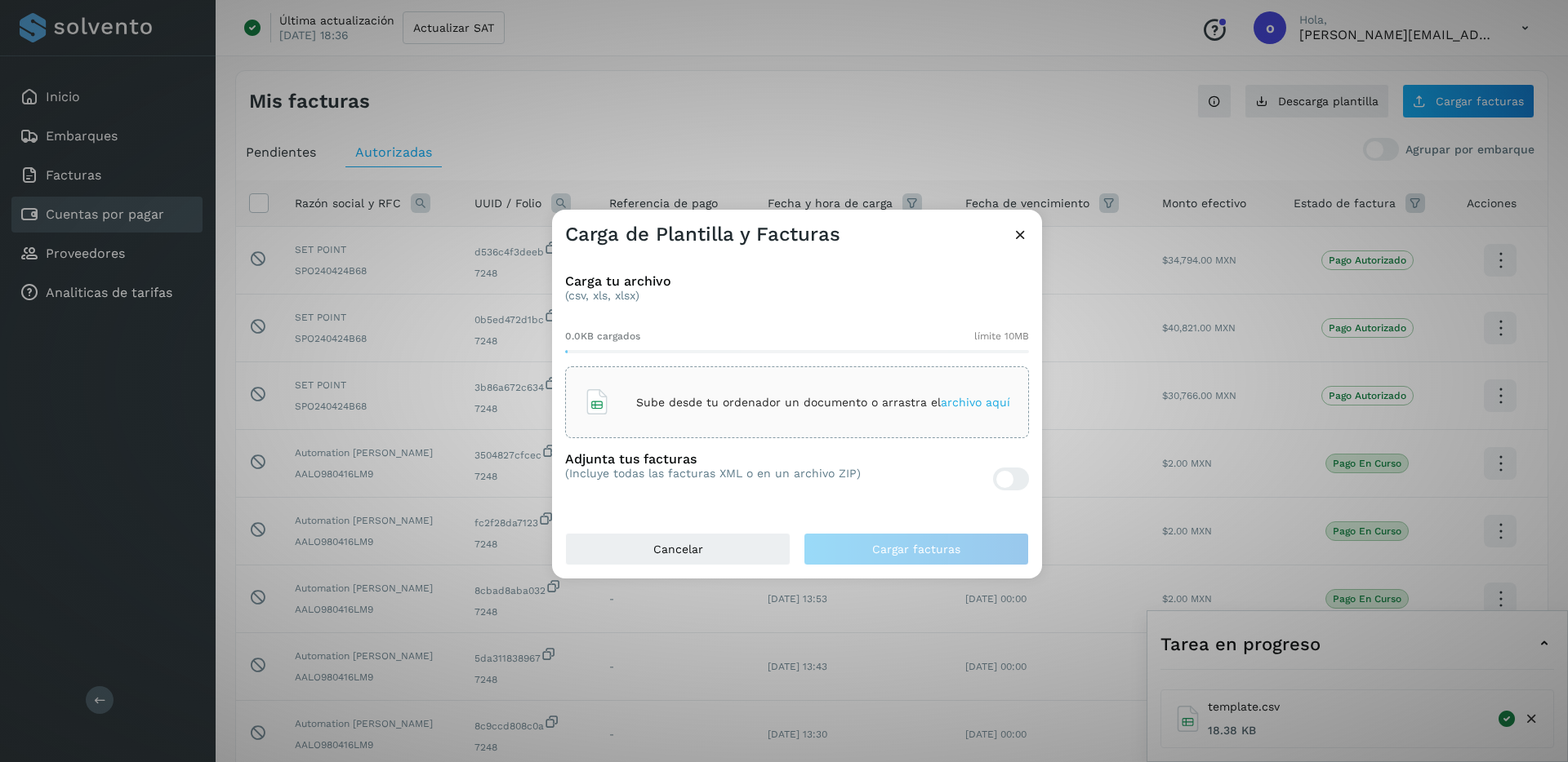
click at [746, 370] on div "Sube desde tu ordenador un documento o arrastra el archivo aquí" at bounding box center [796, 403] width 464 height 72
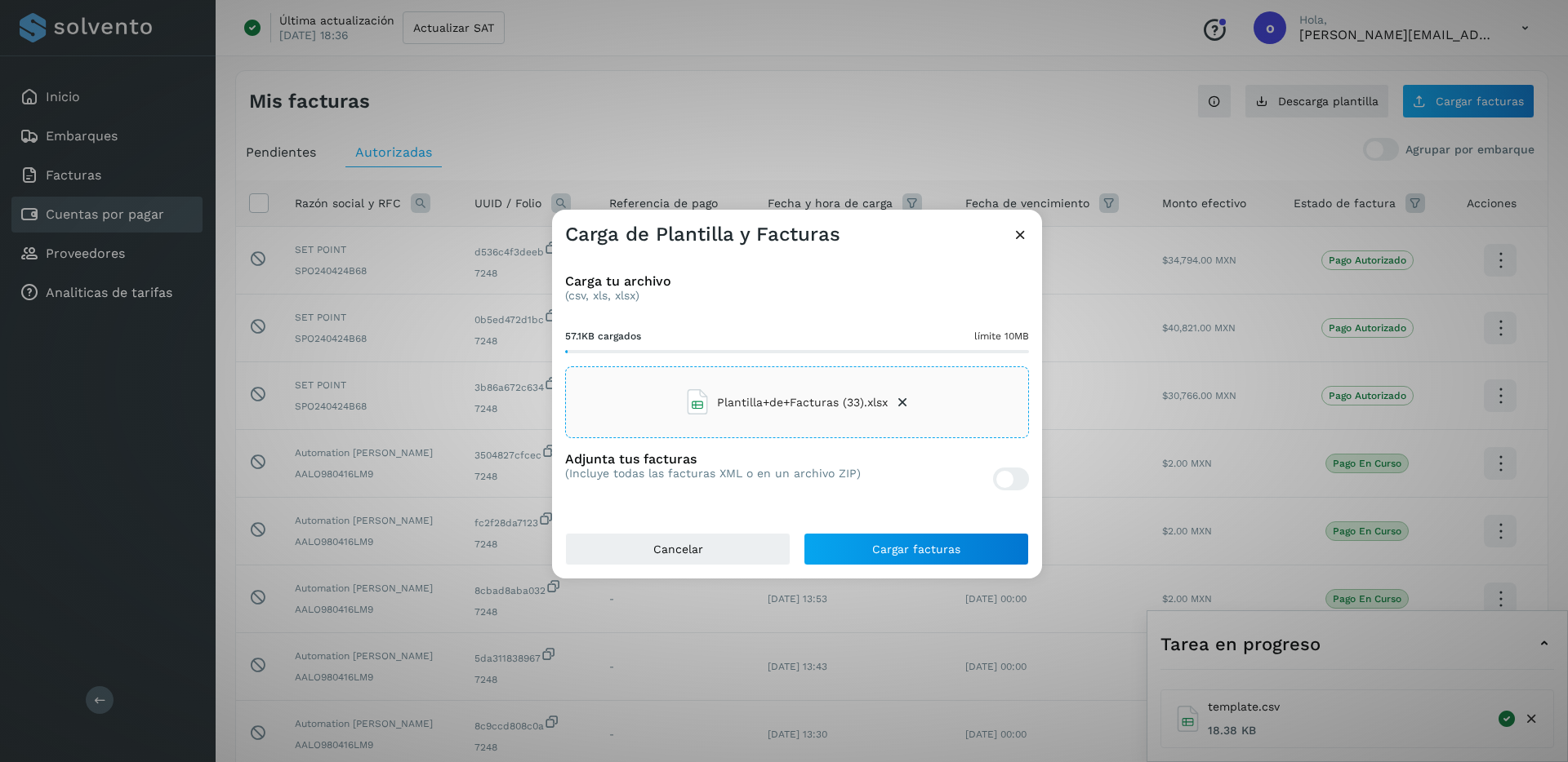
click at [899, 412] on li "Plantilla+de+Facturas (33).xlsx" at bounding box center [797, 403] width 226 height 44
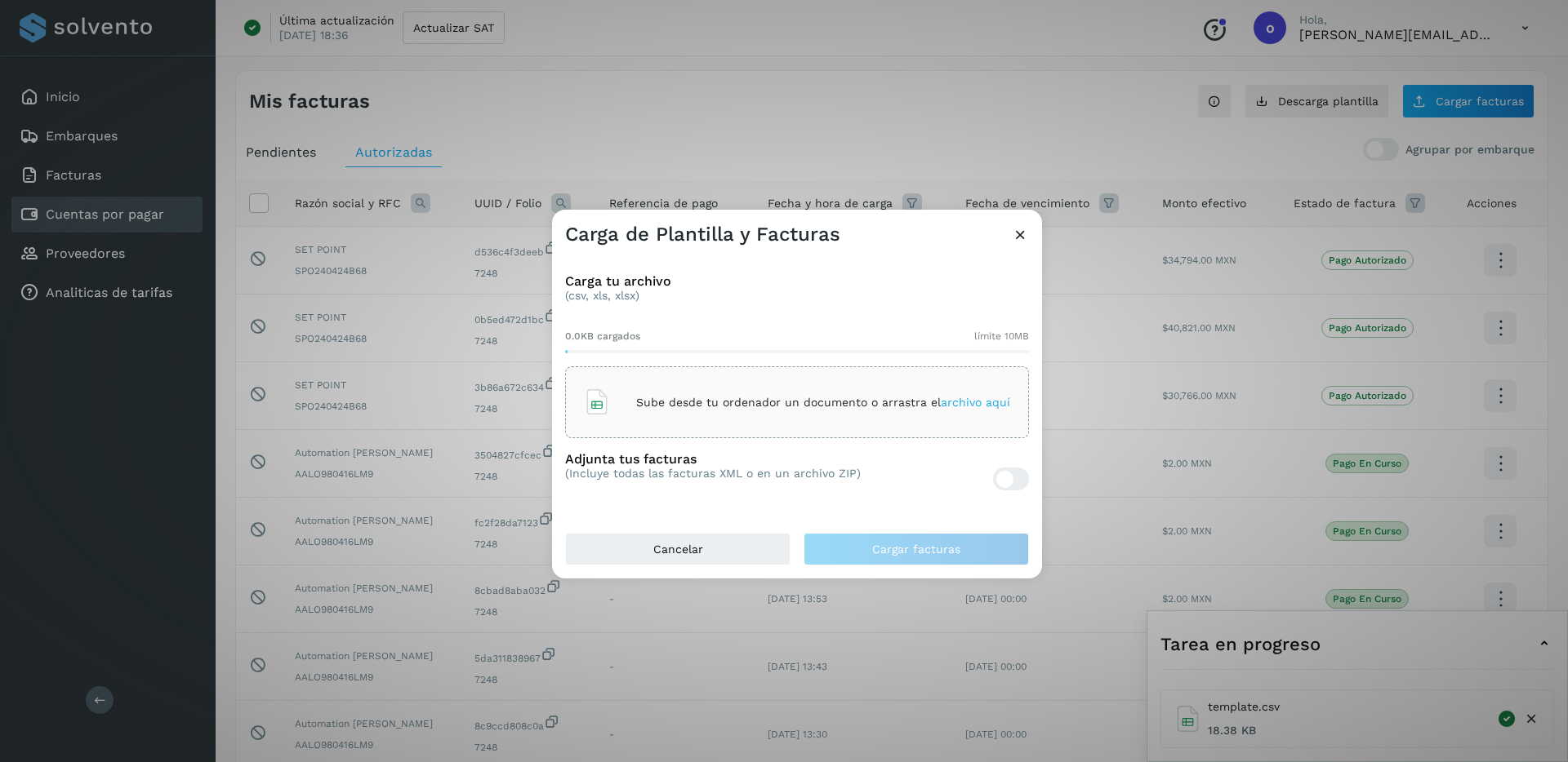
click at [901, 398] on p "Sube desde tu ordenador un documento o arrastra el archivo aquí" at bounding box center [823, 403] width 374 height 14
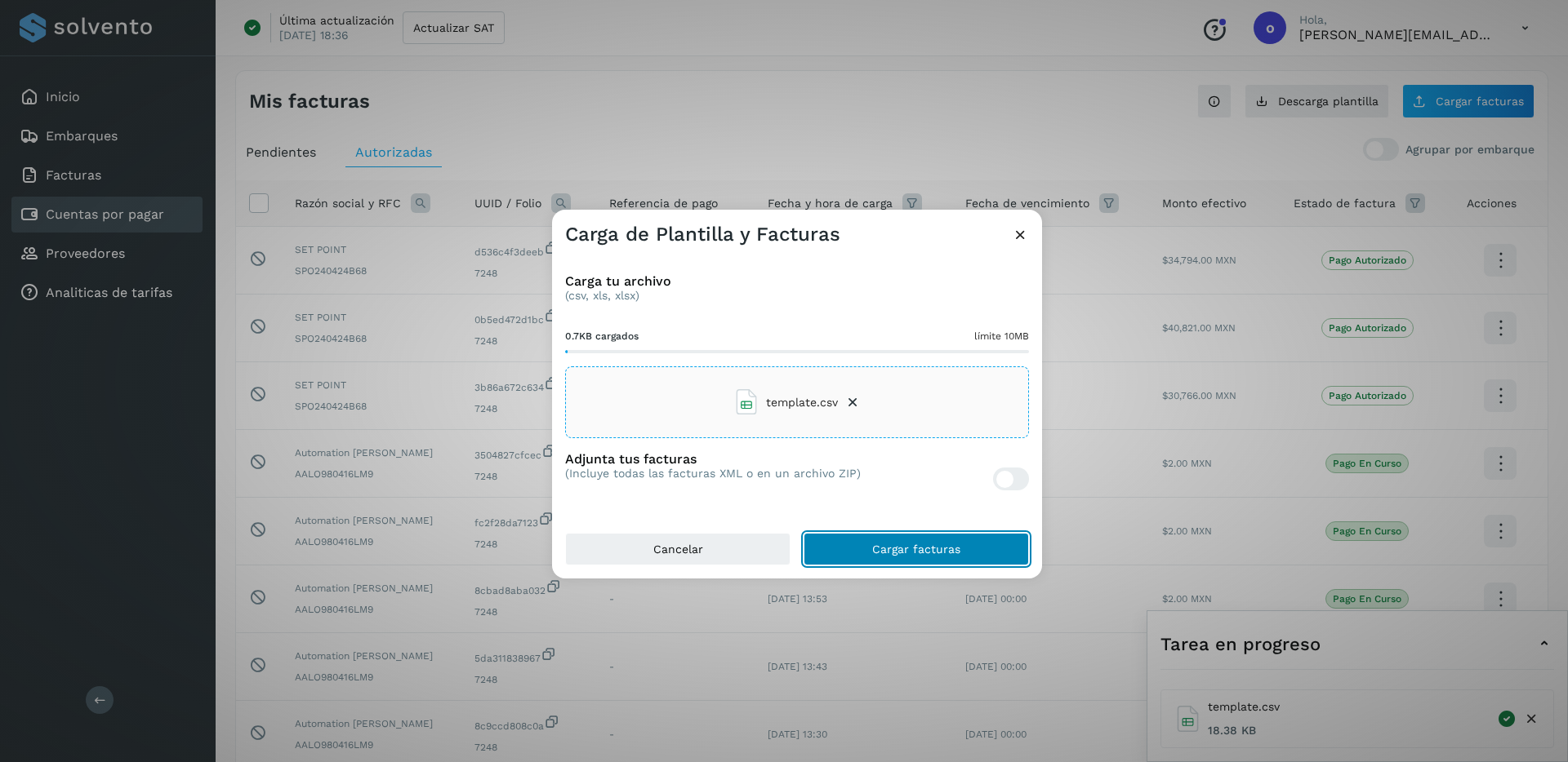
click at [864, 548] on button "Cargar facturas" at bounding box center [915, 549] width 225 height 32
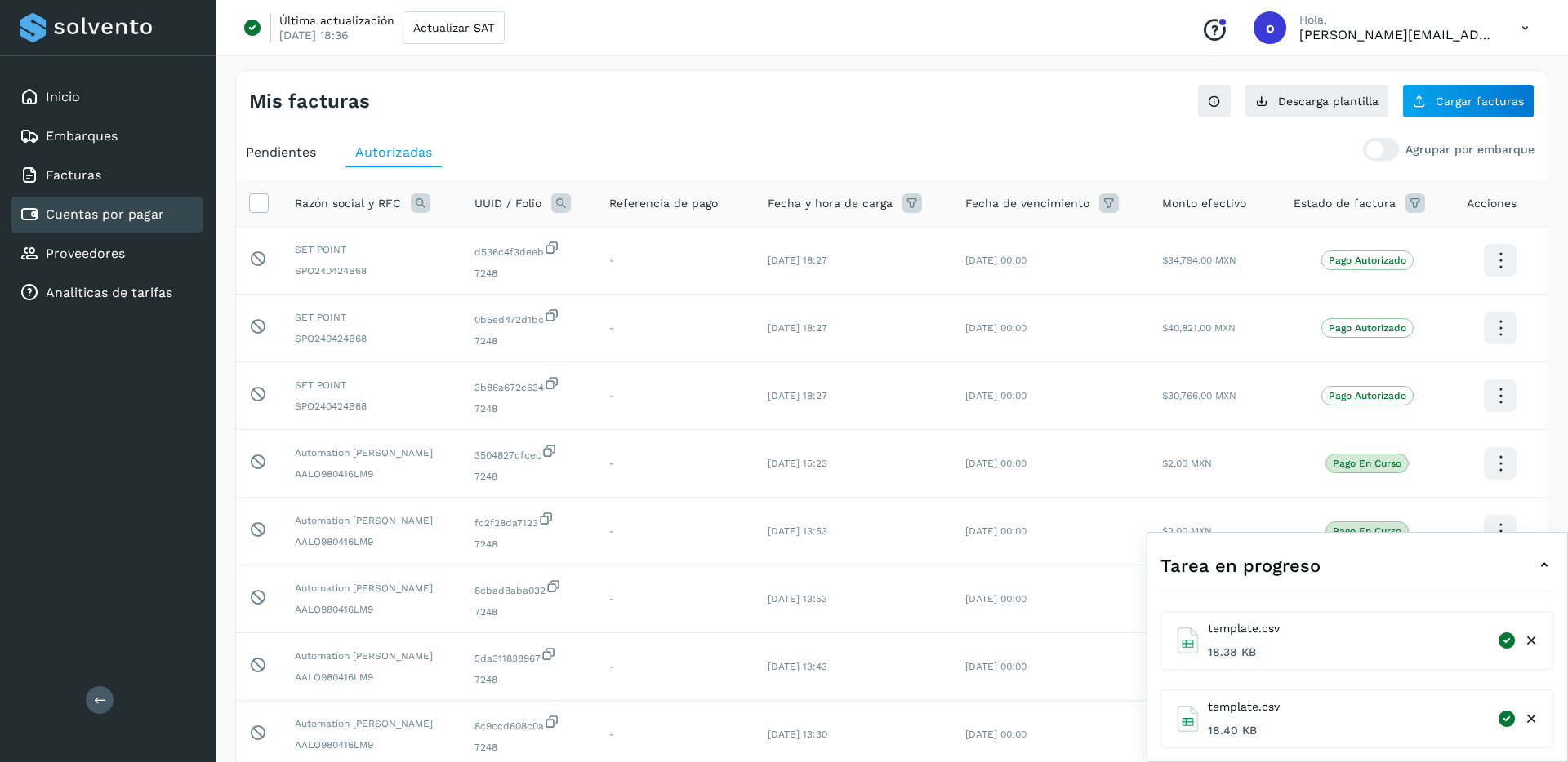
click at [294, 154] on span "Pendientes" at bounding box center [281, 152] width 70 height 15
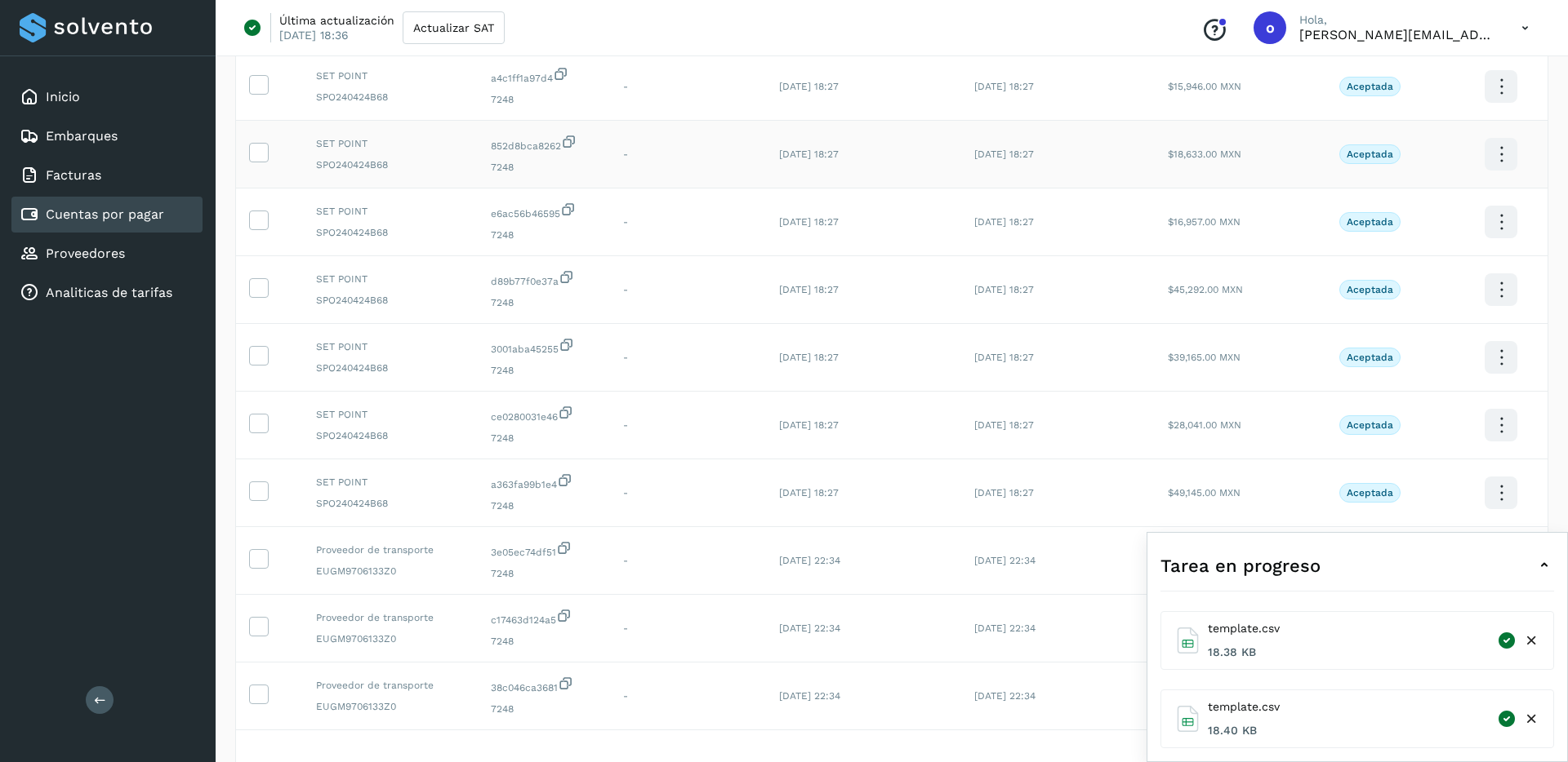
scroll to position [281, 0]
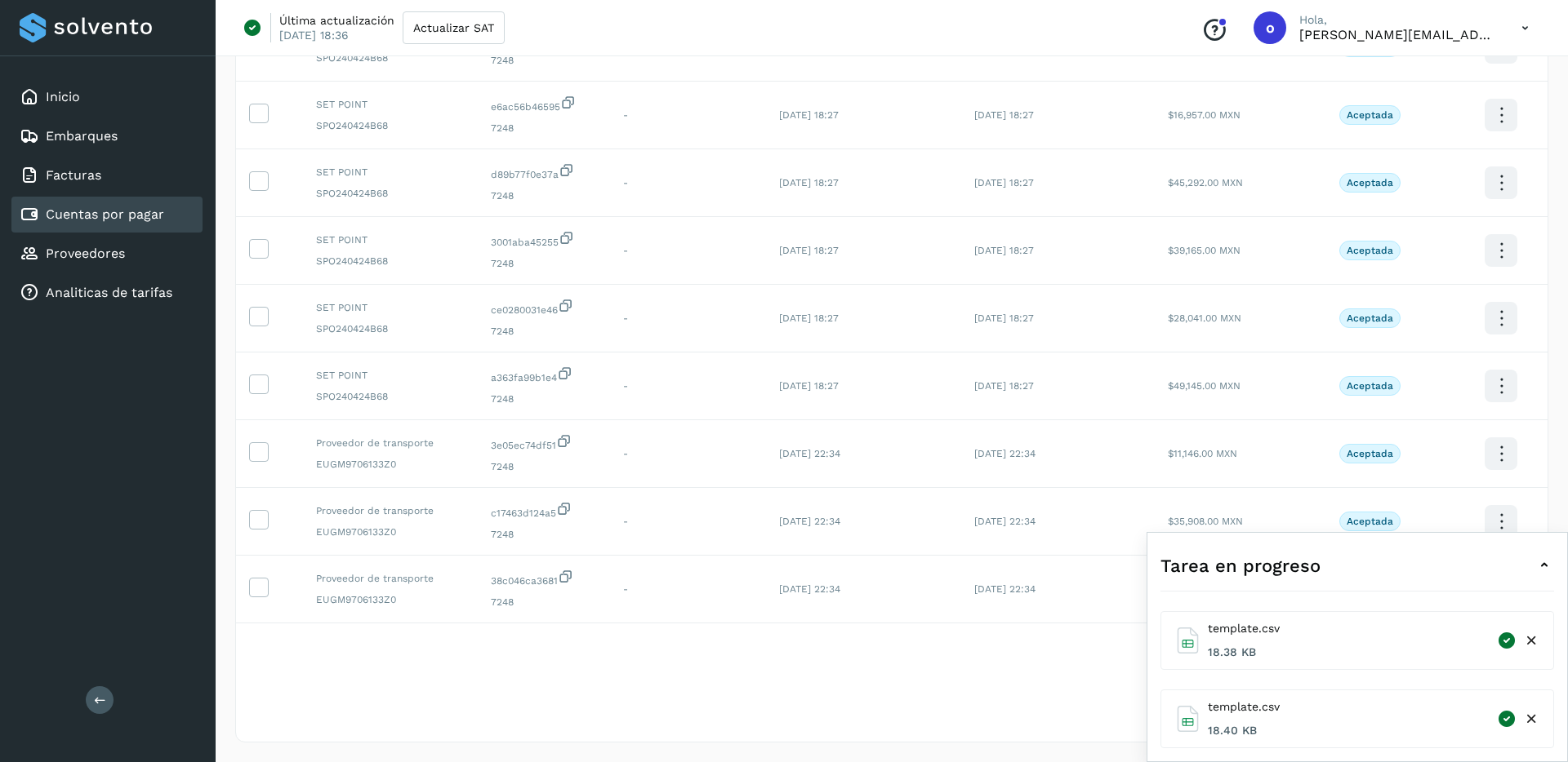
click at [1535, 570] on icon at bounding box center [1543, 565] width 20 height 20
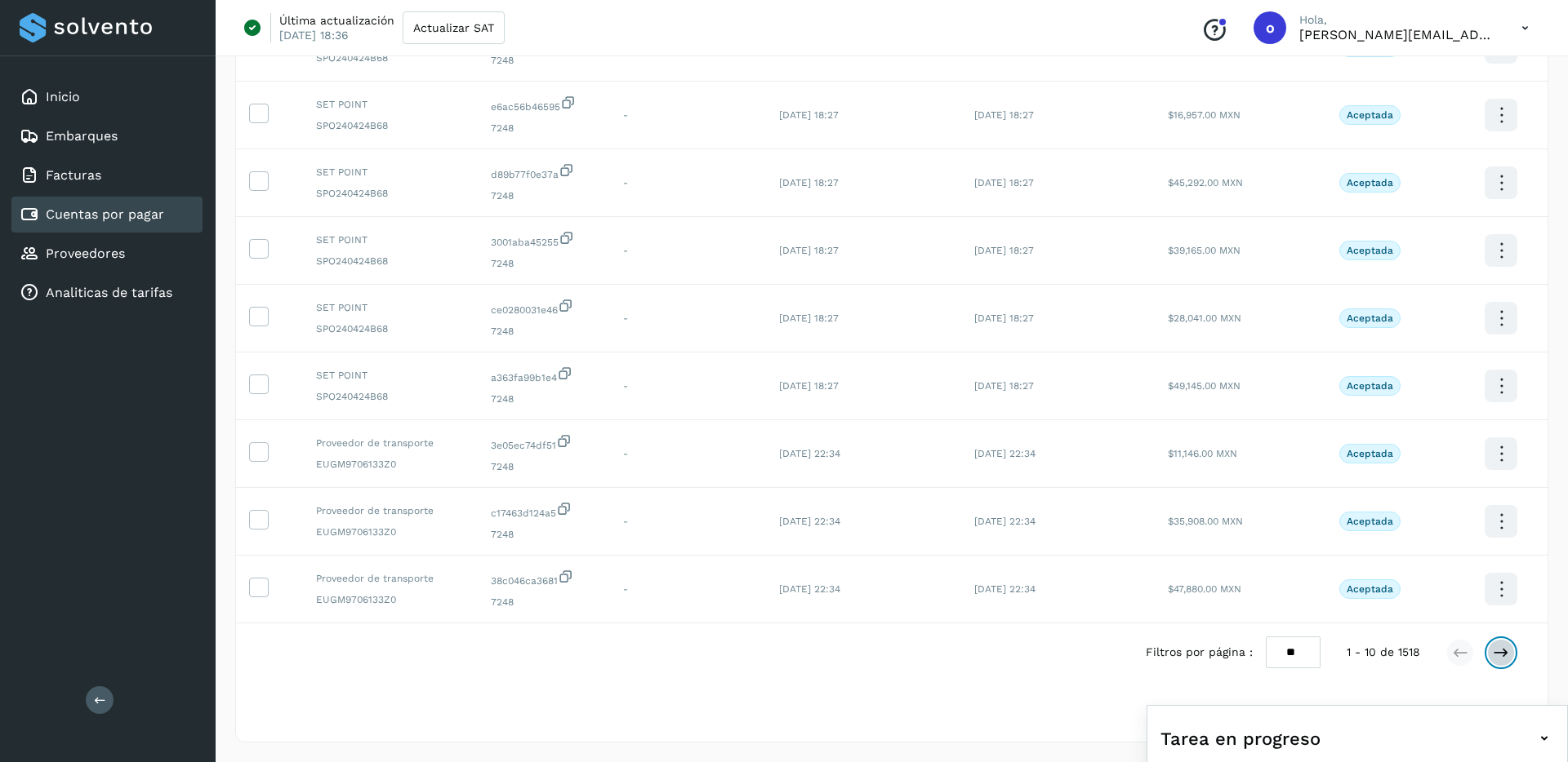
click at [1490, 656] on button at bounding box center [1500, 653] width 27 height 27
click at [1455, 654] on icon at bounding box center [1459, 653] width 16 height 16
